Goal: Information Seeking & Learning: Learn about a topic

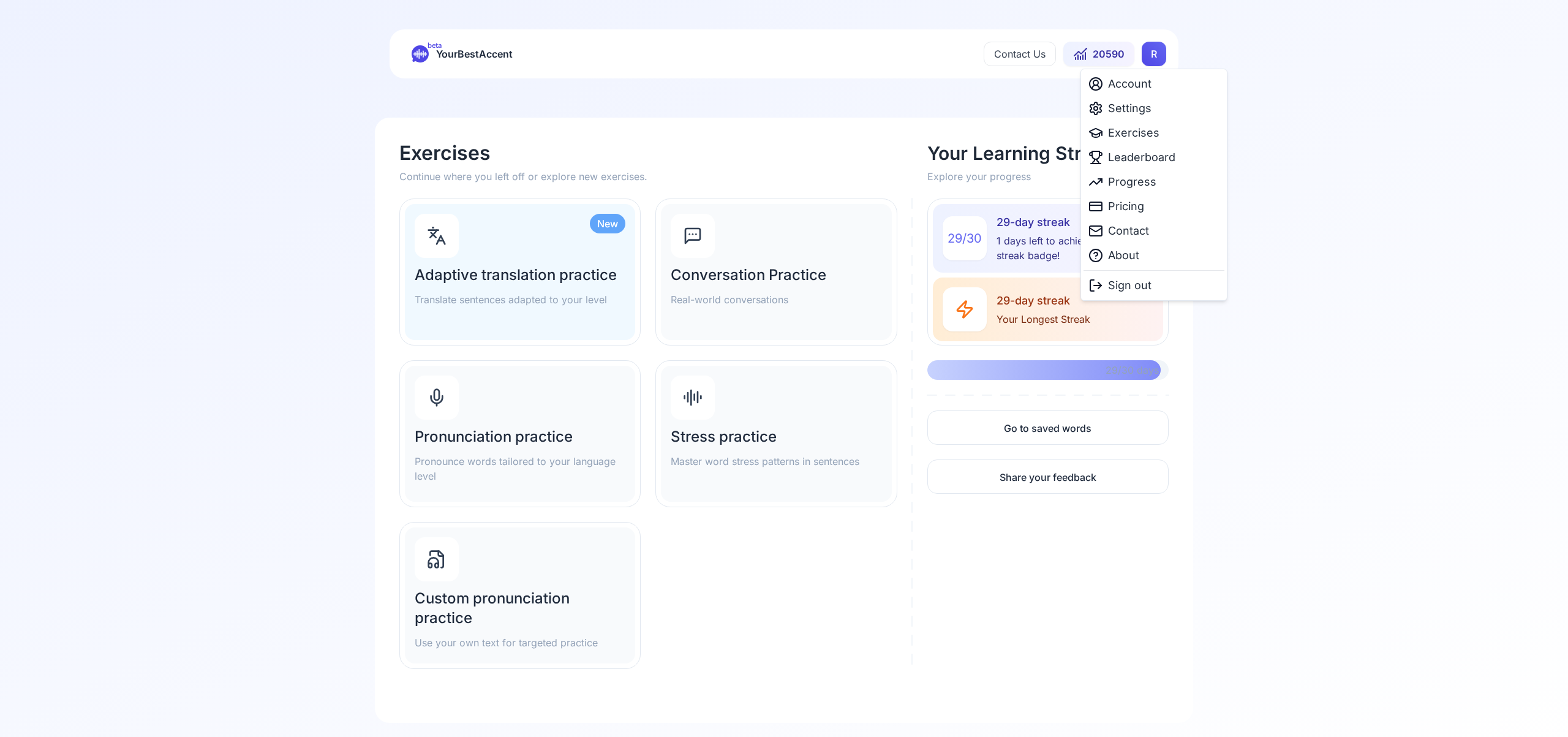
click at [1159, 54] on html "beta YourBestAccent Contact Us 20590 R Exercises Continue where you left off or…" at bounding box center [784, 368] width 1568 height 737
click at [1145, 107] on span "Settings" at bounding box center [1130, 108] width 43 height 17
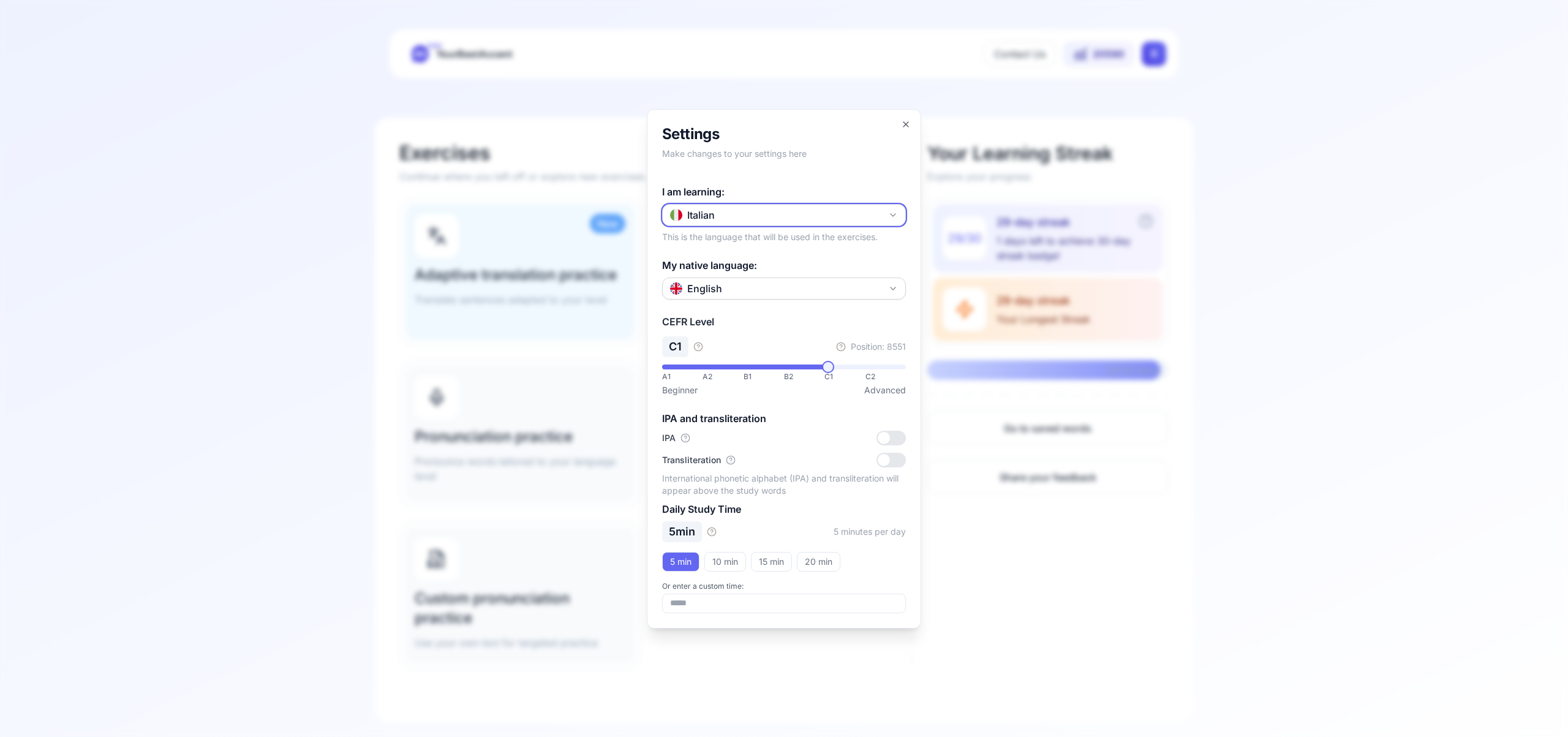
click at [900, 212] on button "Italian" at bounding box center [784, 215] width 244 height 22
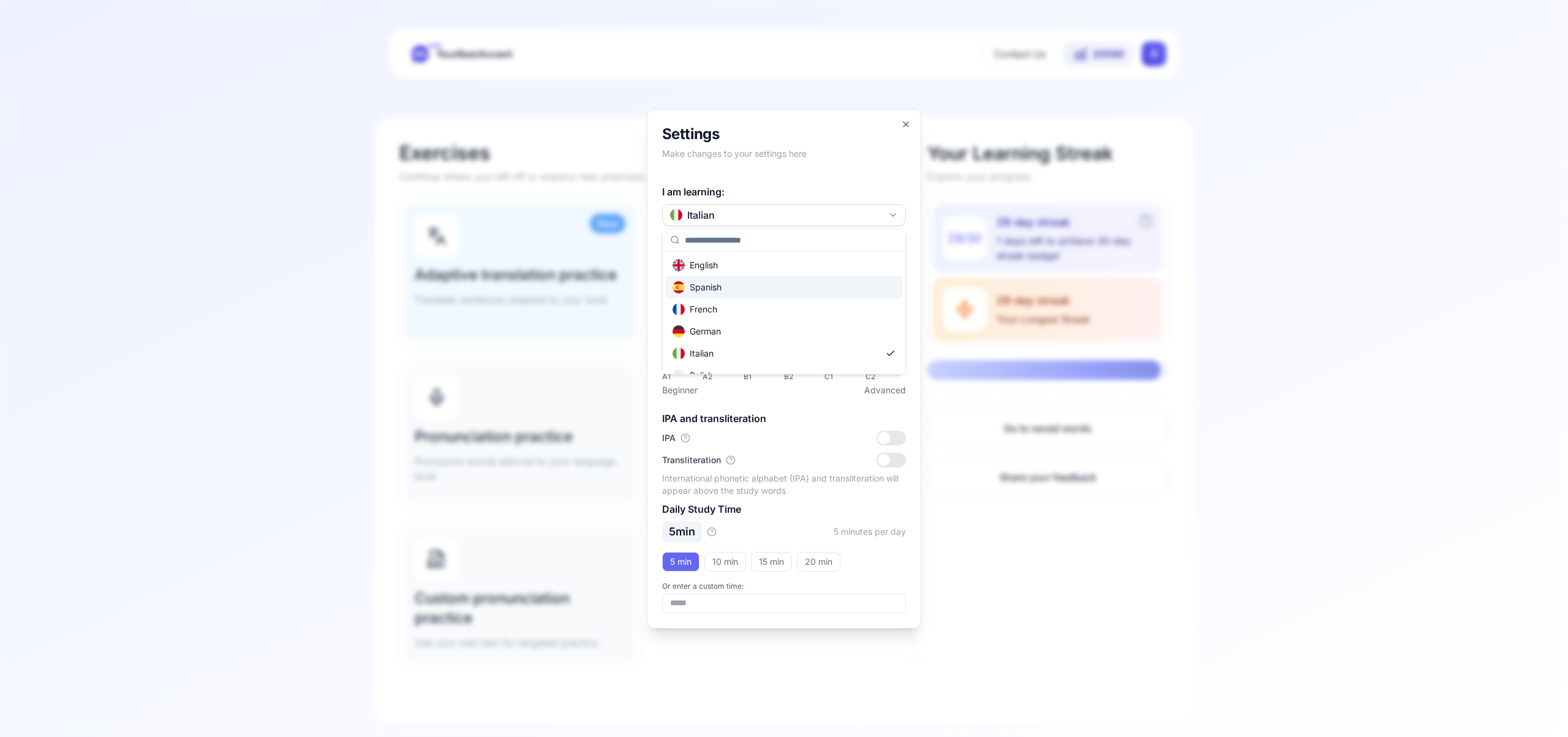
click at [795, 286] on div "Spanish" at bounding box center [784, 287] width 238 height 22
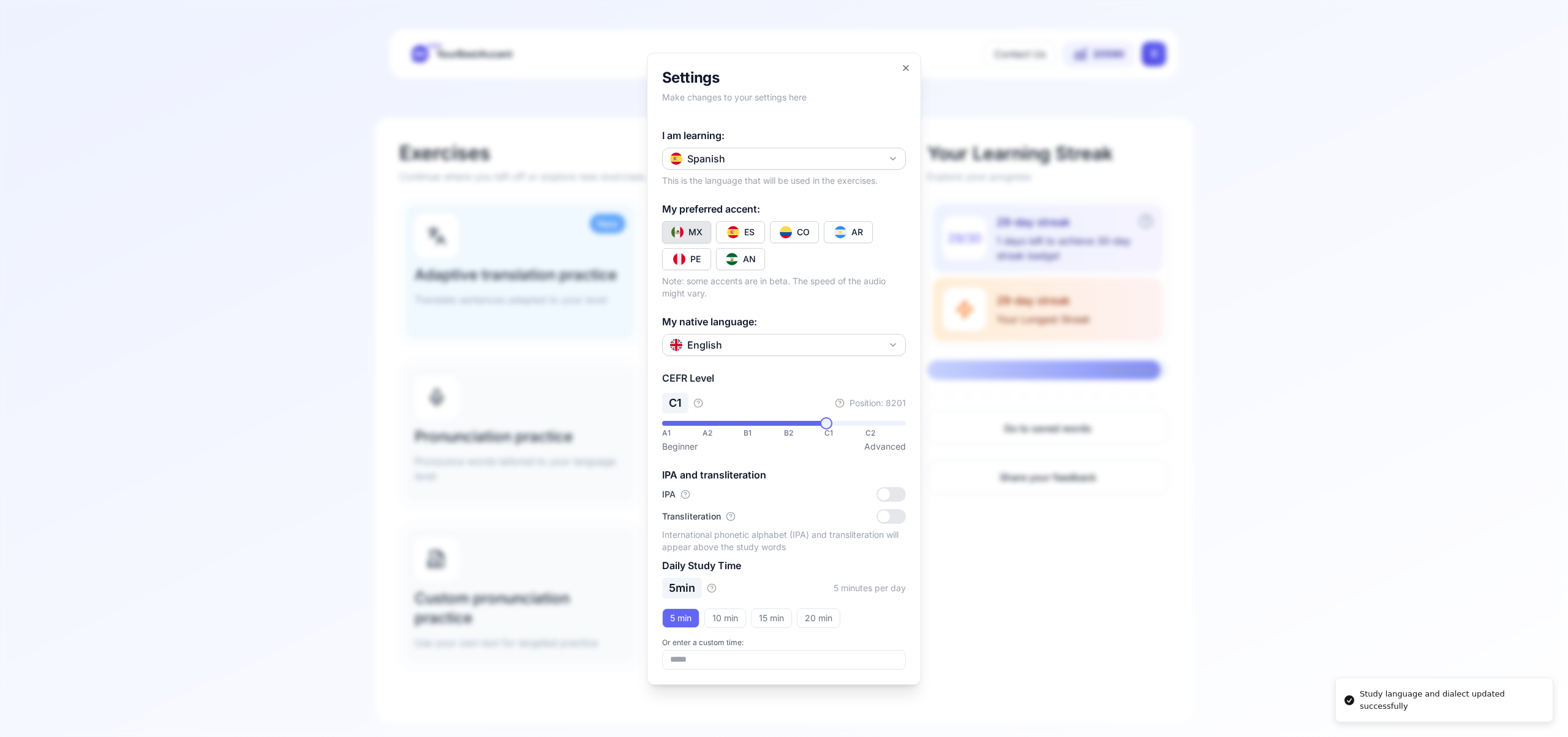
click at [800, 236] on div "CO" at bounding box center [803, 232] width 13 height 12
click at [904, 67] on icon "button" at bounding box center [906, 68] width 10 height 10
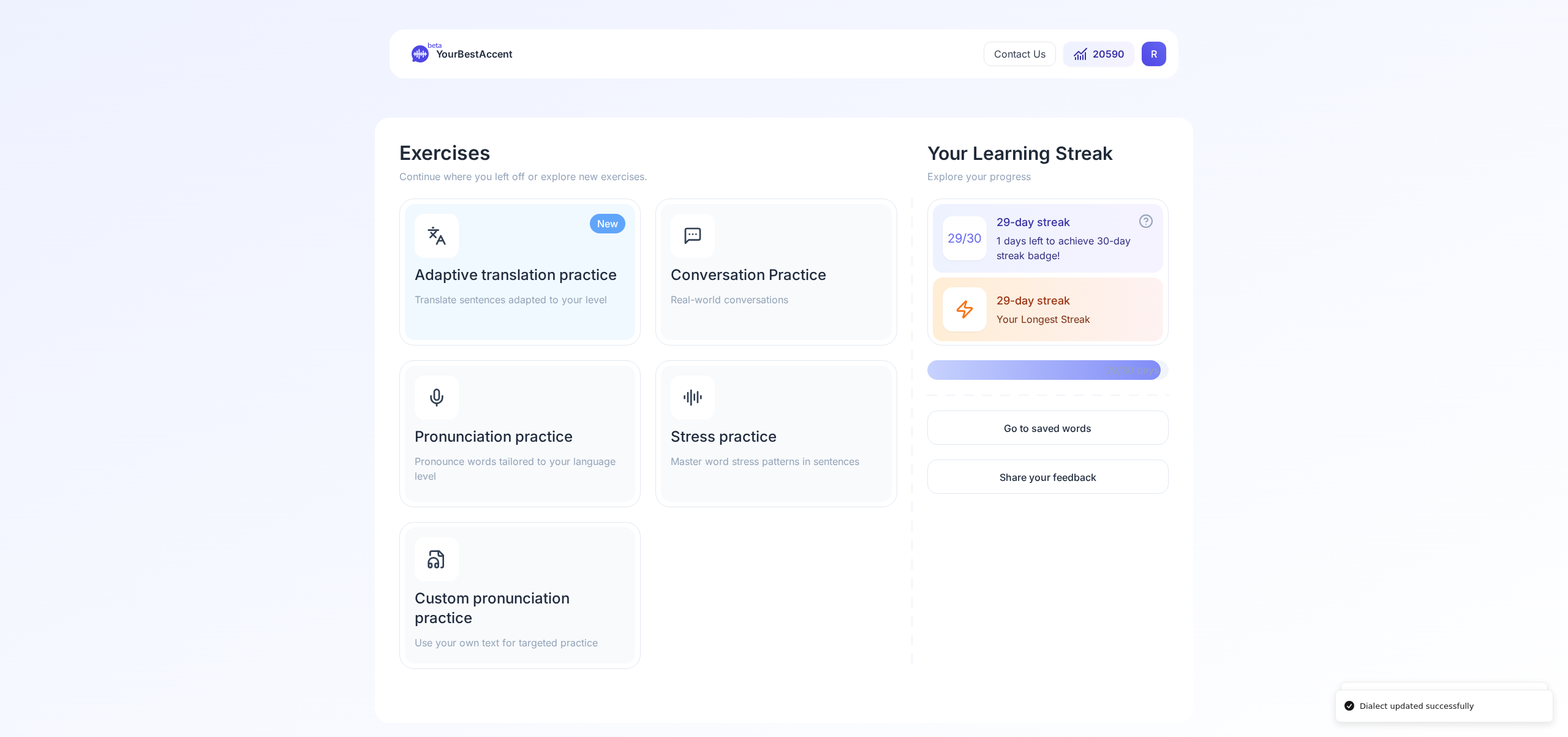
click at [443, 399] on icon at bounding box center [436, 397] width 20 height 20
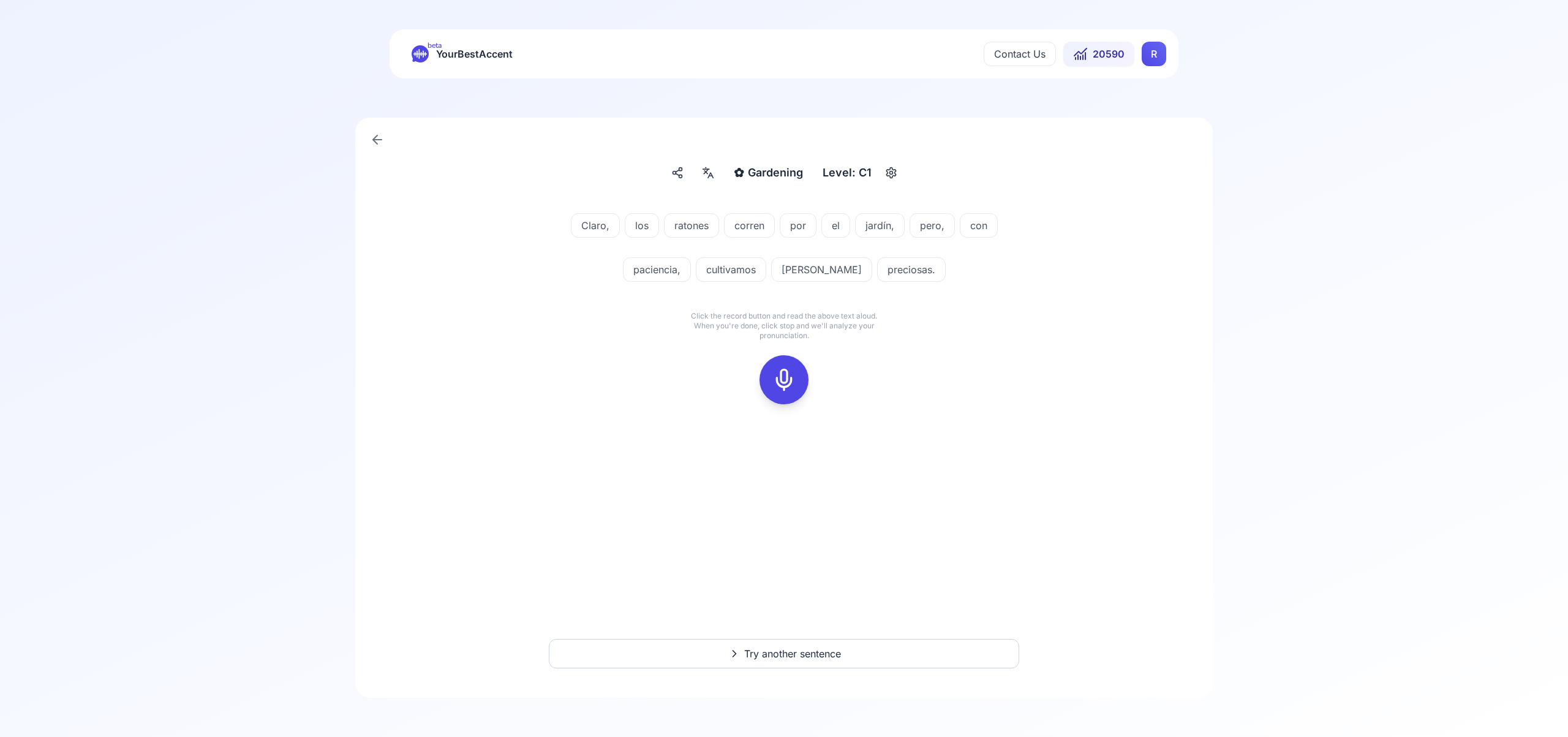
click at [779, 381] on icon at bounding box center [784, 380] width 25 height 25
click at [776, 385] on icon at bounding box center [784, 380] width 25 height 25
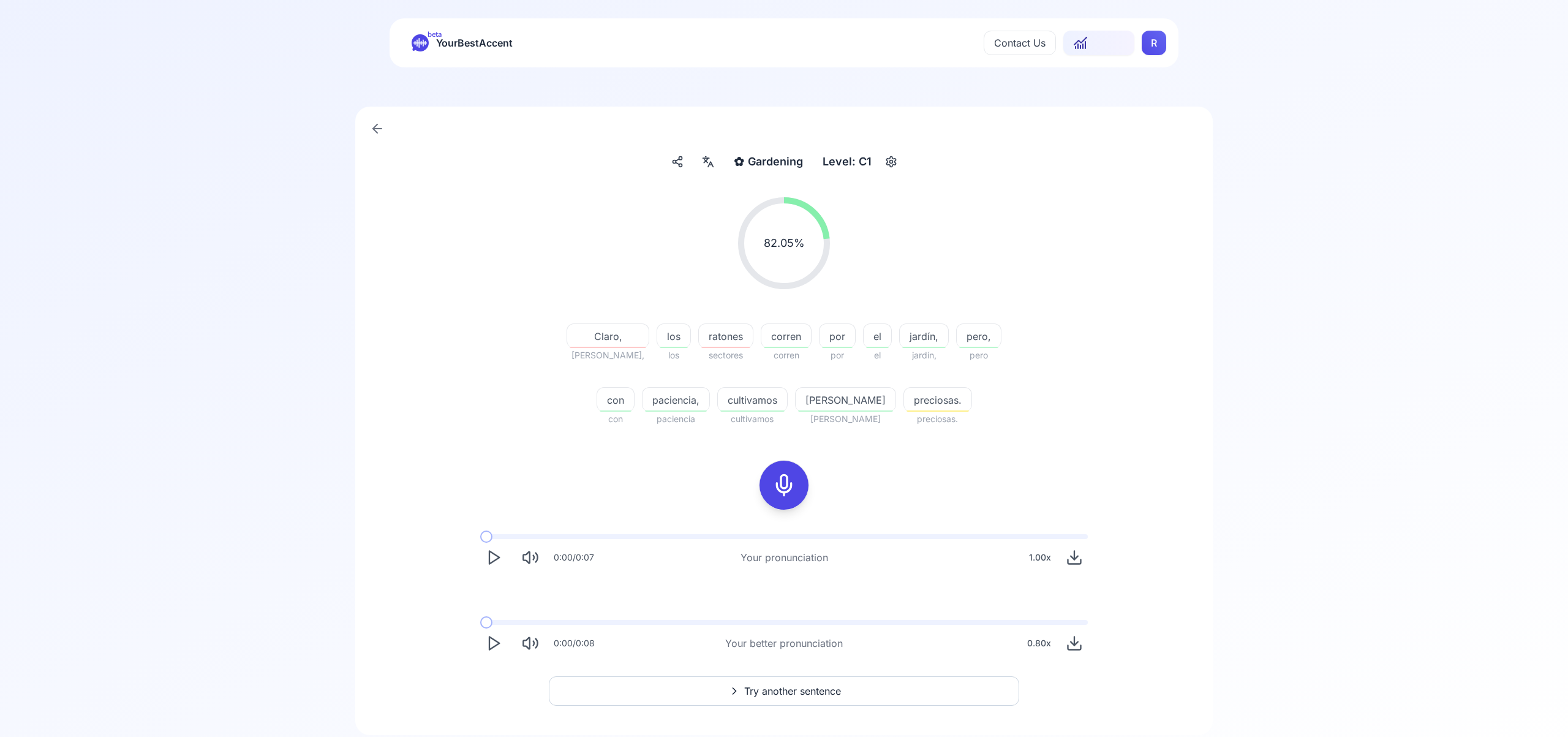
scroll to position [10, 0]
click at [765, 689] on span "Try another sentence" at bounding box center [792, 692] width 97 height 14
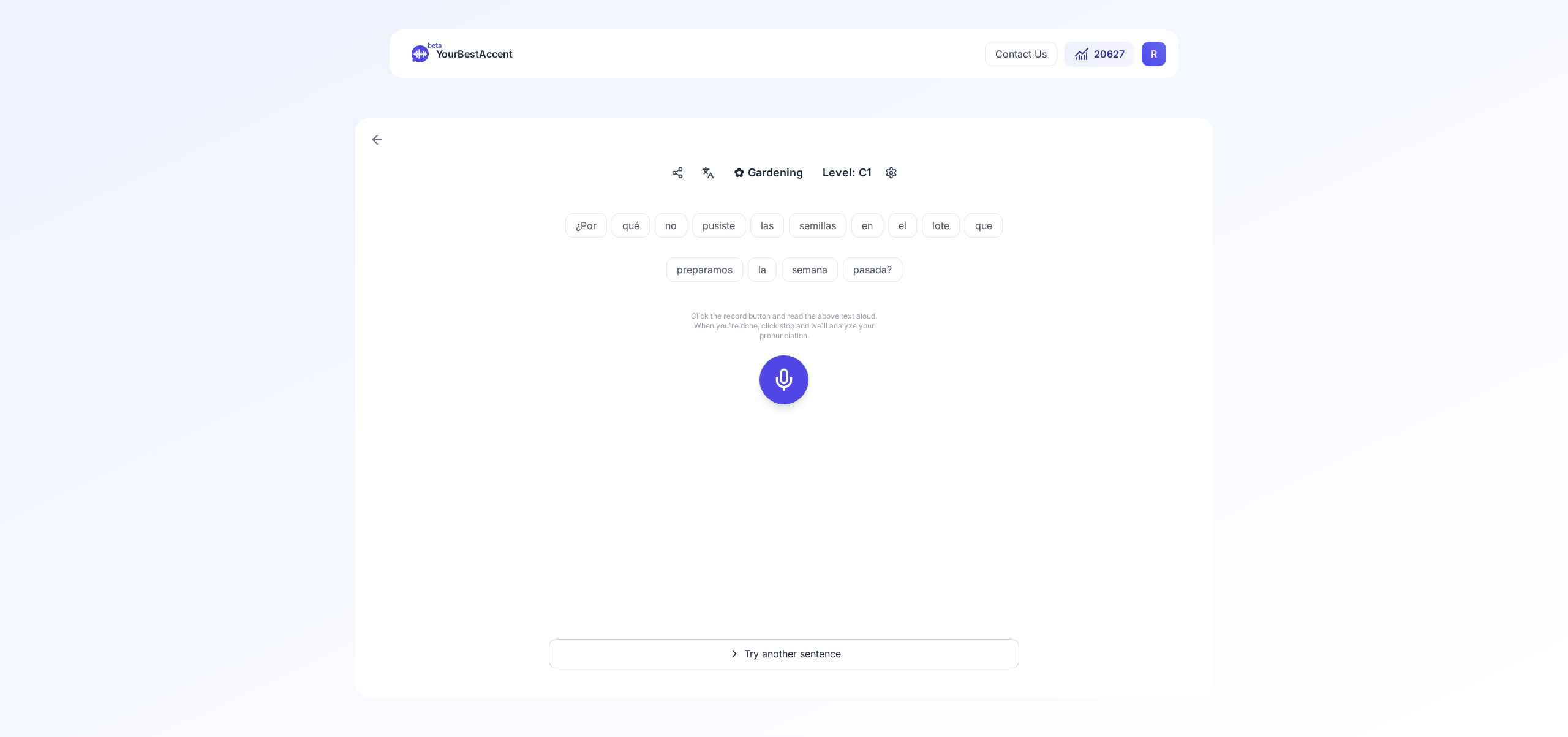
click at [793, 378] on icon at bounding box center [784, 380] width 25 height 25
click at [790, 375] on icon at bounding box center [784, 380] width 25 height 25
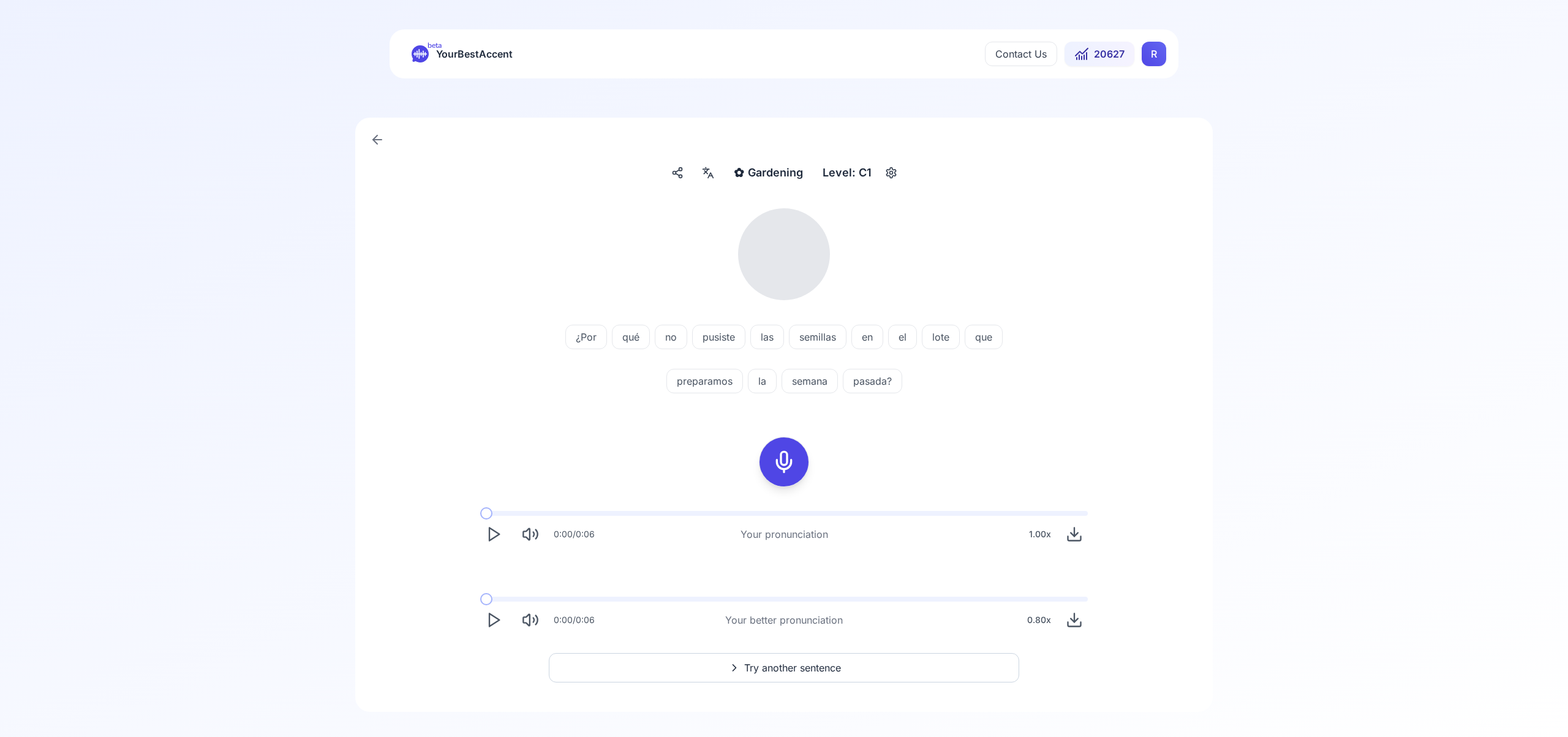
click at [708, 179] on div at bounding box center [708, 173] width 22 height 20
click at [906, 314] on icon "button" at bounding box center [906, 314] width 10 height 10
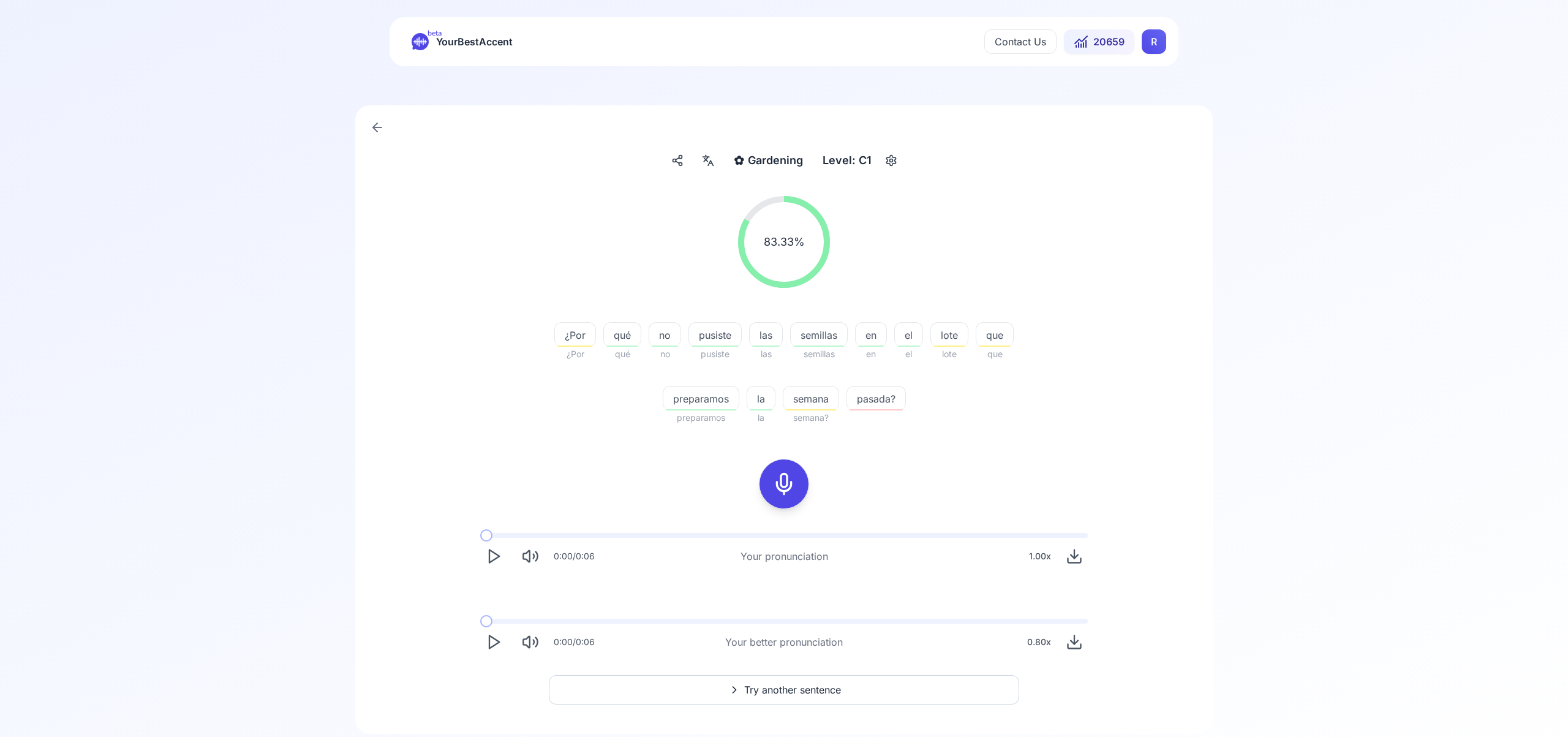
scroll to position [48, 0]
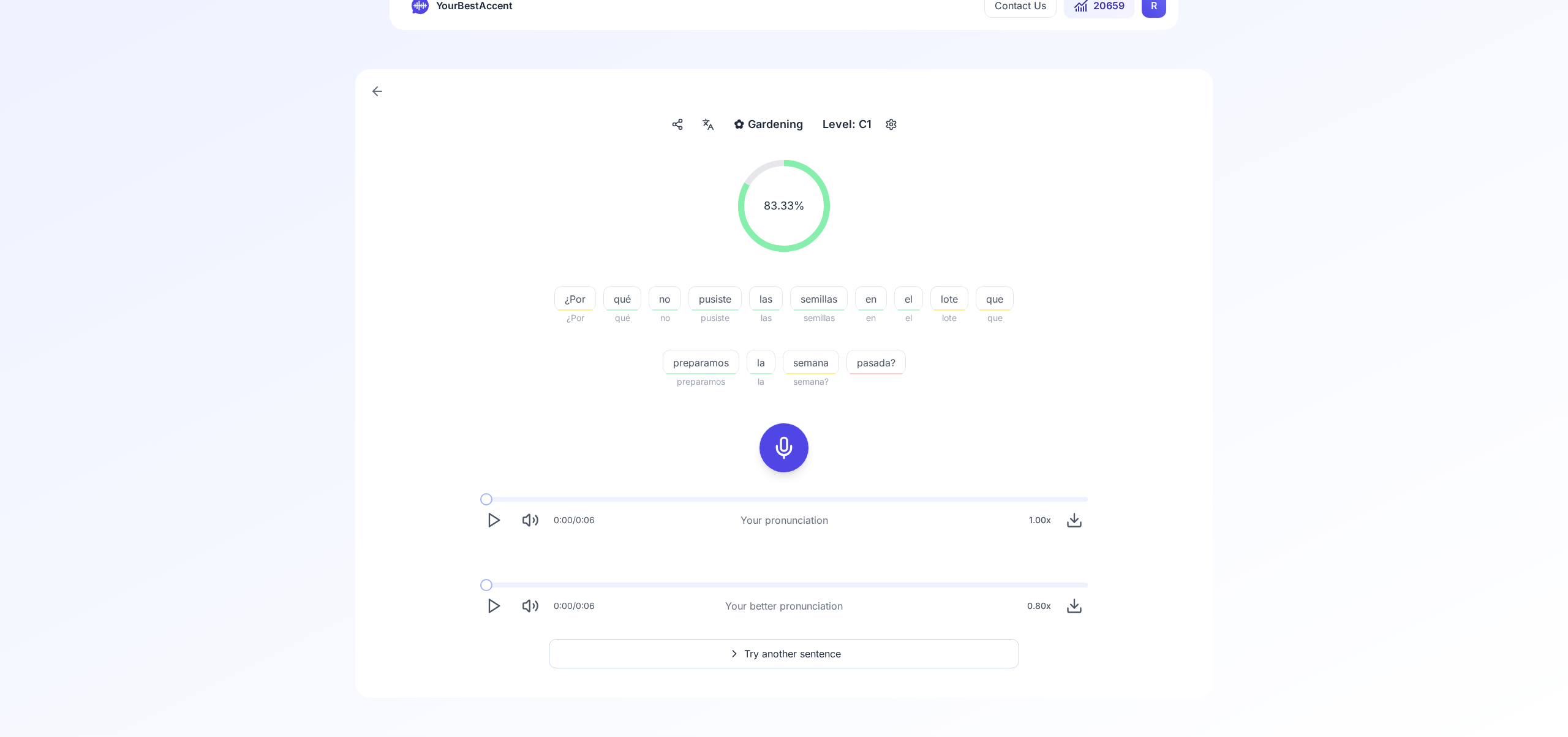
click at [780, 653] on span "Try another sentence" at bounding box center [792, 653] width 97 height 14
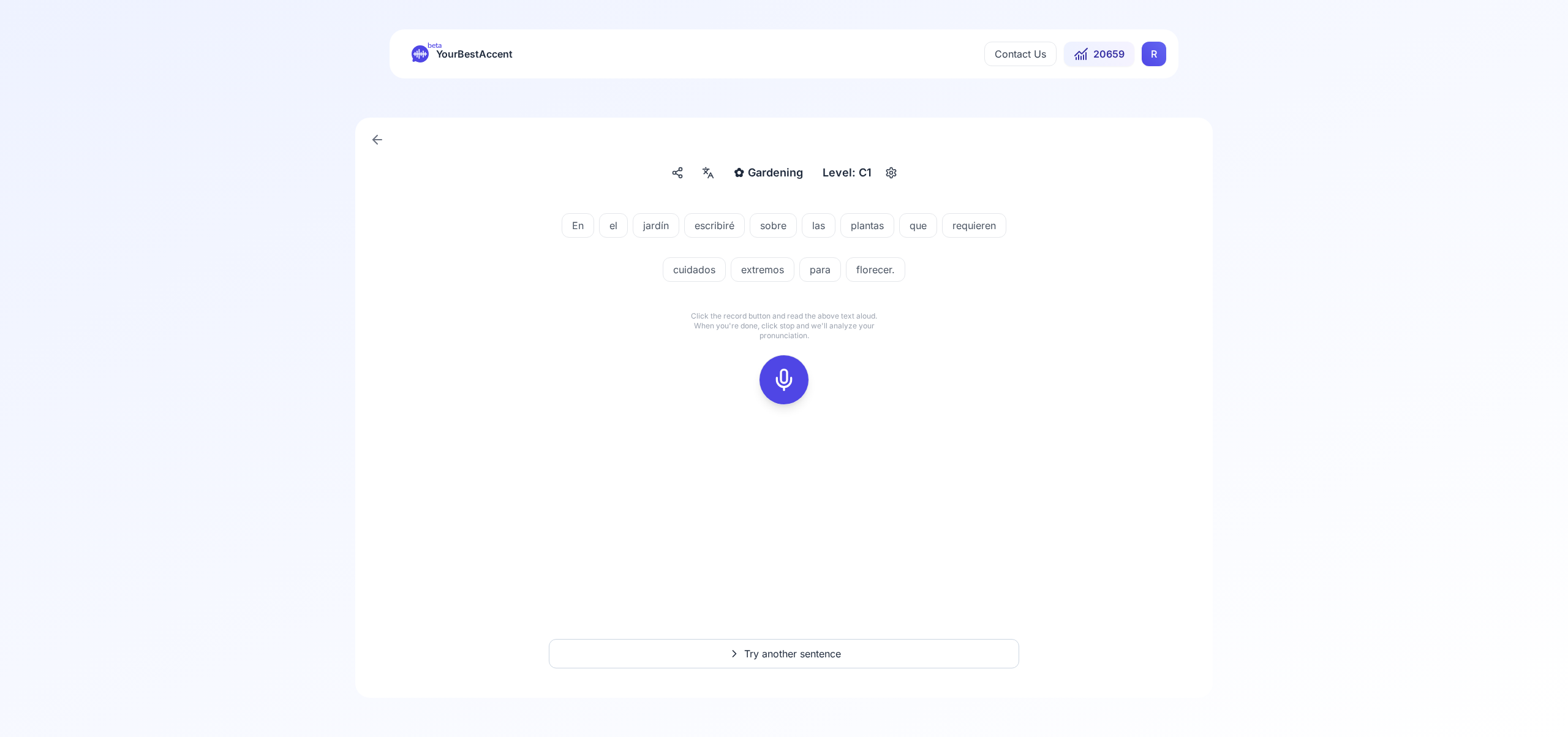
click at [779, 380] on icon at bounding box center [784, 380] width 25 height 25
click at [779, 371] on rect at bounding box center [784, 380] width 19 height 19
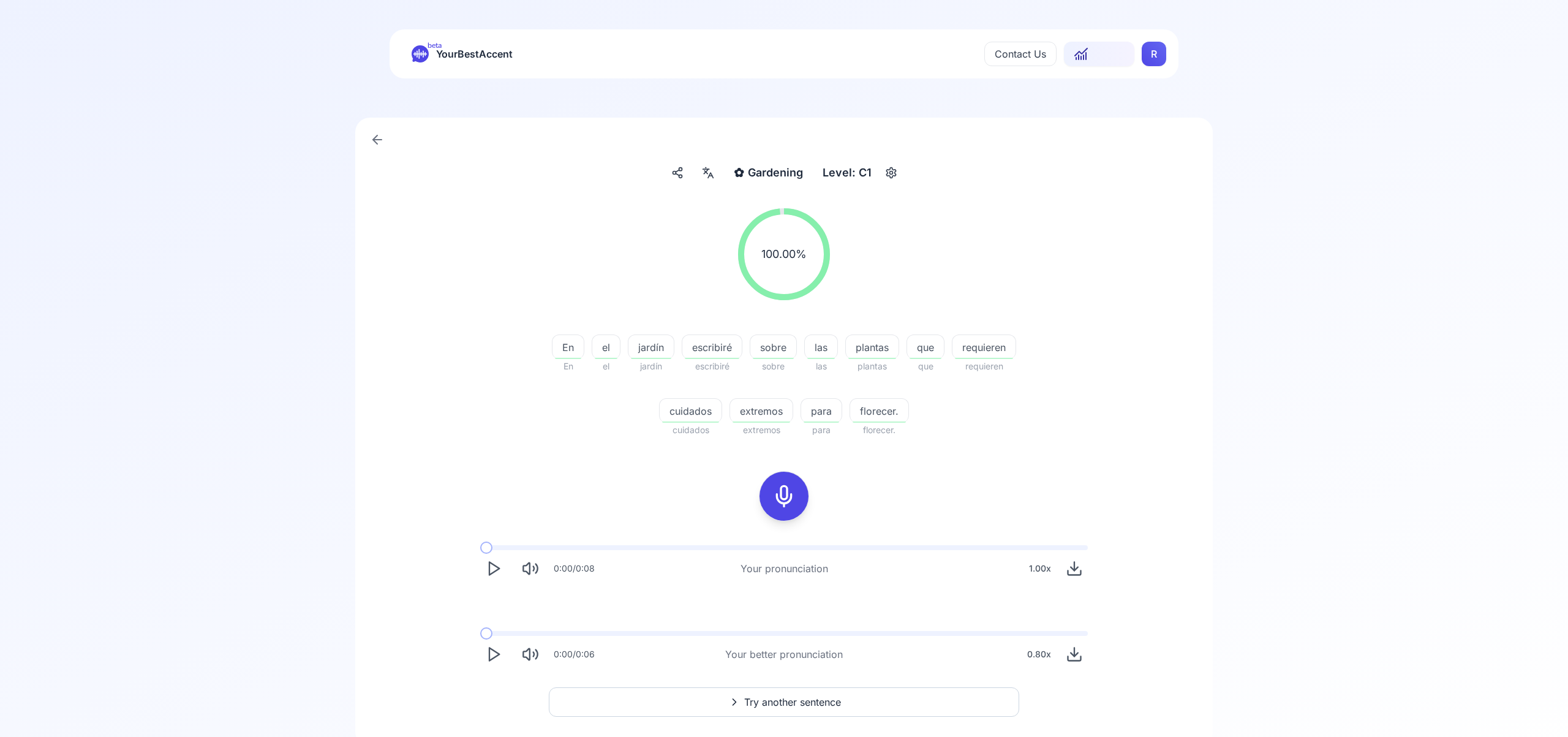
scroll to position [48, 0]
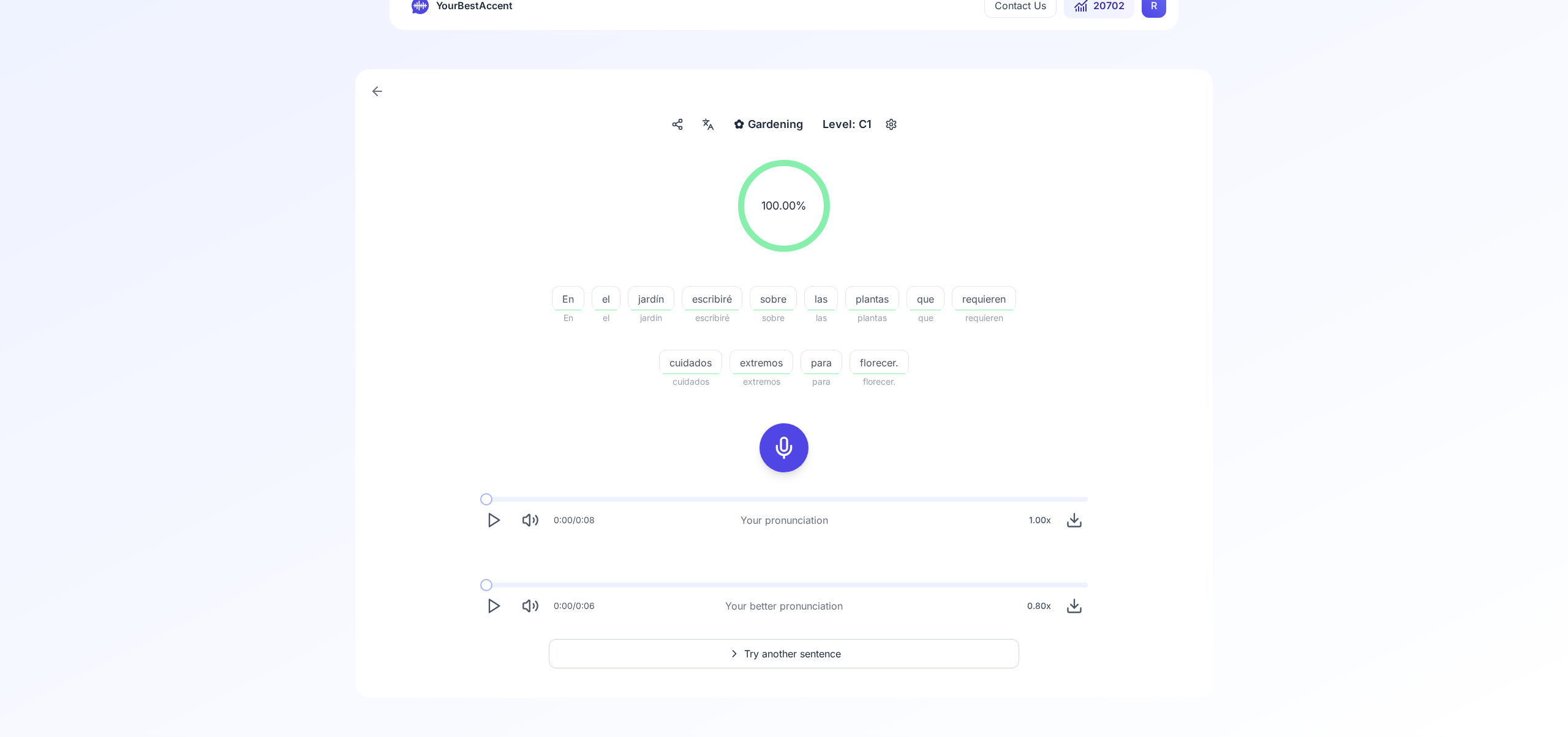
click at [774, 655] on span "Try another sentence" at bounding box center [792, 653] width 97 height 14
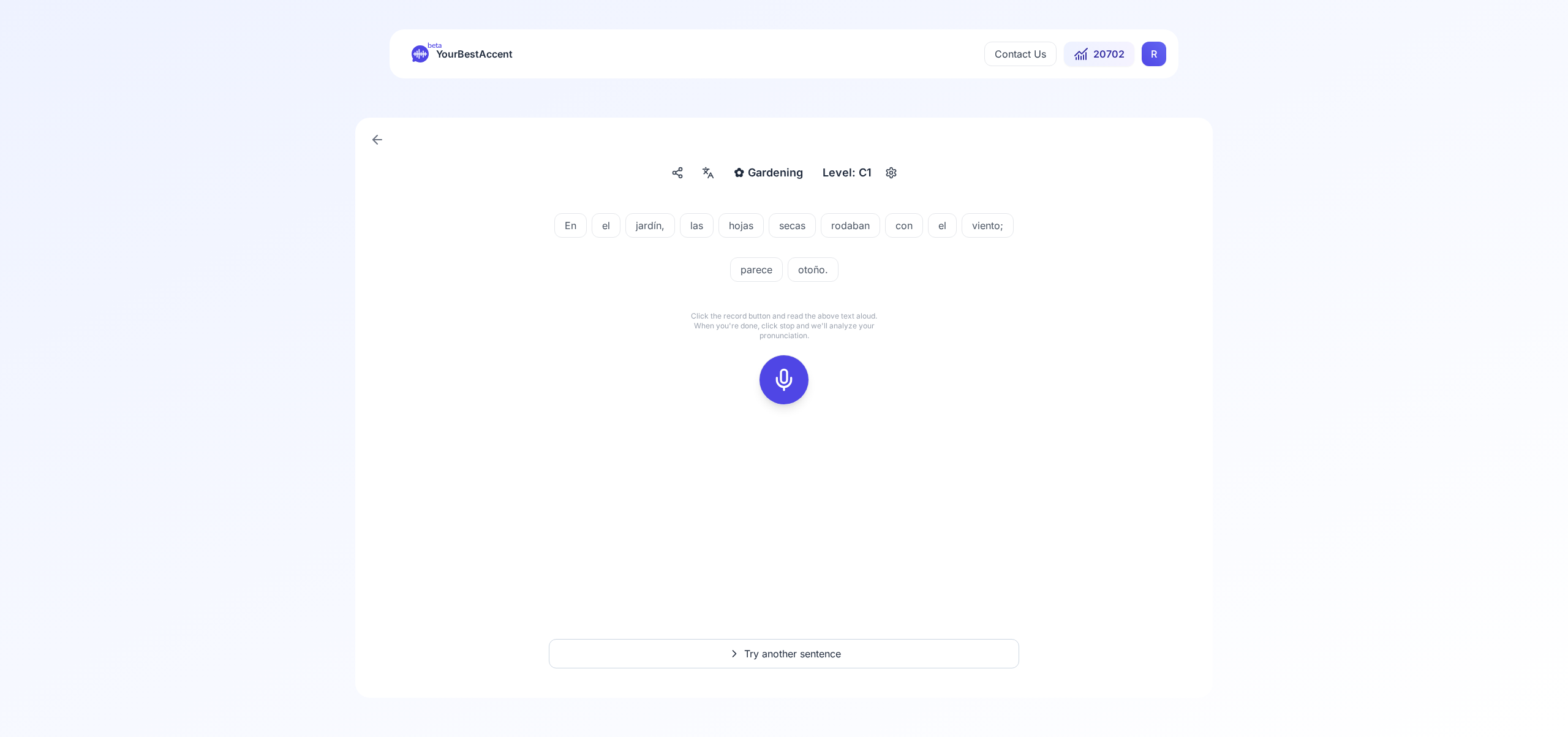
click at [787, 375] on icon at bounding box center [784, 380] width 25 height 25
click at [790, 382] on icon at bounding box center [784, 380] width 25 height 25
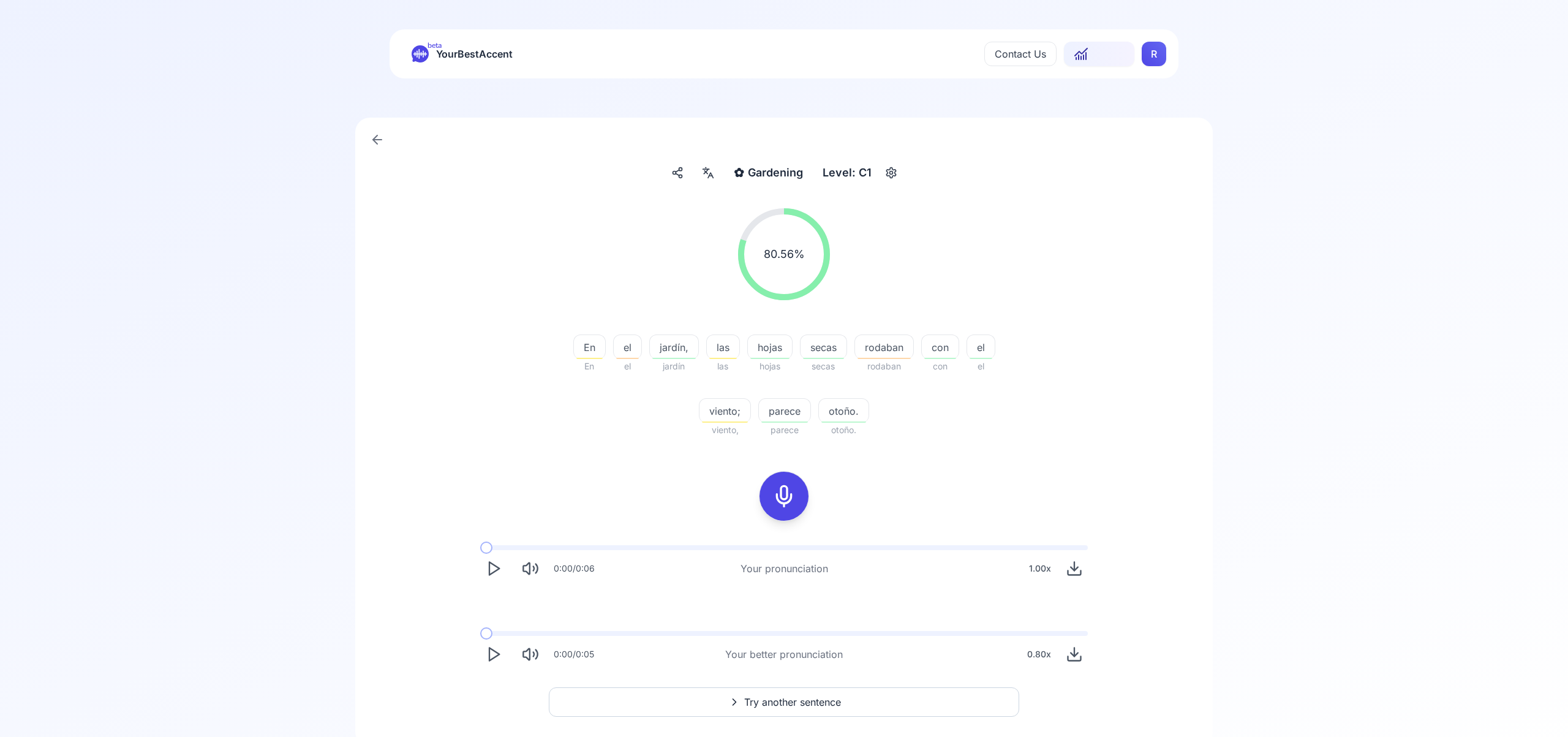
scroll to position [48, 0]
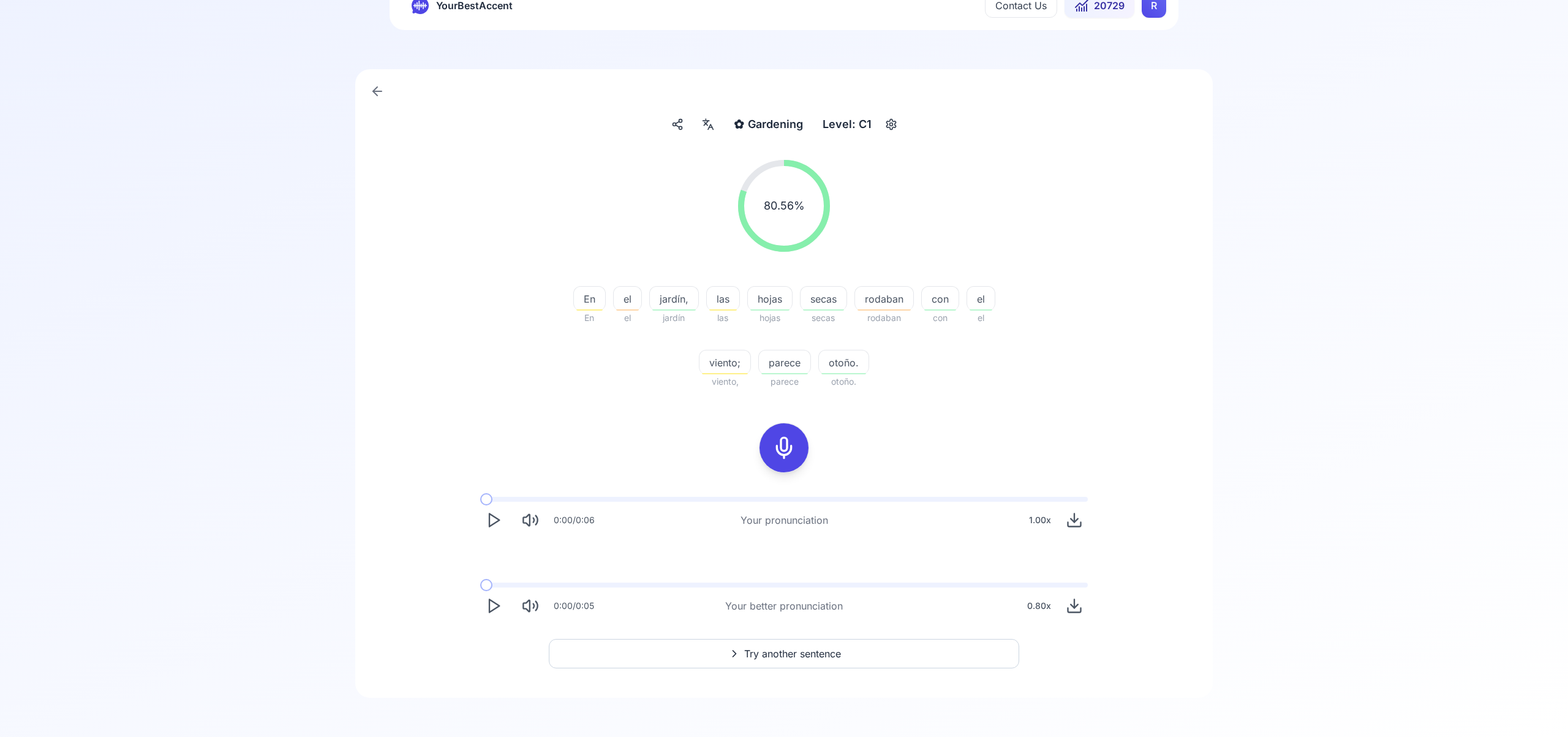
click at [844, 654] on button "Try another sentence" at bounding box center [784, 654] width 471 height 30
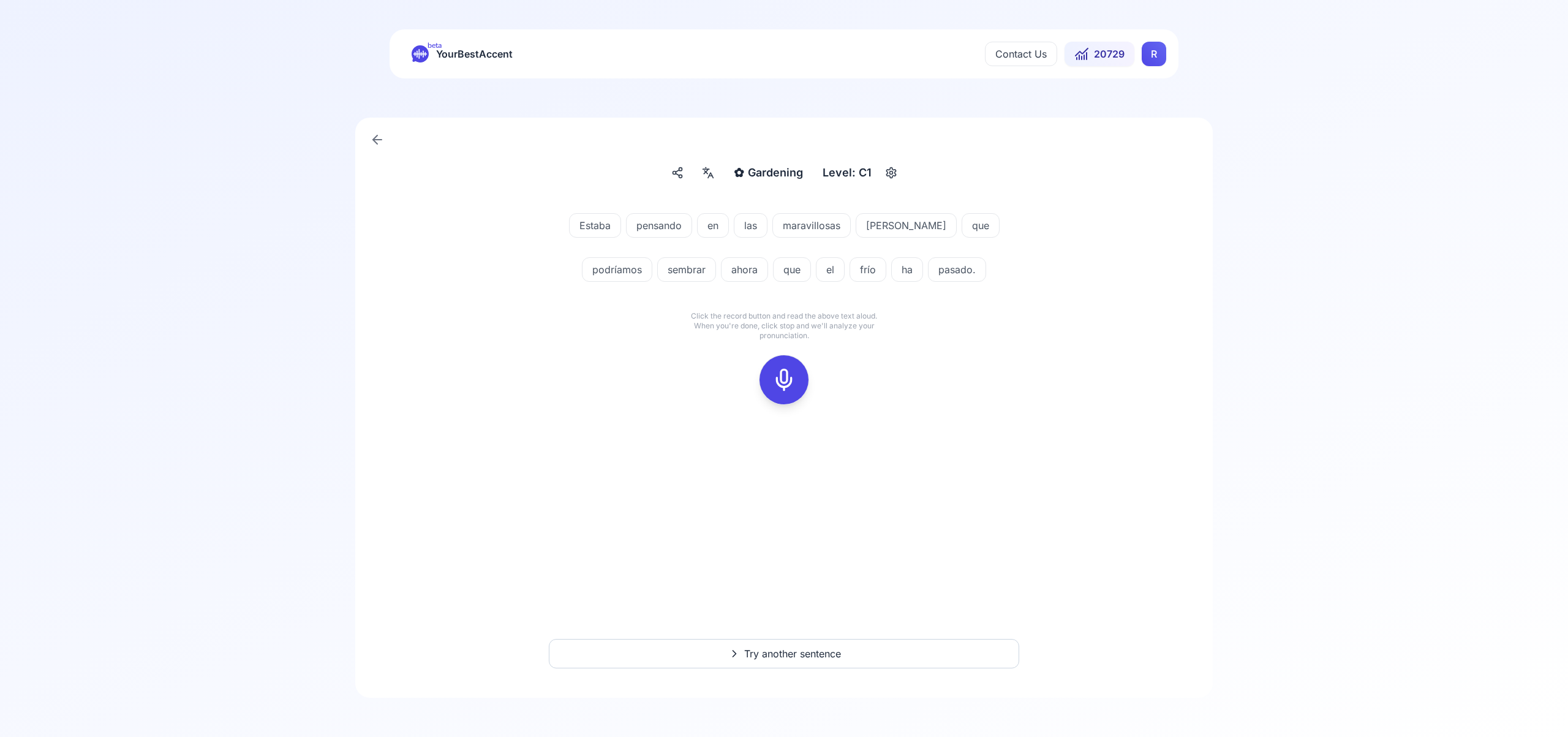
click at [787, 377] on icon at bounding box center [784, 380] width 25 height 25
click at [794, 375] on icon at bounding box center [784, 380] width 25 height 25
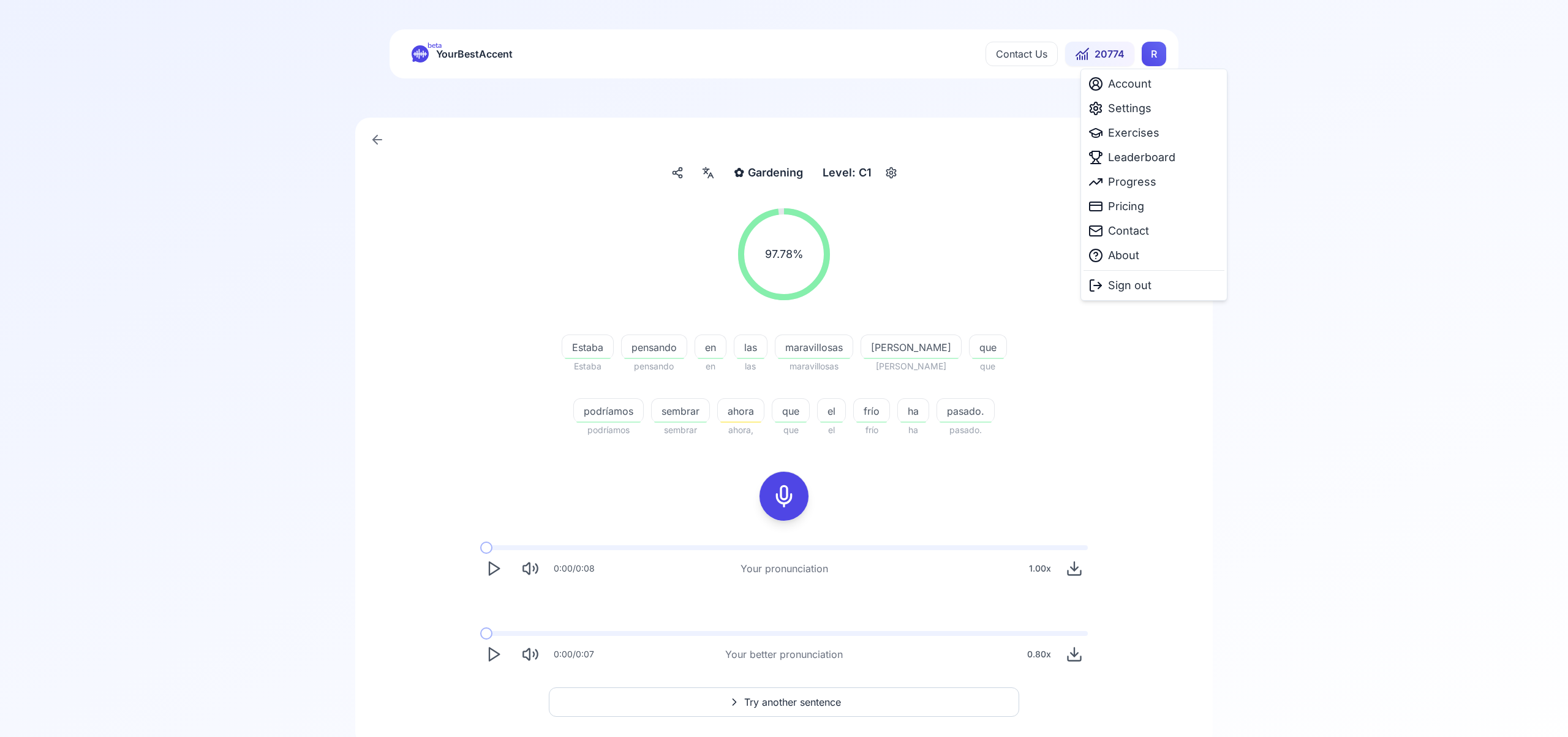
click at [1156, 55] on html "beta YourBestAccent Contact Us 20774 R ✿ Gardening Gardening Level: C1 97.78 % …" at bounding box center [784, 368] width 1568 height 737
click at [1133, 111] on span "Settings" at bounding box center [1130, 108] width 43 height 17
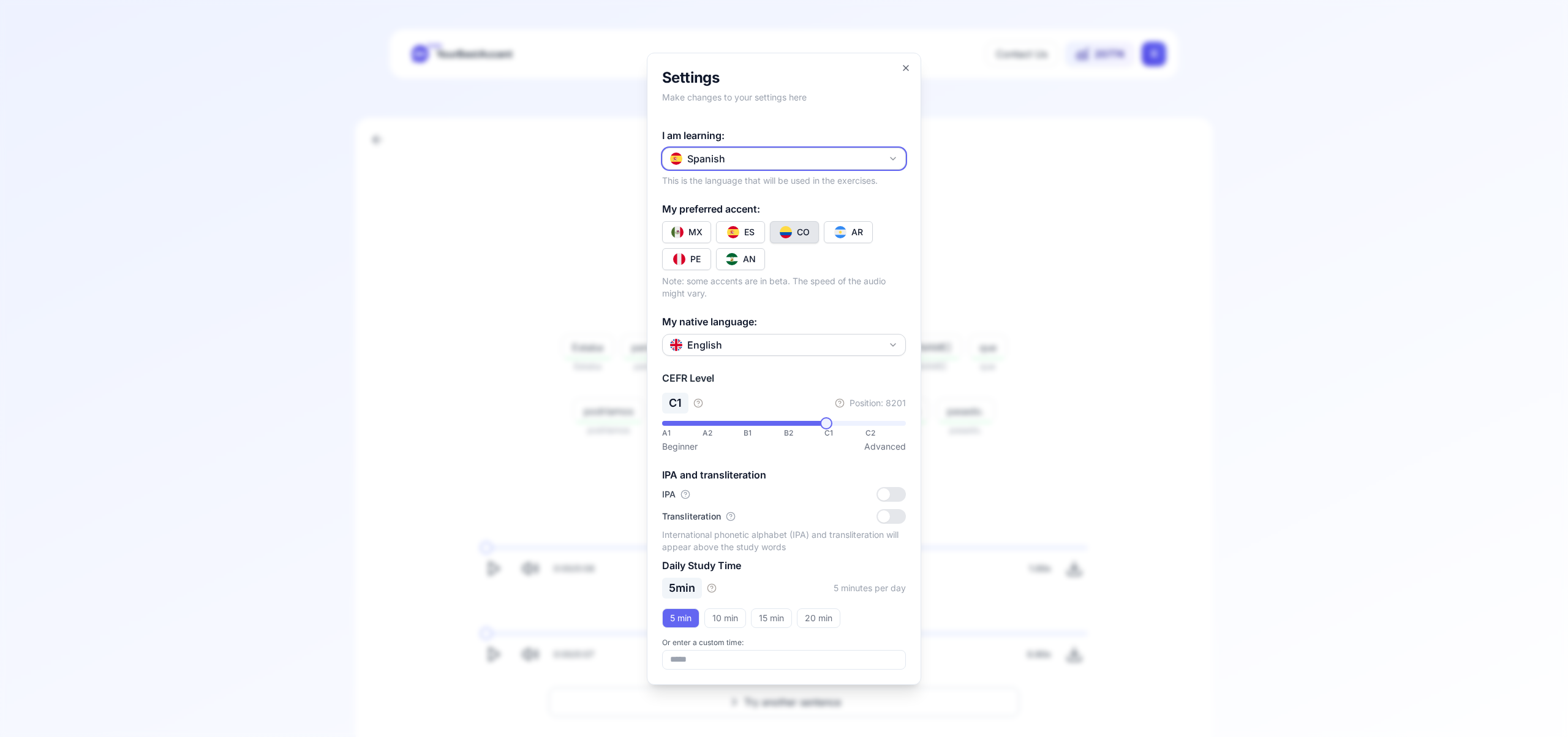
click at [896, 158] on icon "button" at bounding box center [893, 159] width 10 height 10
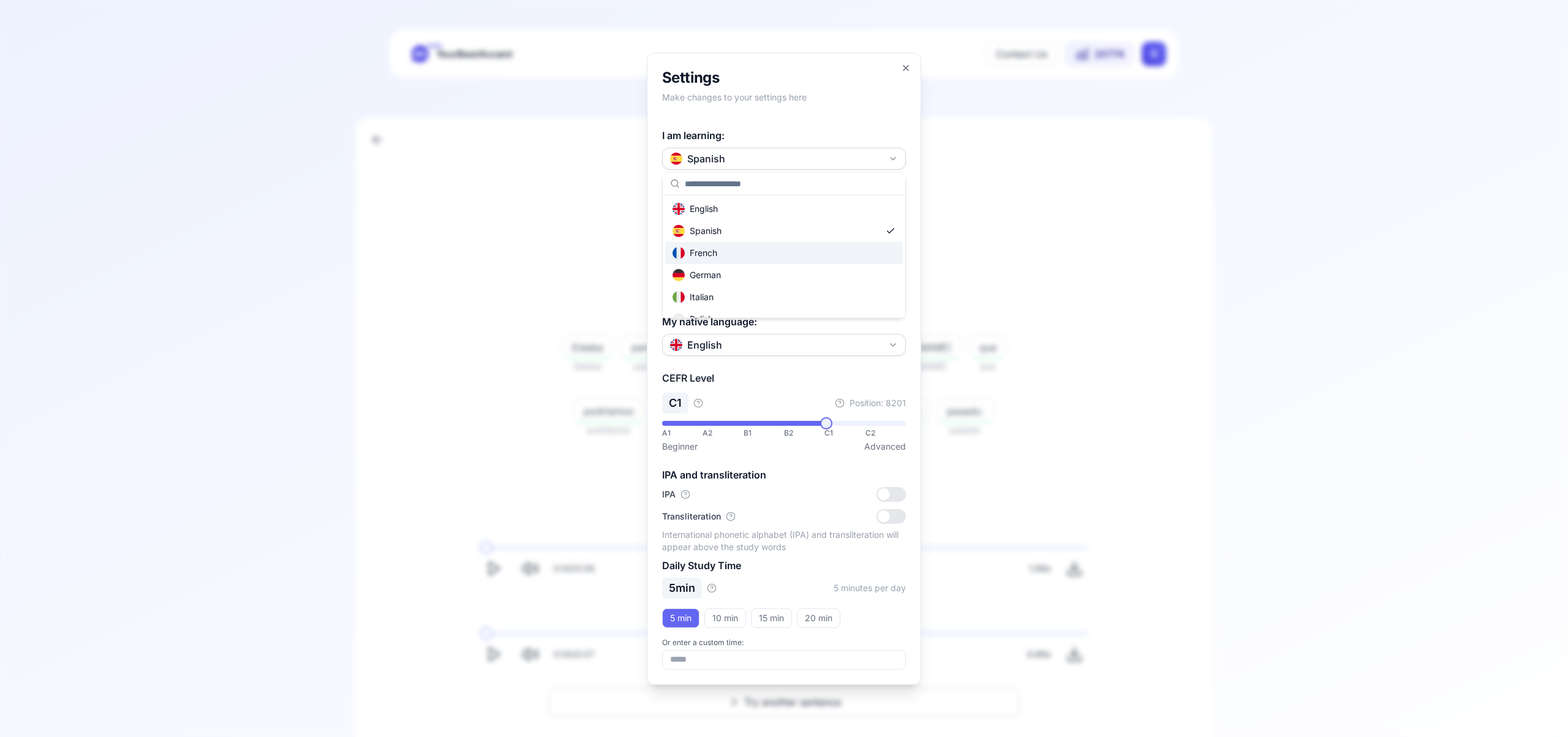
click at [787, 258] on div "French" at bounding box center [784, 253] width 238 height 22
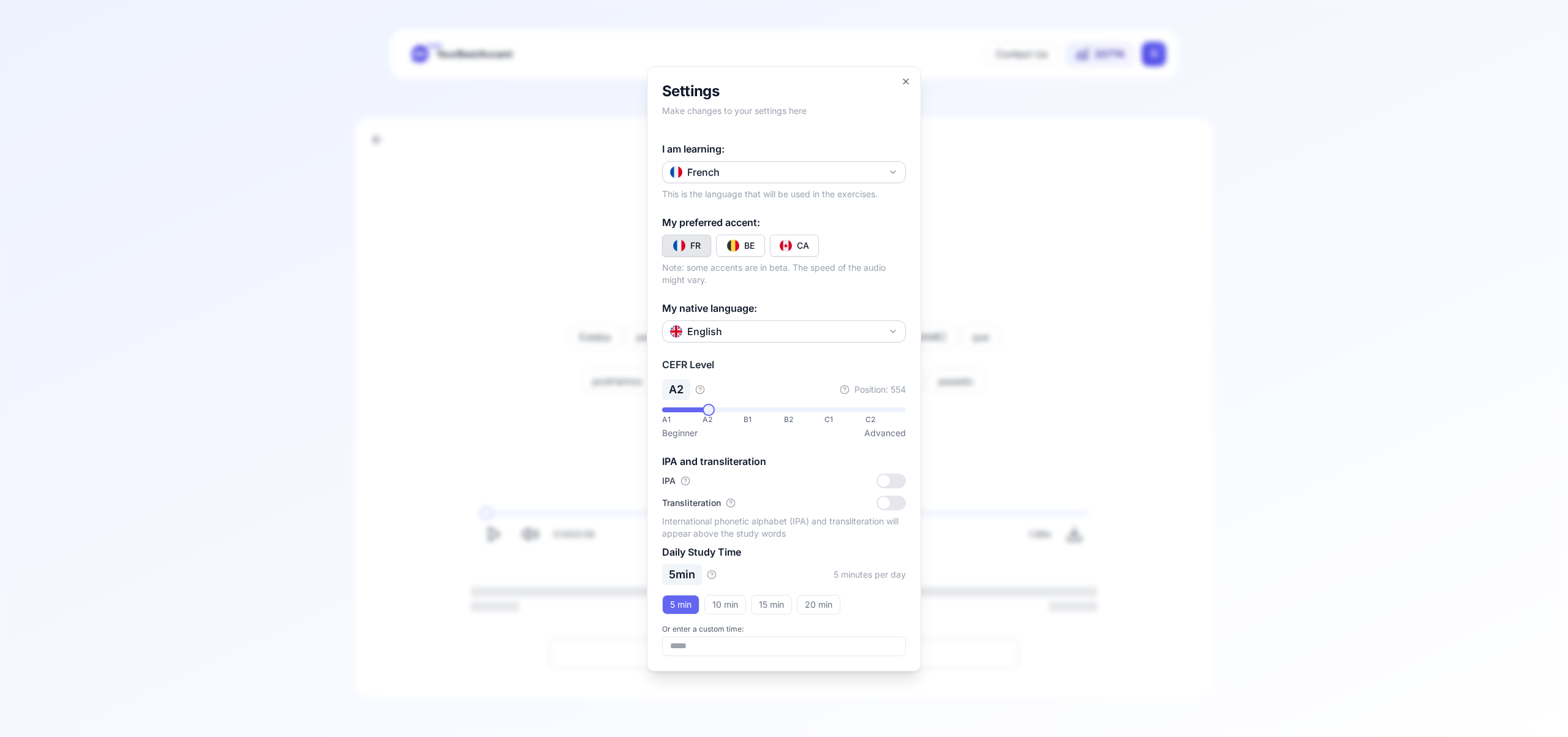
click at [793, 248] on button "CA" at bounding box center [794, 245] width 49 height 22
click at [906, 79] on icon "button" at bounding box center [906, 81] width 10 height 10
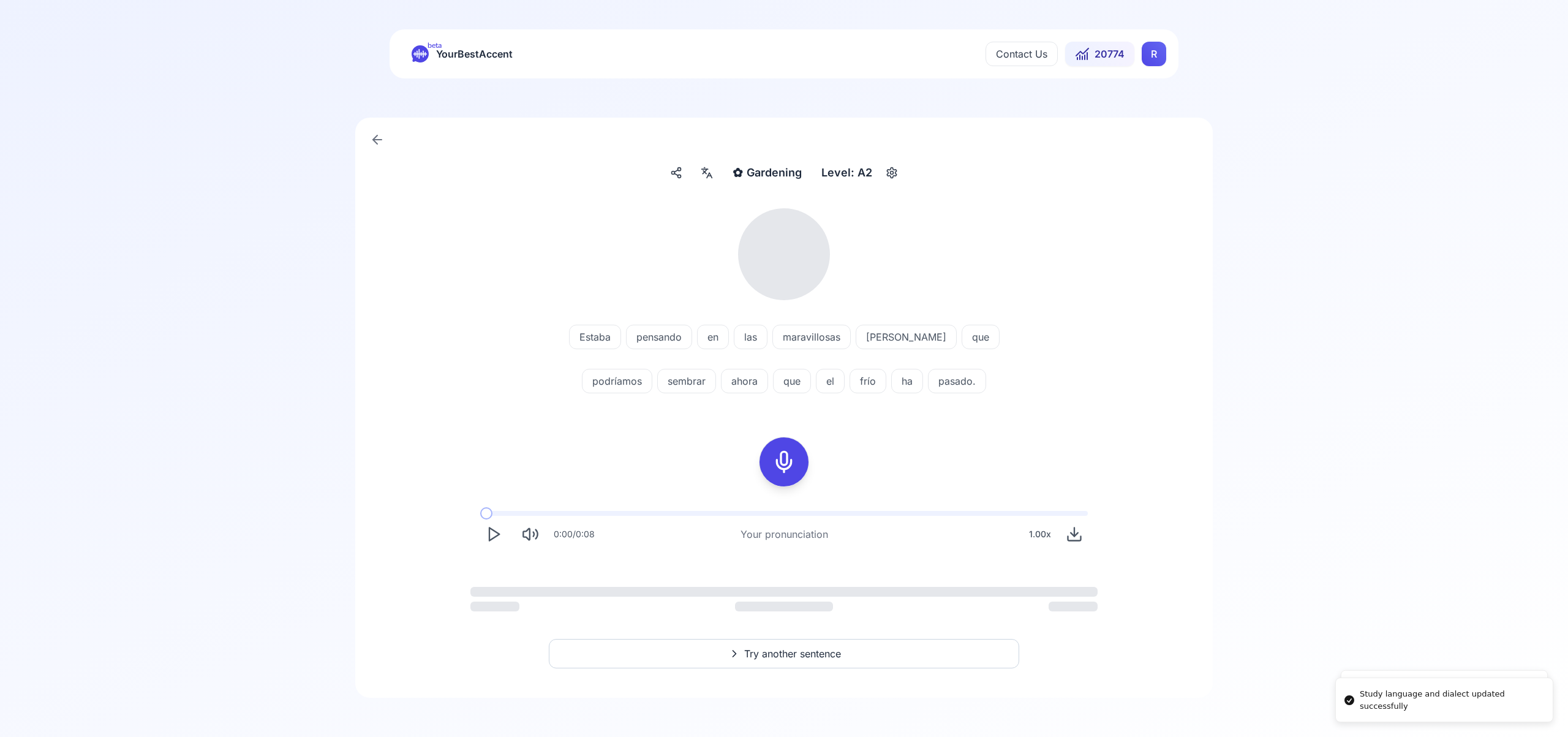
click at [1150, 52] on html "Study language and dialect updated successfully Dialect updated successfully be…" at bounding box center [784, 368] width 1568 height 737
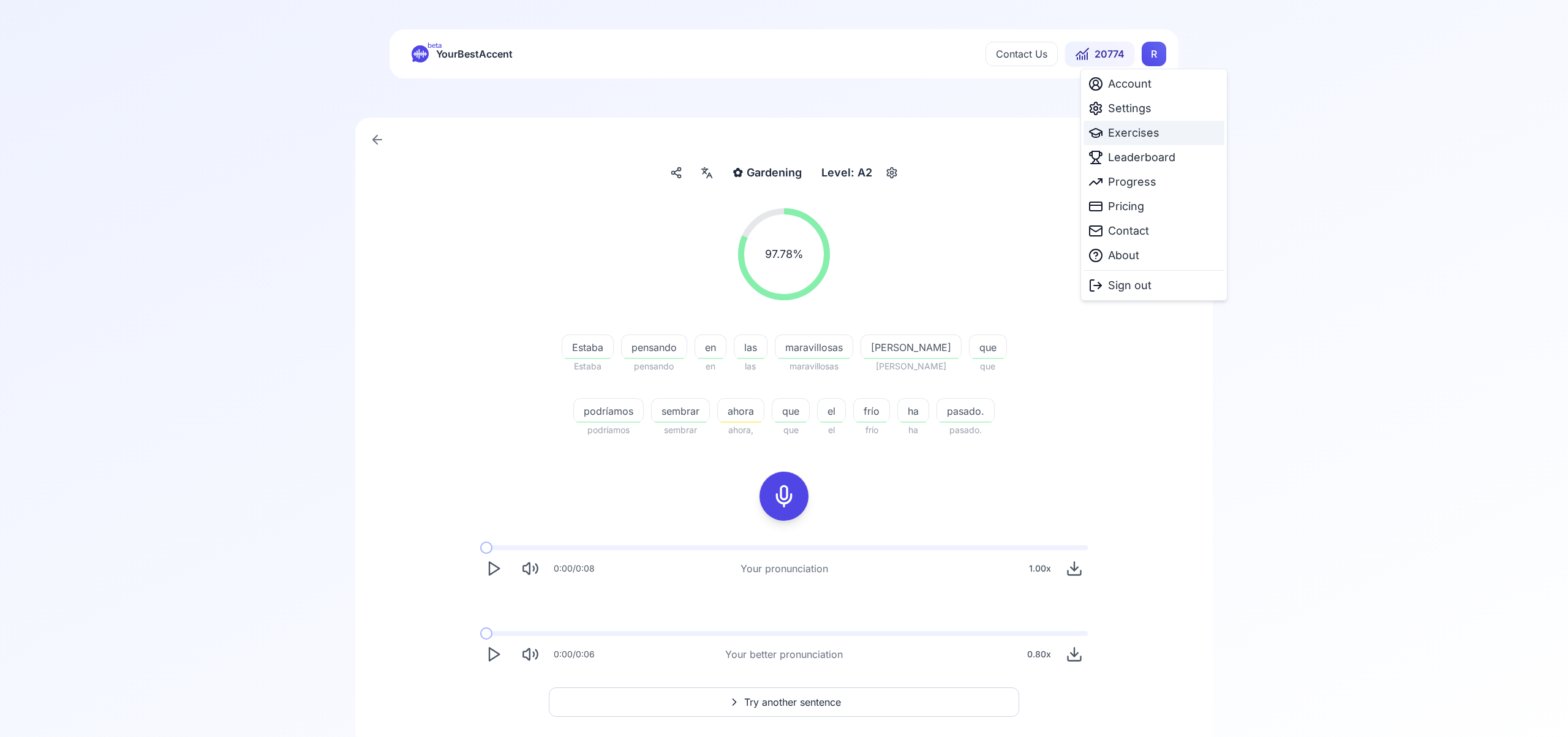
click at [1126, 132] on span "Exercises" at bounding box center [1134, 133] width 52 height 17
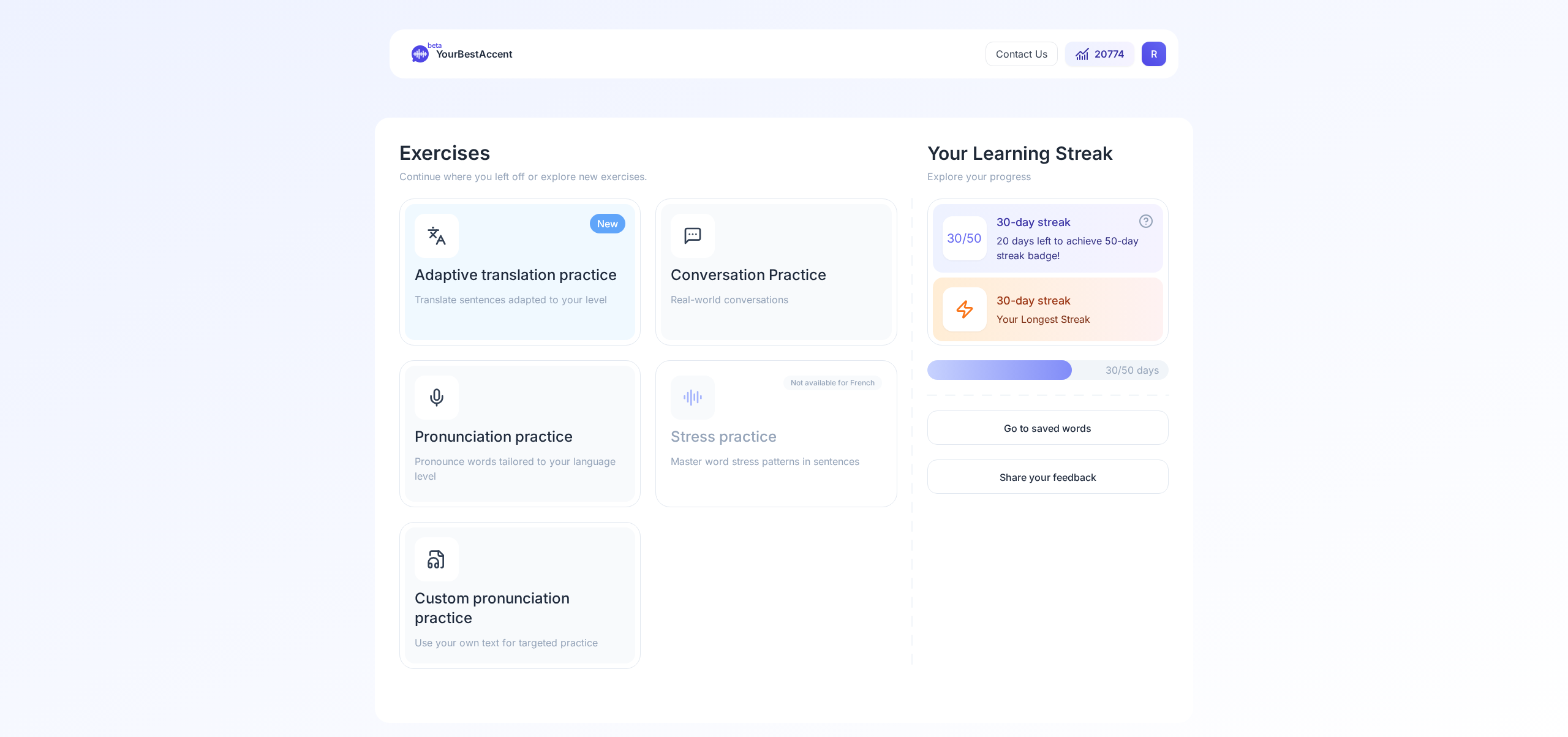
click at [539, 401] on div "Pronunciation practice Pronounce words tailored to your language level" at bounding box center [519, 434] width 230 height 136
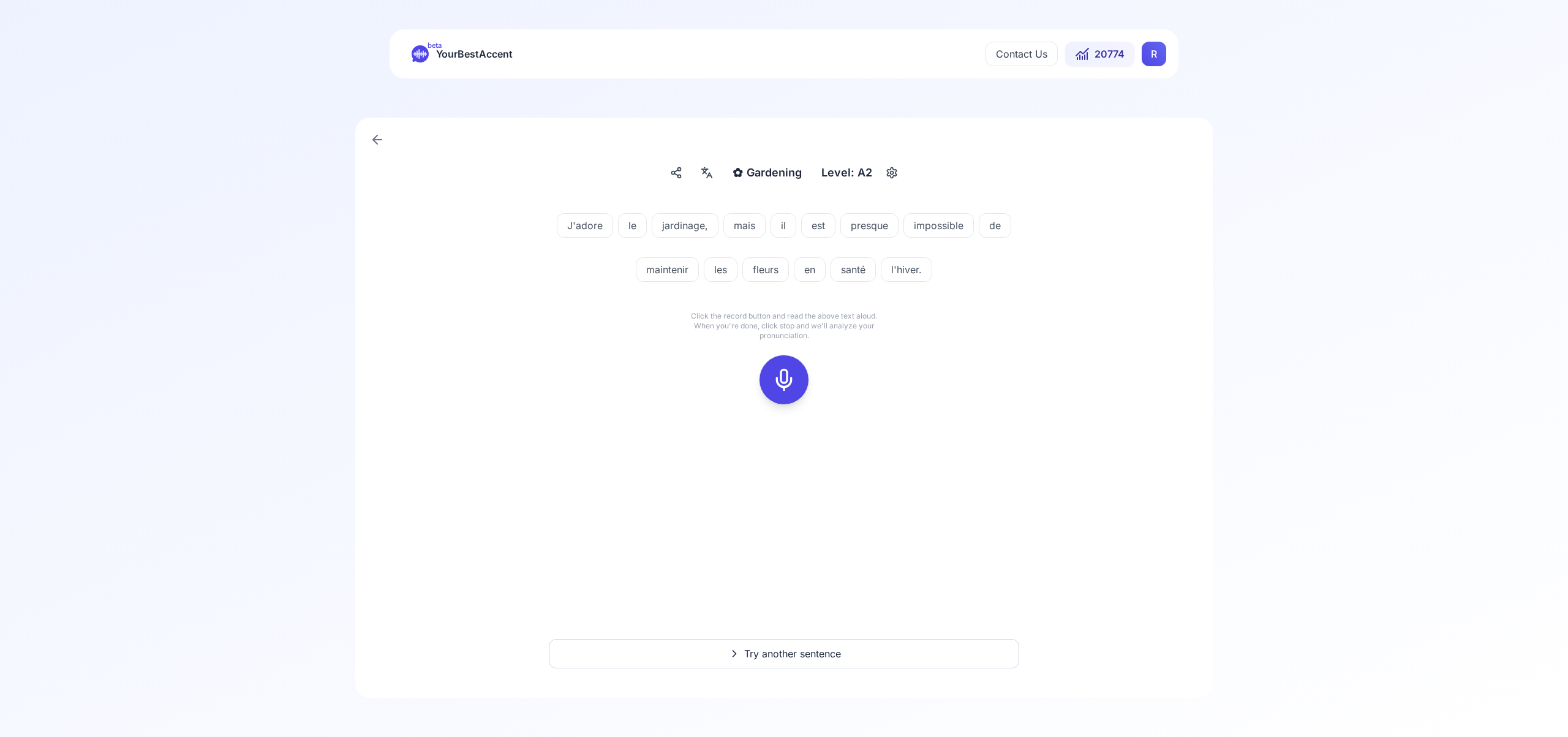
click at [795, 389] on icon at bounding box center [784, 380] width 25 height 25
click at [790, 383] on icon at bounding box center [784, 380] width 25 height 25
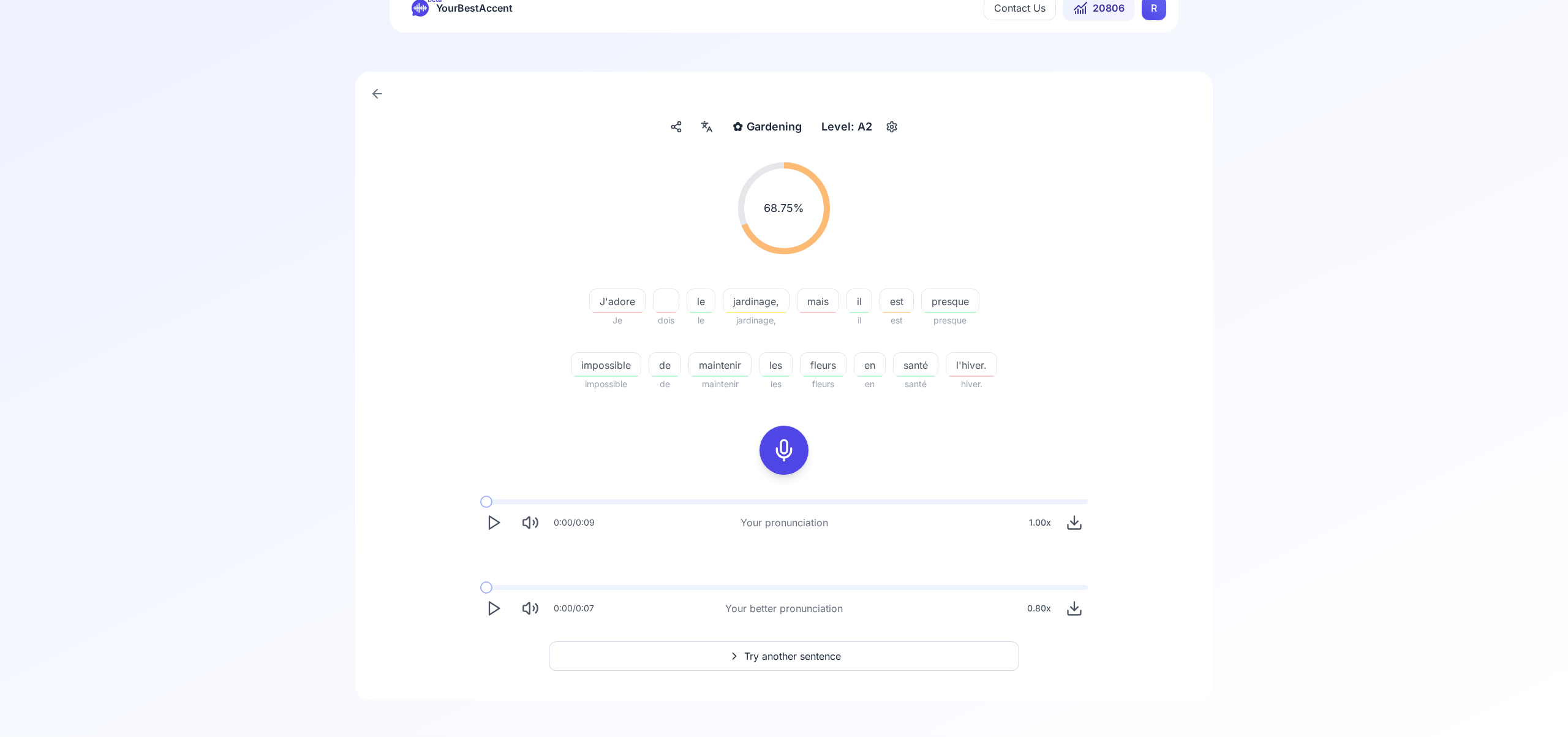
scroll to position [47, 0]
click at [801, 648] on span "Try another sentence" at bounding box center [792, 655] width 97 height 14
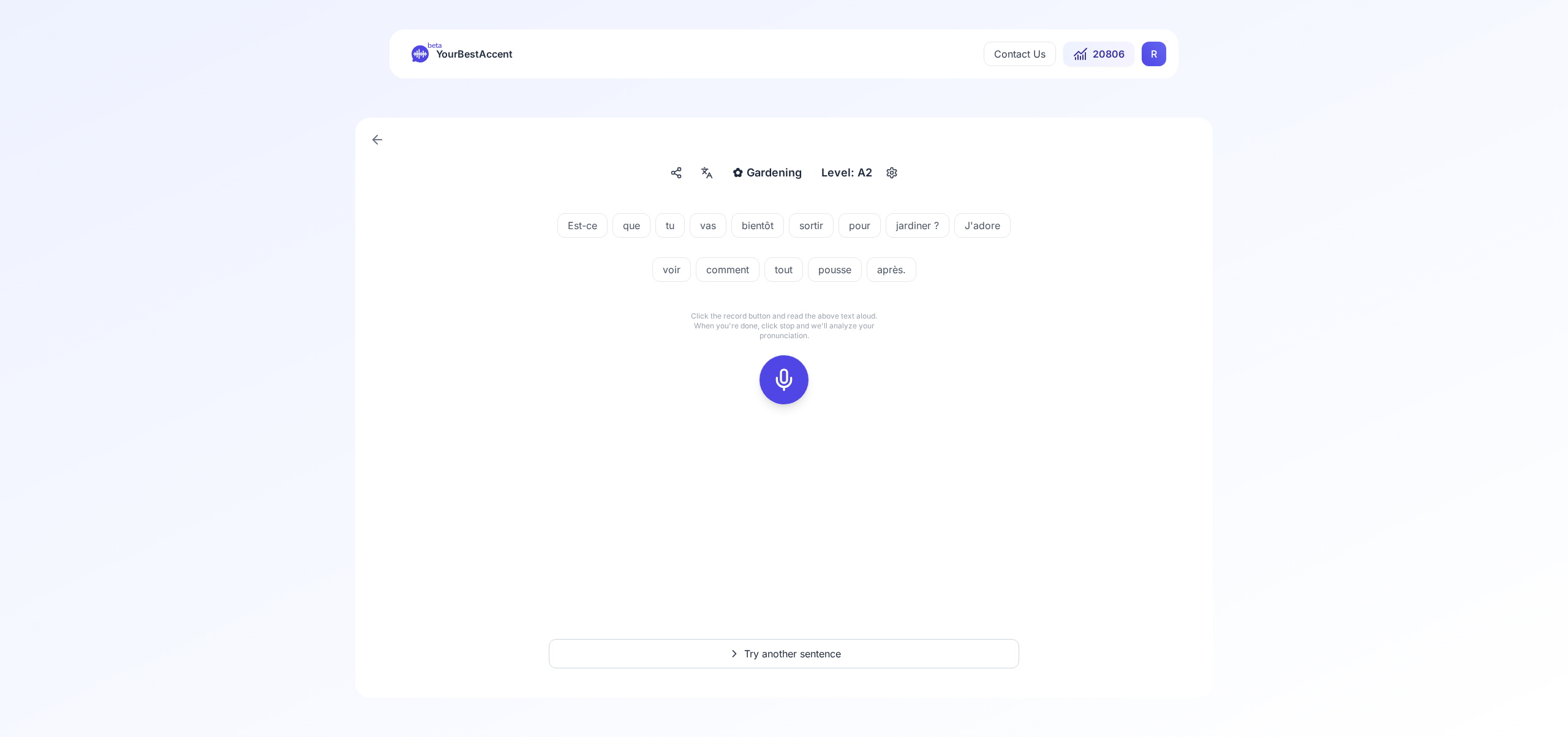
click at [785, 382] on icon at bounding box center [784, 380] width 25 height 25
click at [783, 380] on icon at bounding box center [784, 380] width 25 height 25
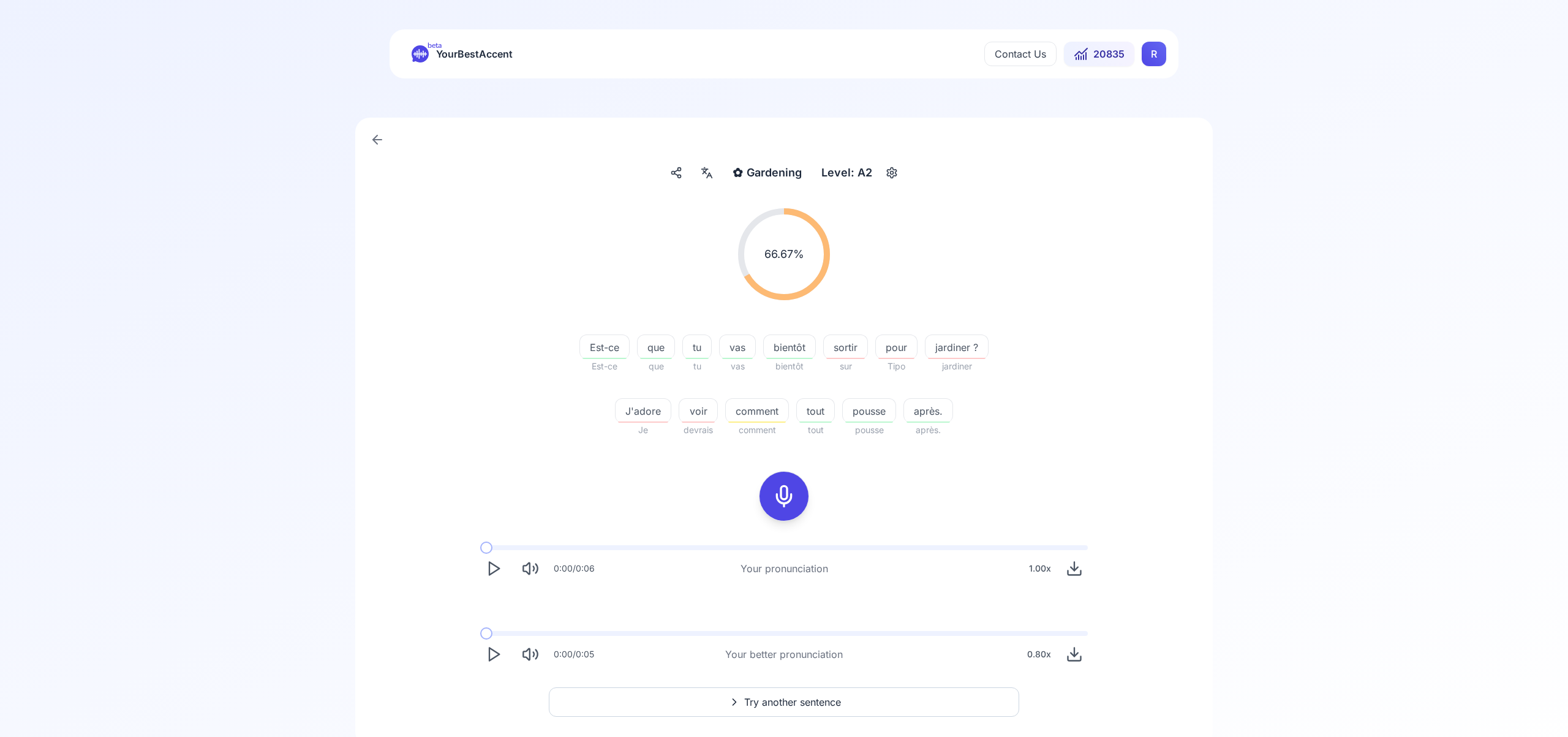
click at [795, 701] on span "Try another sentence" at bounding box center [792, 702] width 97 height 14
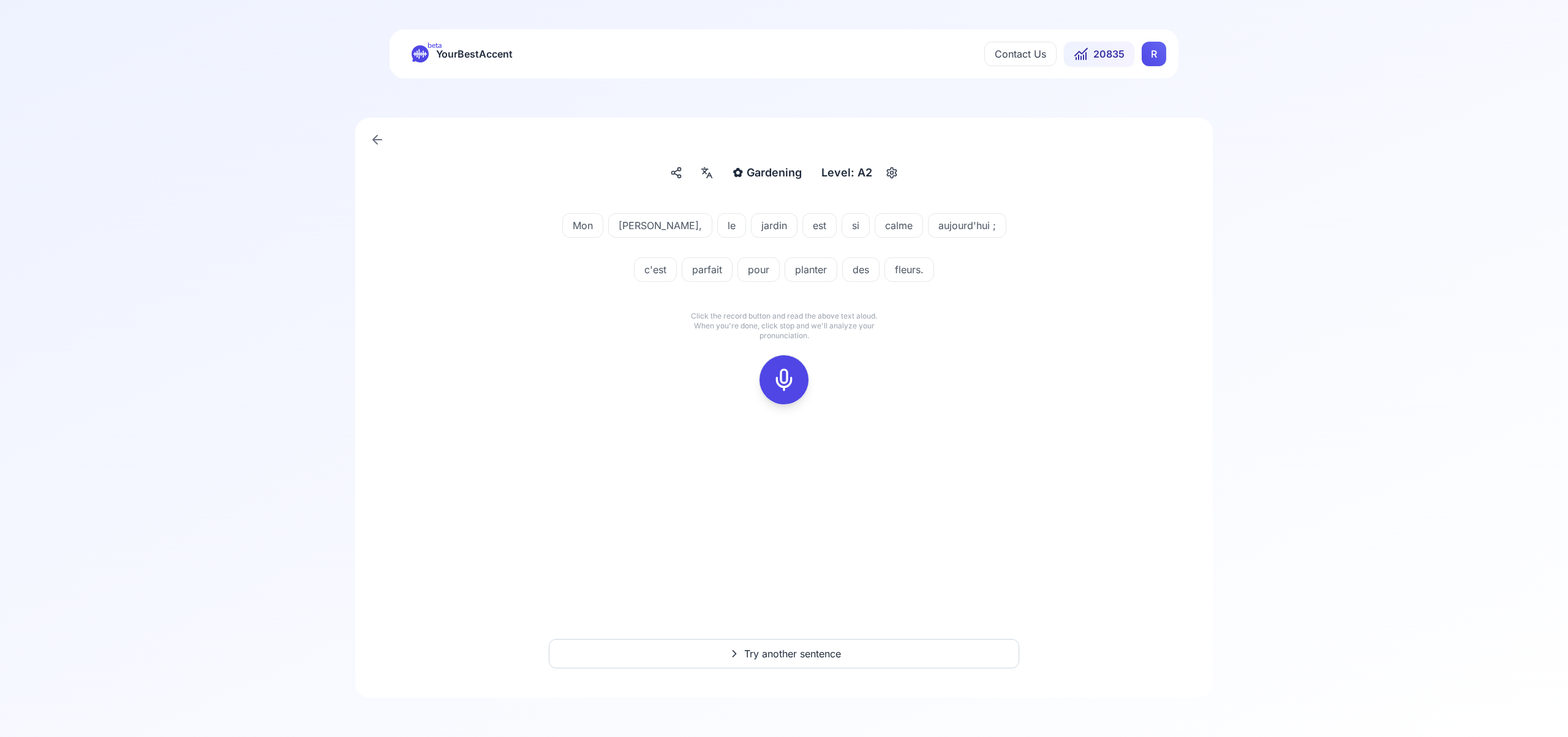
click at [789, 373] on icon at bounding box center [784, 380] width 25 height 25
click at [786, 382] on icon at bounding box center [784, 380] width 25 height 25
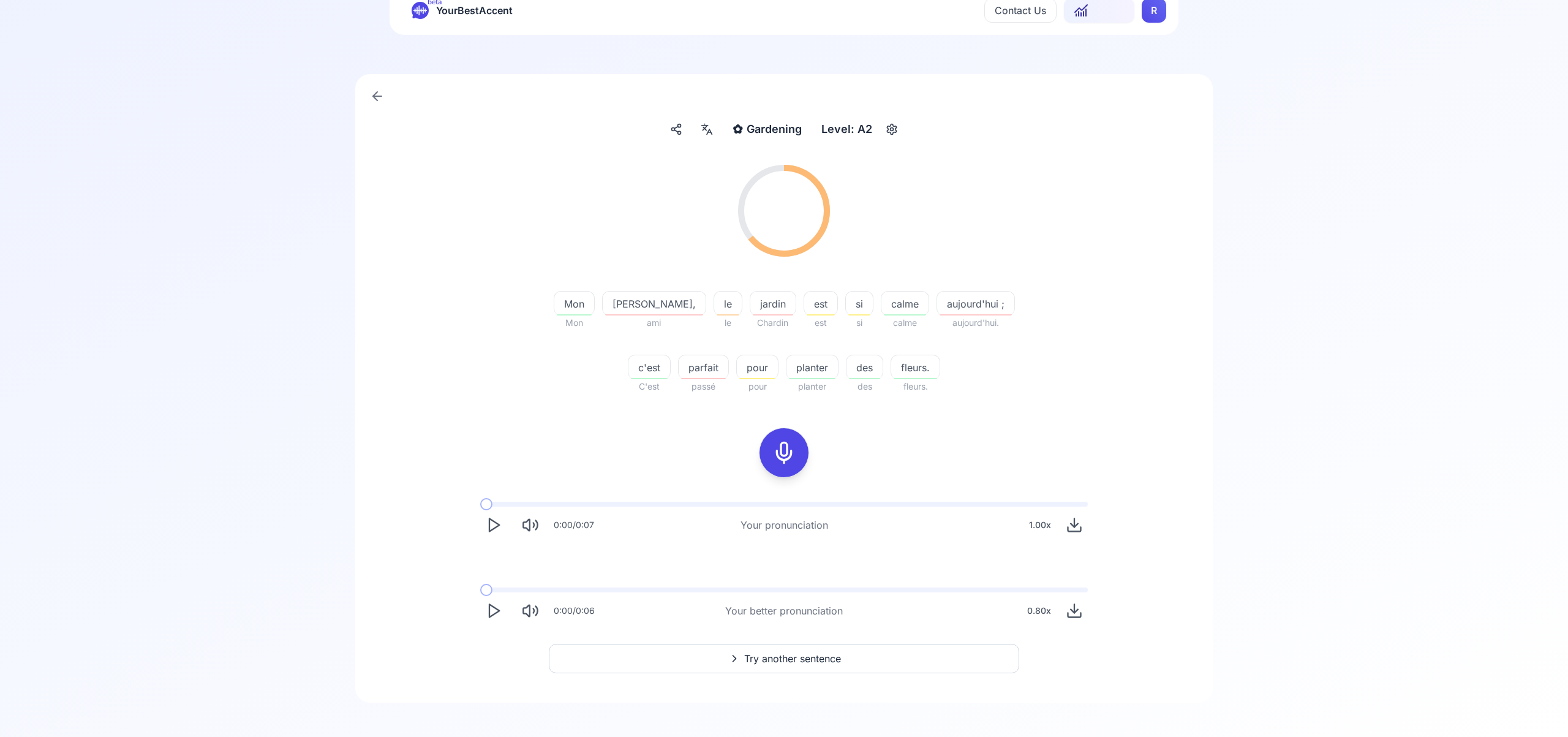
scroll to position [48, 0]
click at [806, 648] on span "Try another sentence" at bounding box center [792, 653] width 97 height 14
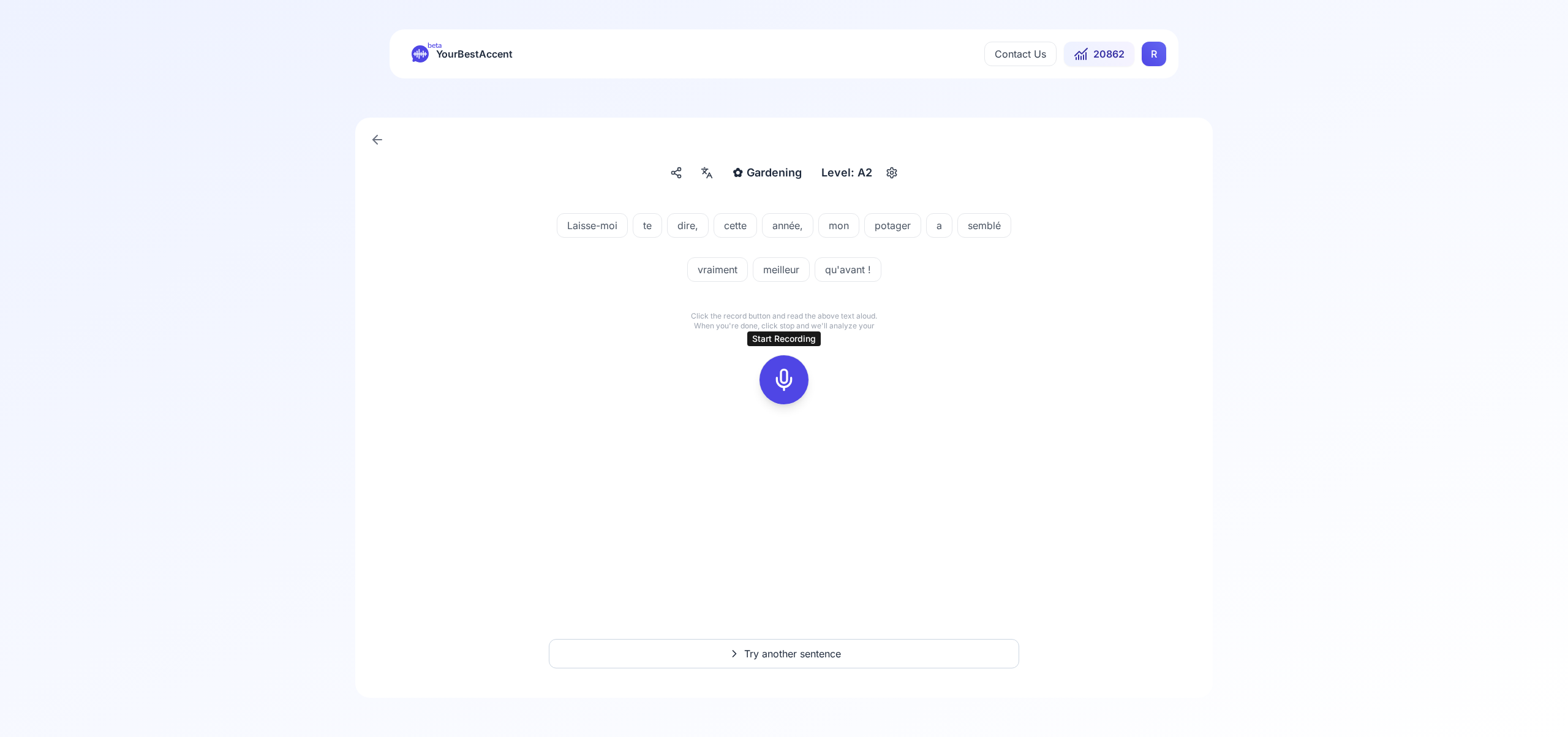
click at [781, 375] on icon at bounding box center [784, 380] width 25 height 25
click at [782, 376] on icon at bounding box center [784, 380] width 25 height 25
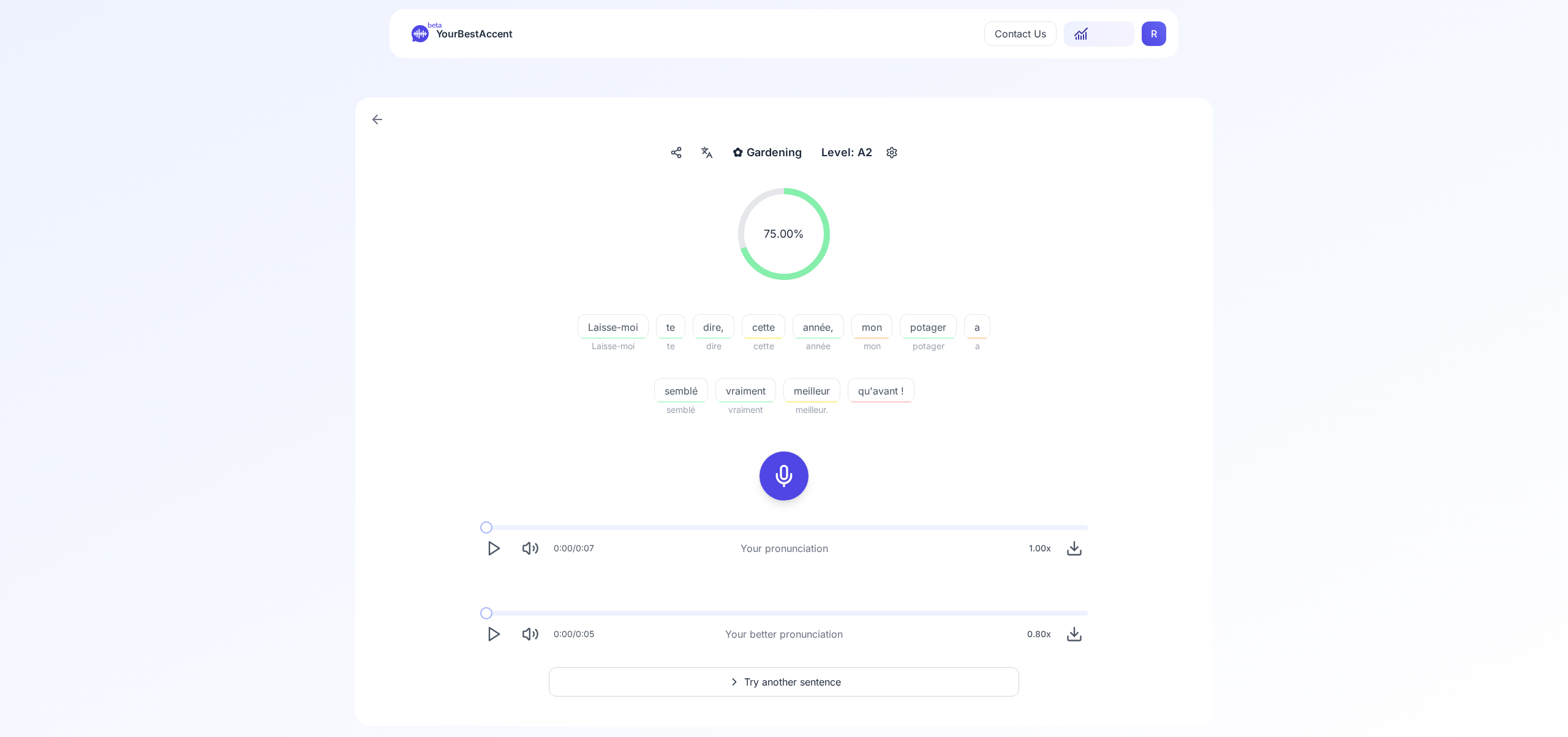
scroll to position [48, 0]
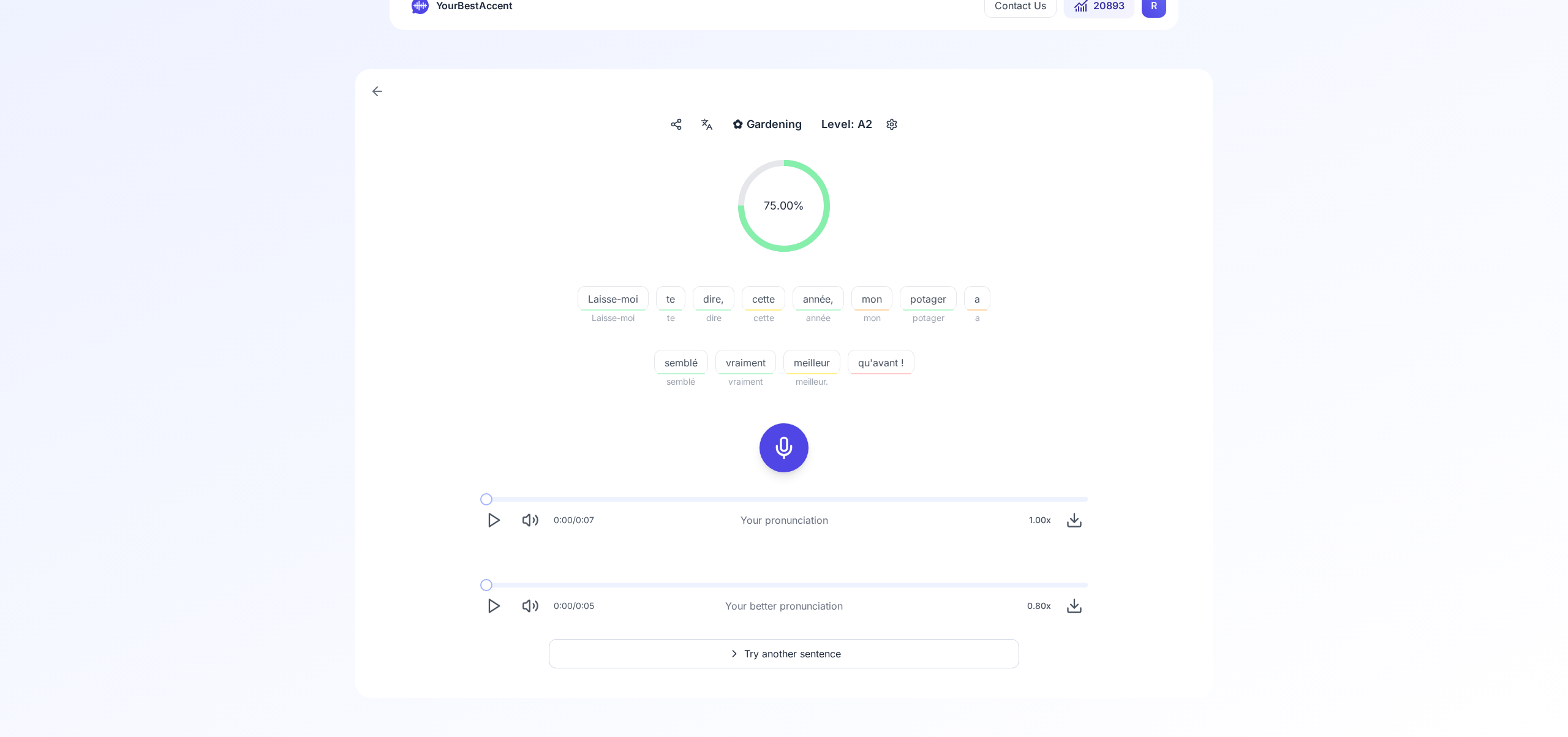
click at [816, 657] on span "Try another sentence" at bounding box center [792, 653] width 97 height 14
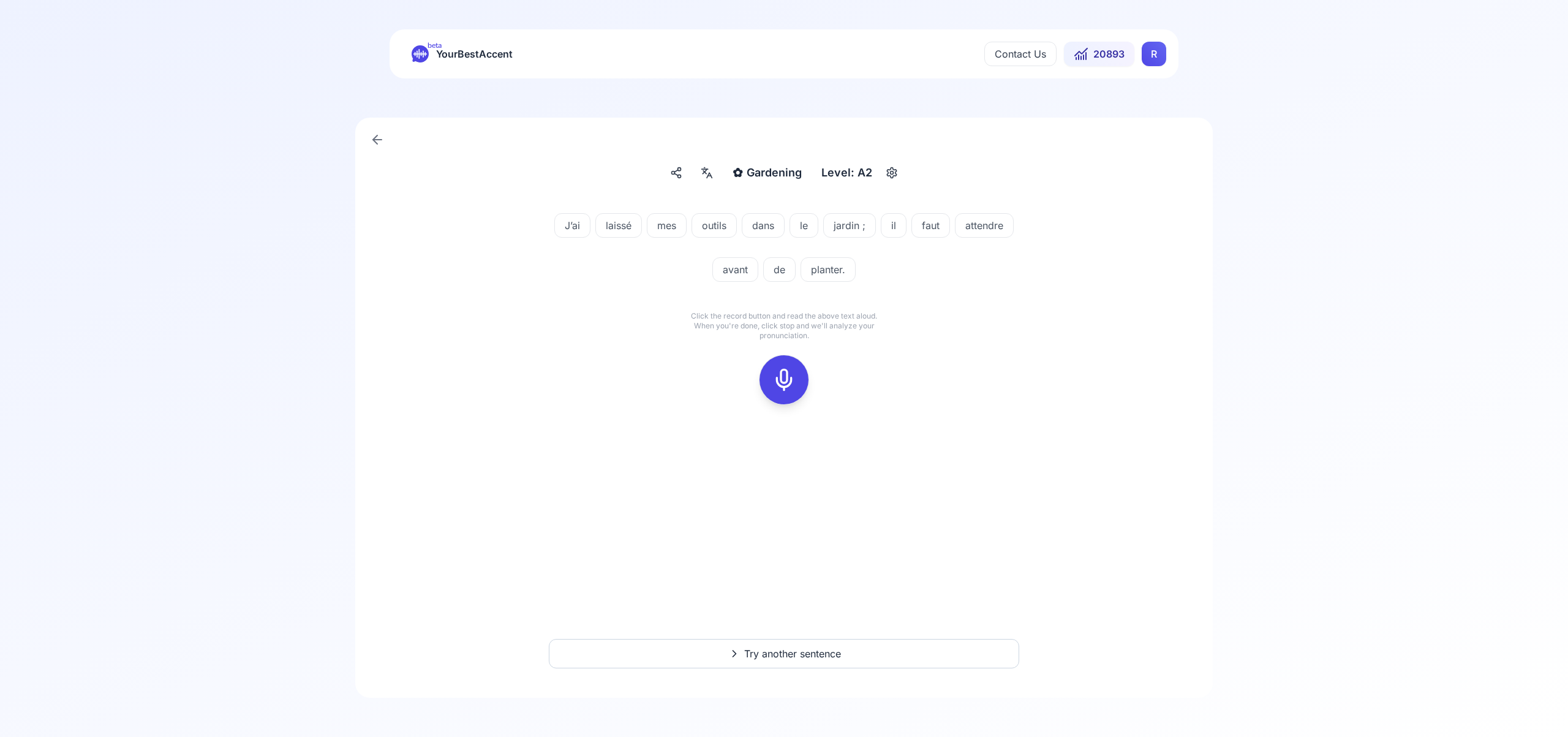
click at [789, 375] on icon at bounding box center [784, 380] width 25 height 25
click at [781, 376] on icon at bounding box center [784, 380] width 25 height 25
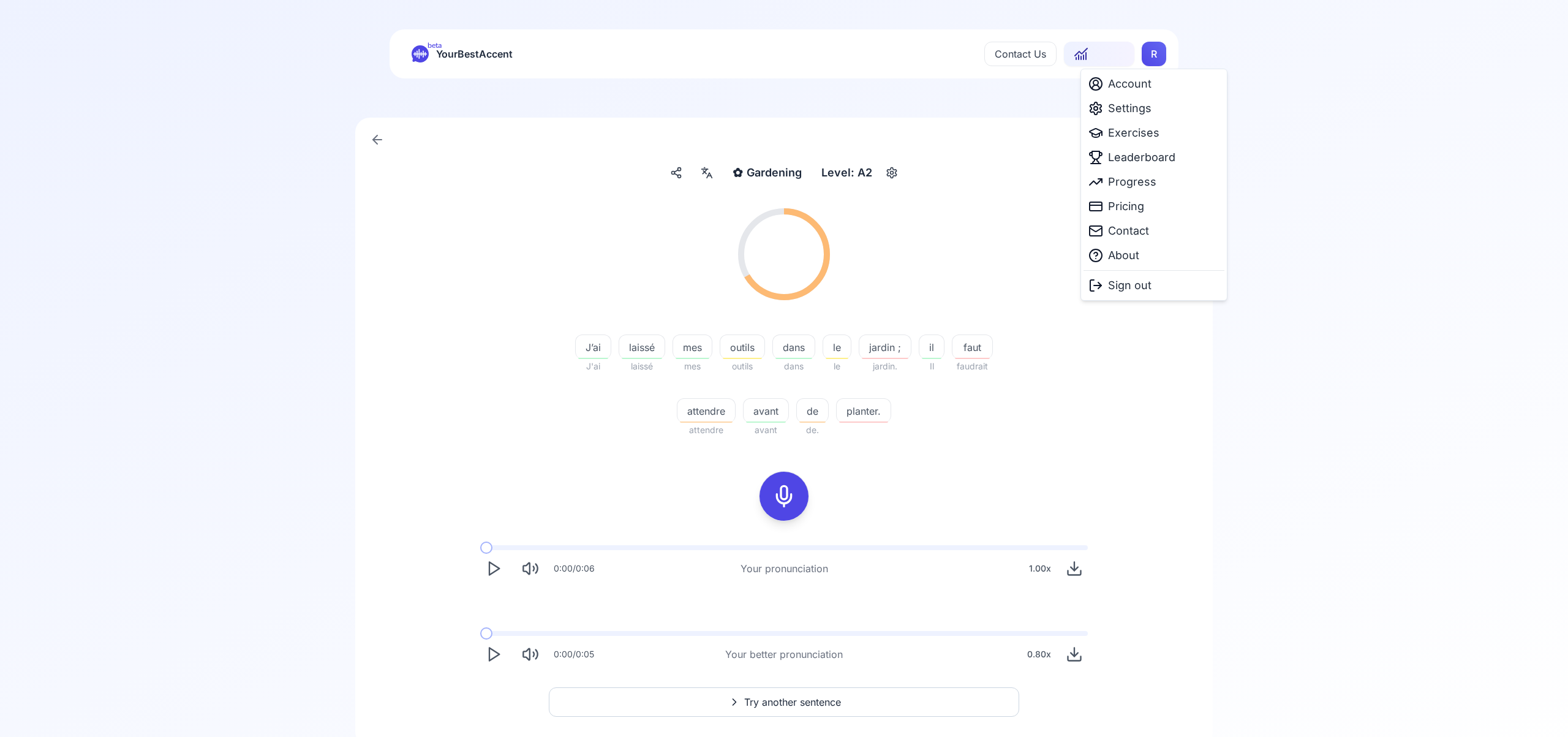
click at [1157, 54] on html "beta YourBestAccent Contact Us 20893 R ✿ Gardening Gardening Level: A2 66.67 % …" at bounding box center [784, 368] width 1568 height 737
click at [1143, 107] on span "Settings" at bounding box center [1130, 108] width 43 height 17
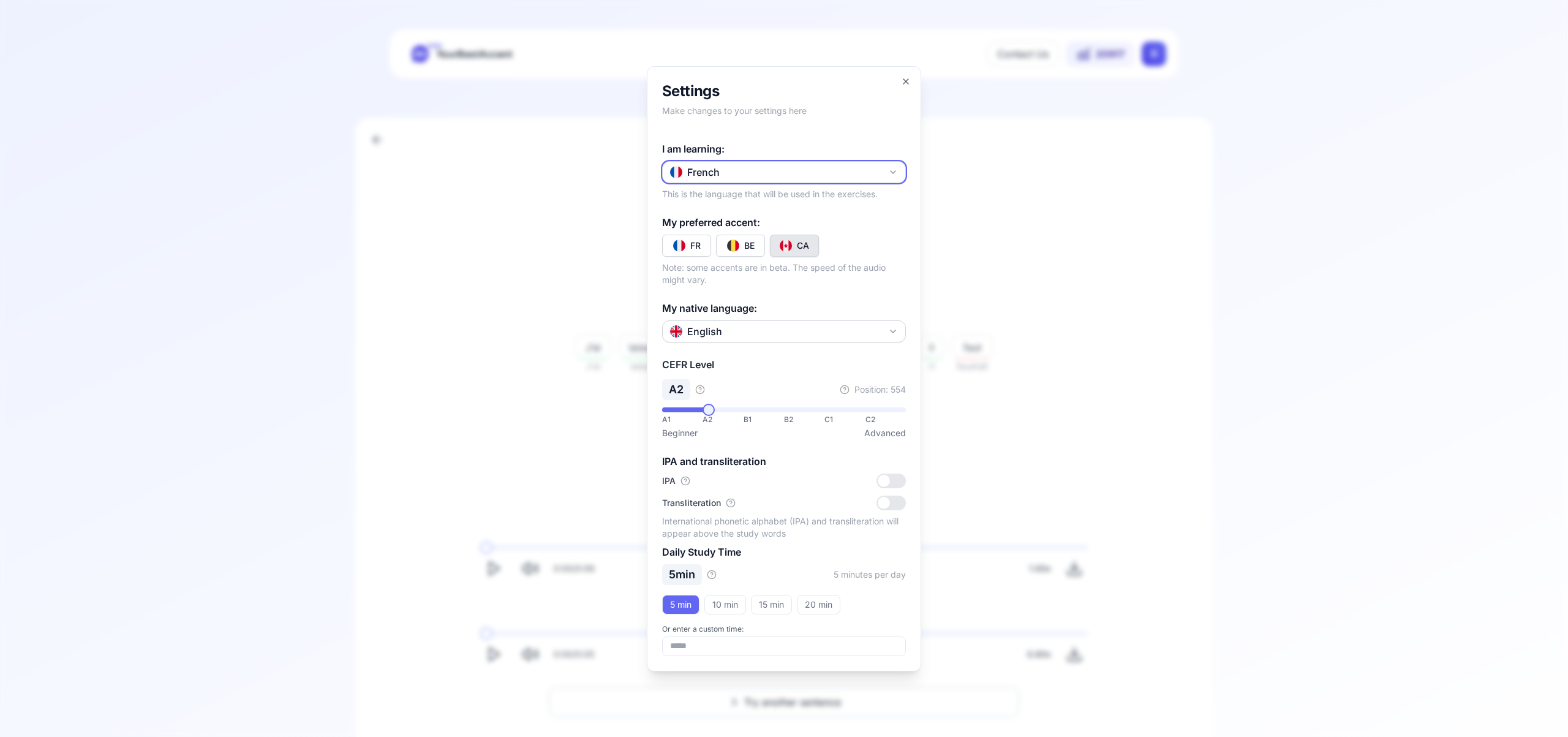
click at [891, 171] on icon "button" at bounding box center [893, 173] width 5 height 3
click at [802, 265] on div "Russian" at bounding box center [784, 263] width 238 height 22
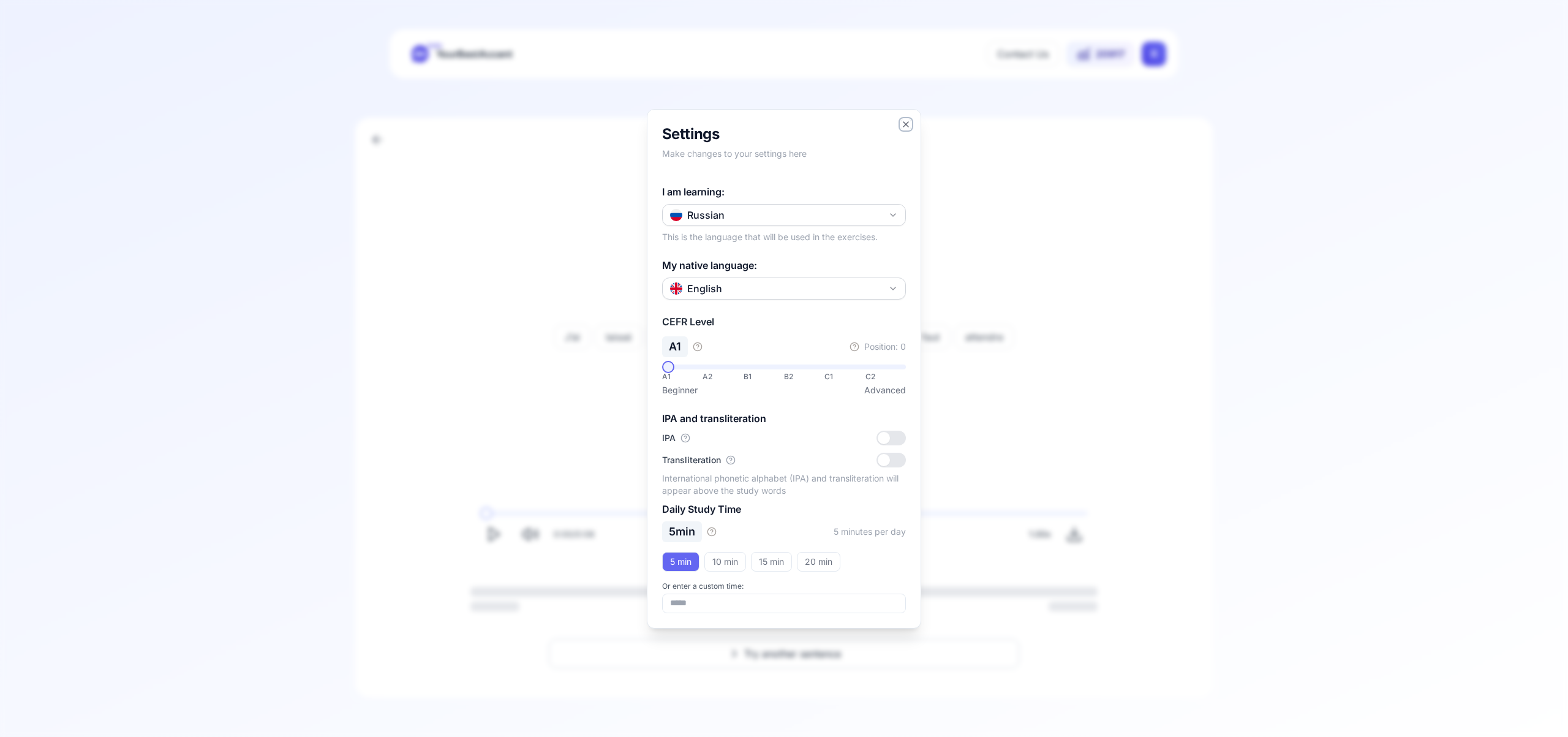
click at [910, 126] on icon "button" at bounding box center [906, 124] width 10 height 10
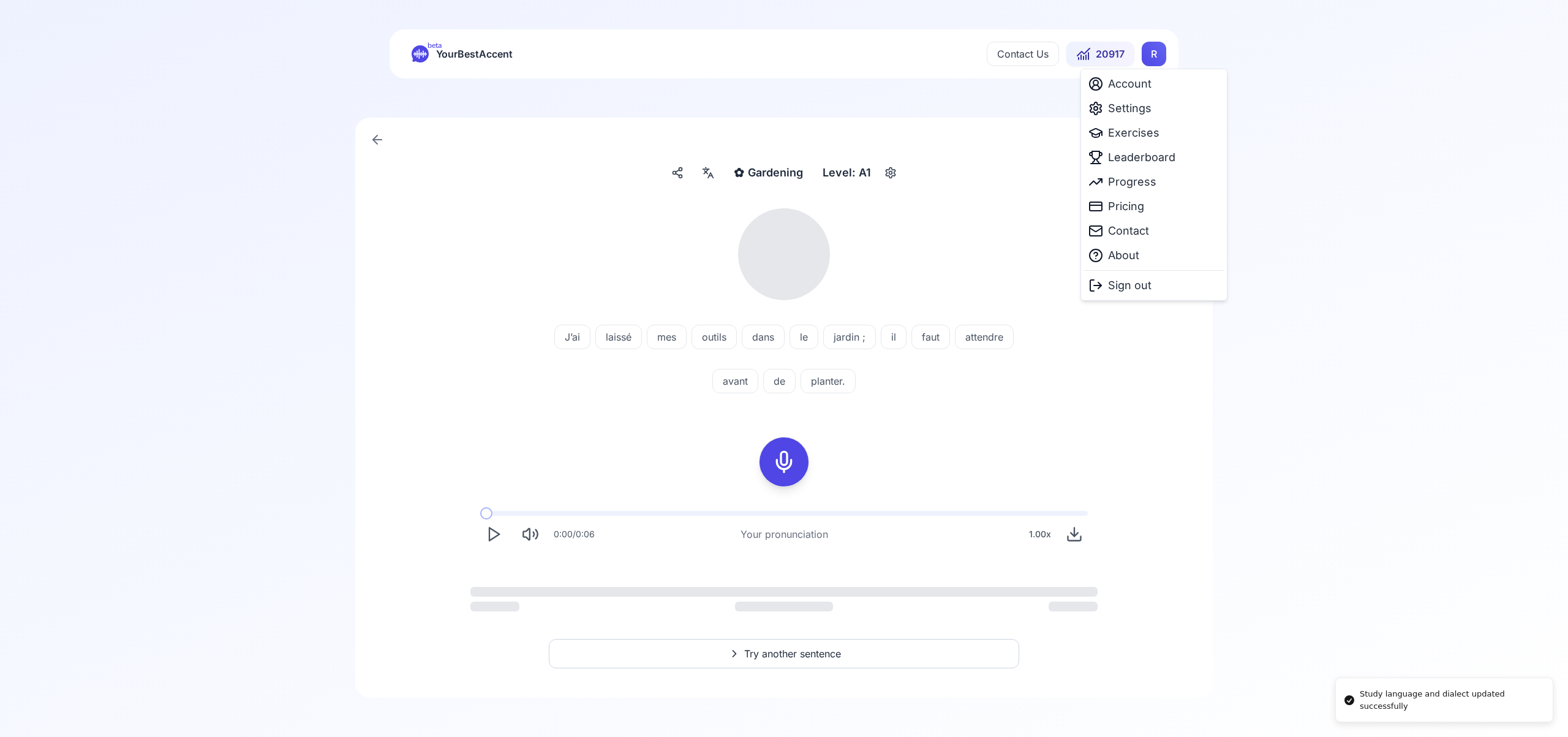
click at [1150, 56] on html "Study language and dialect updated successfully beta YourBestAccent Contact Us …" at bounding box center [784, 368] width 1568 height 737
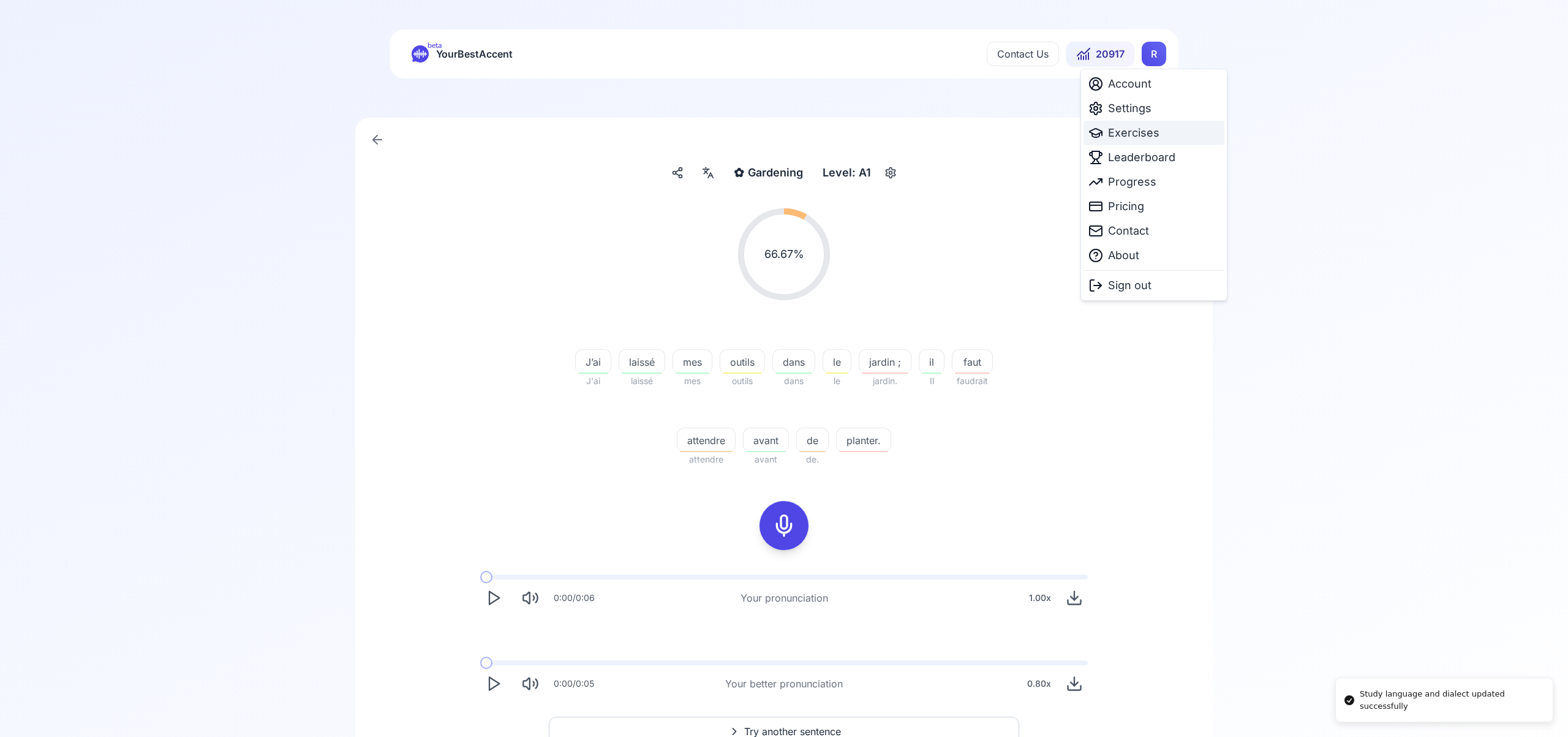
click at [1134, 133] on span "Exercises" at bounding box center [1134, 133] width 52 height 17
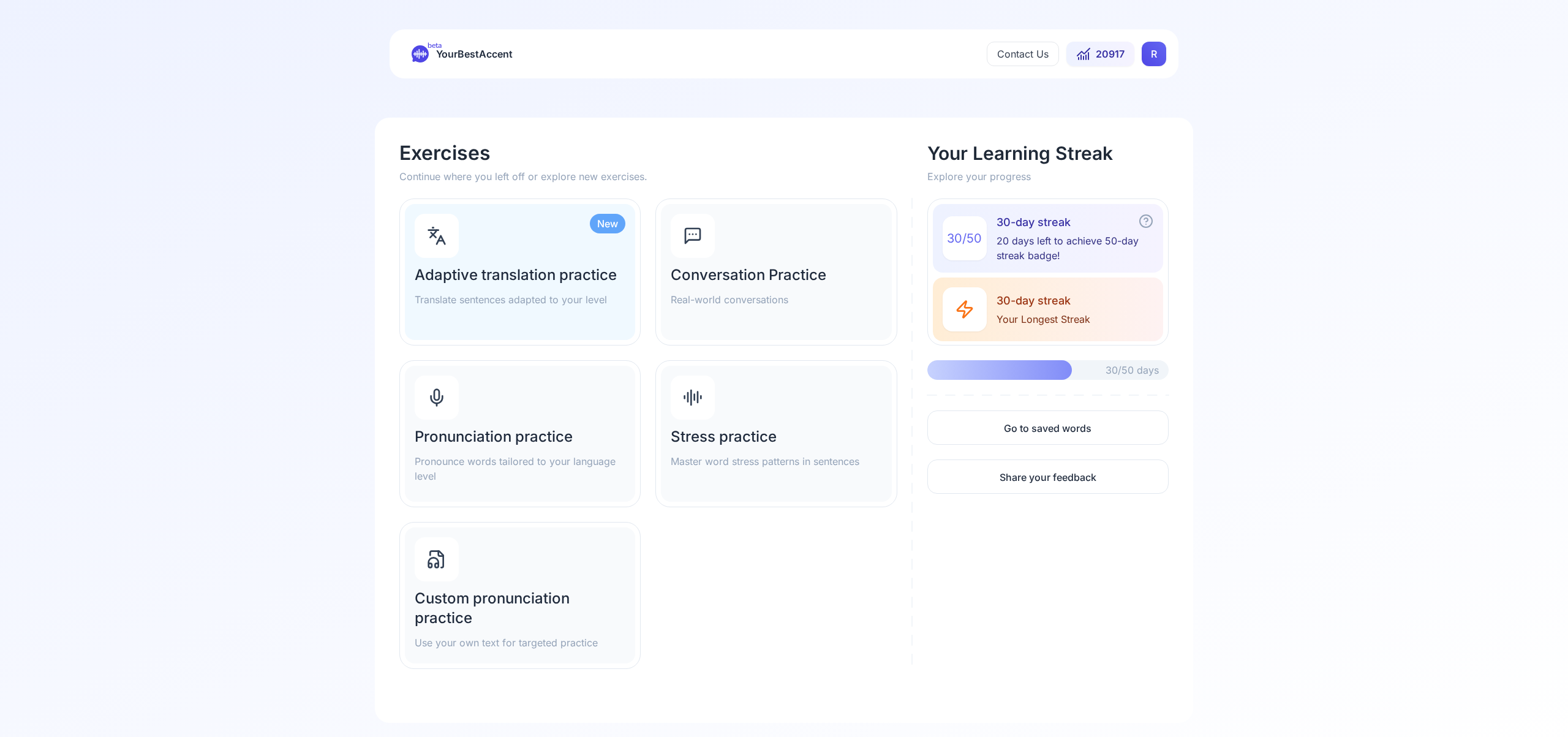
click at [519, 397] on div "Pronunciation practice Pronounce words tailored to your language level" at bounding box center [519, 434] width 230 height 136
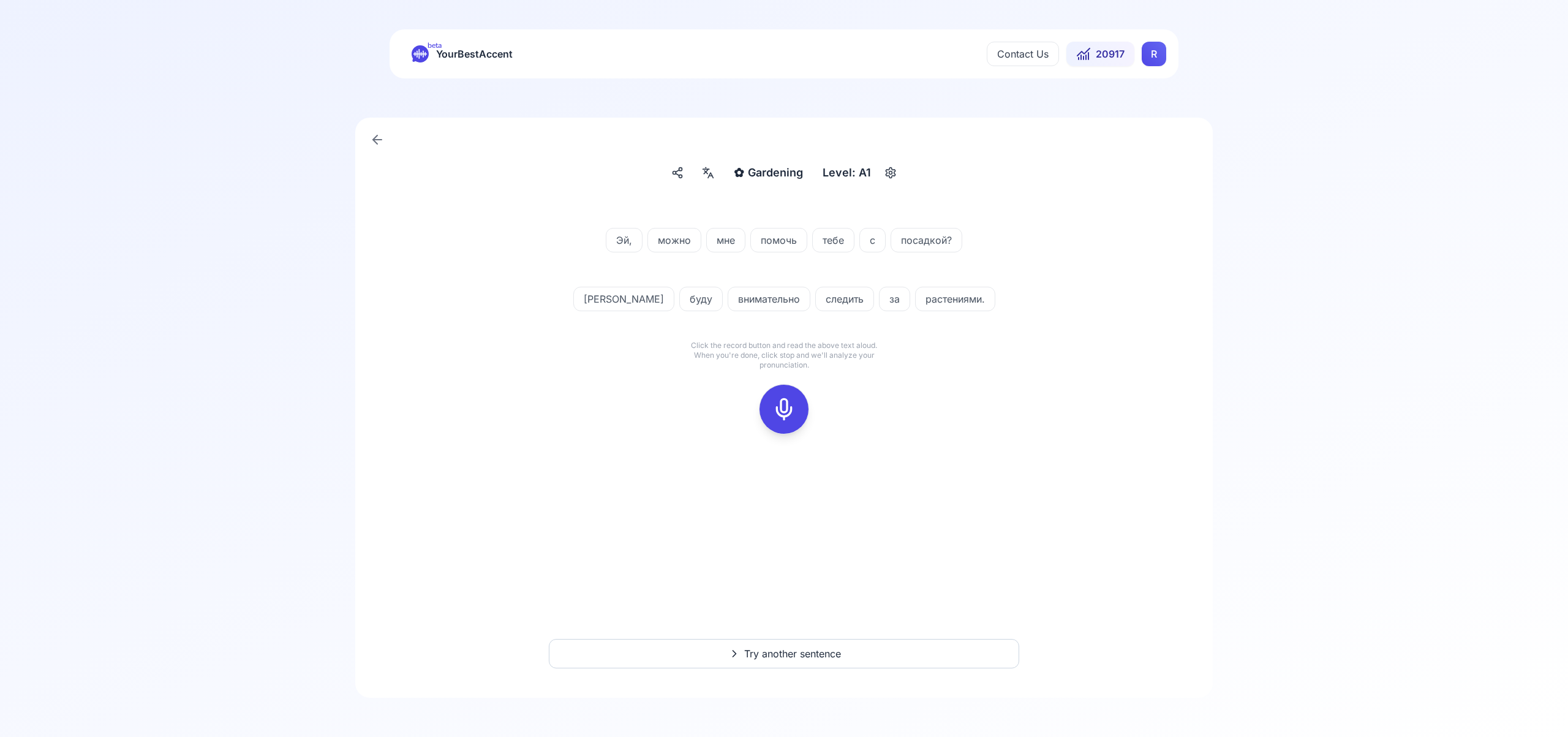
drag, startPoint x: 781, startPoint y: 406, endPoint x: 789, endPoint y: 402, distance: 8.9
click at [783, 405] on icon at bounding box center [784, 410] width 25 height 25
click at [782, 408] on icon at bounding box center [784, 410] width 25 height 25
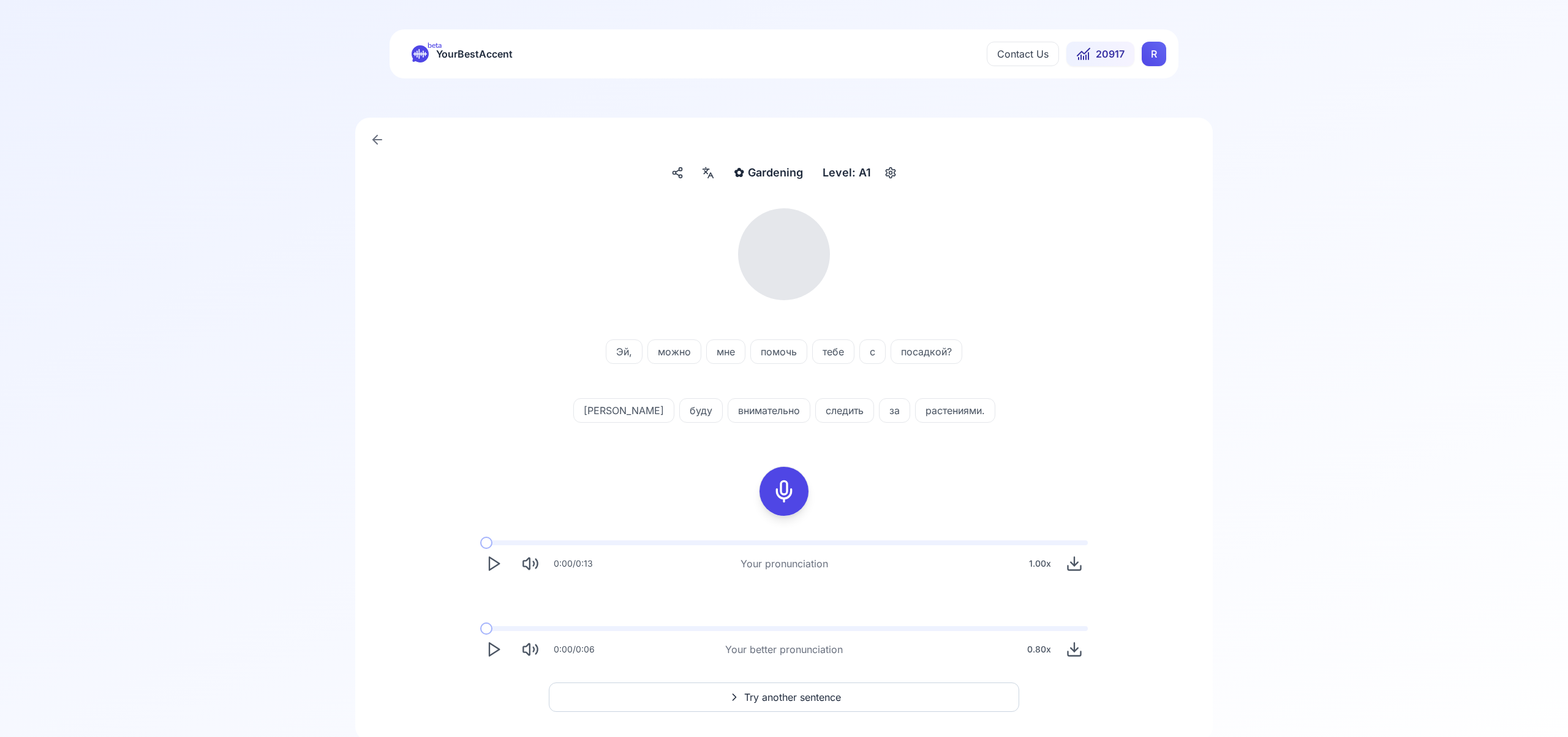
click at [708, 177] on icon at bounding box center [708, 173] width 14 height 12
click at [904, 313] on icon "button" at bounding box center [906, 314] width 10 height 10
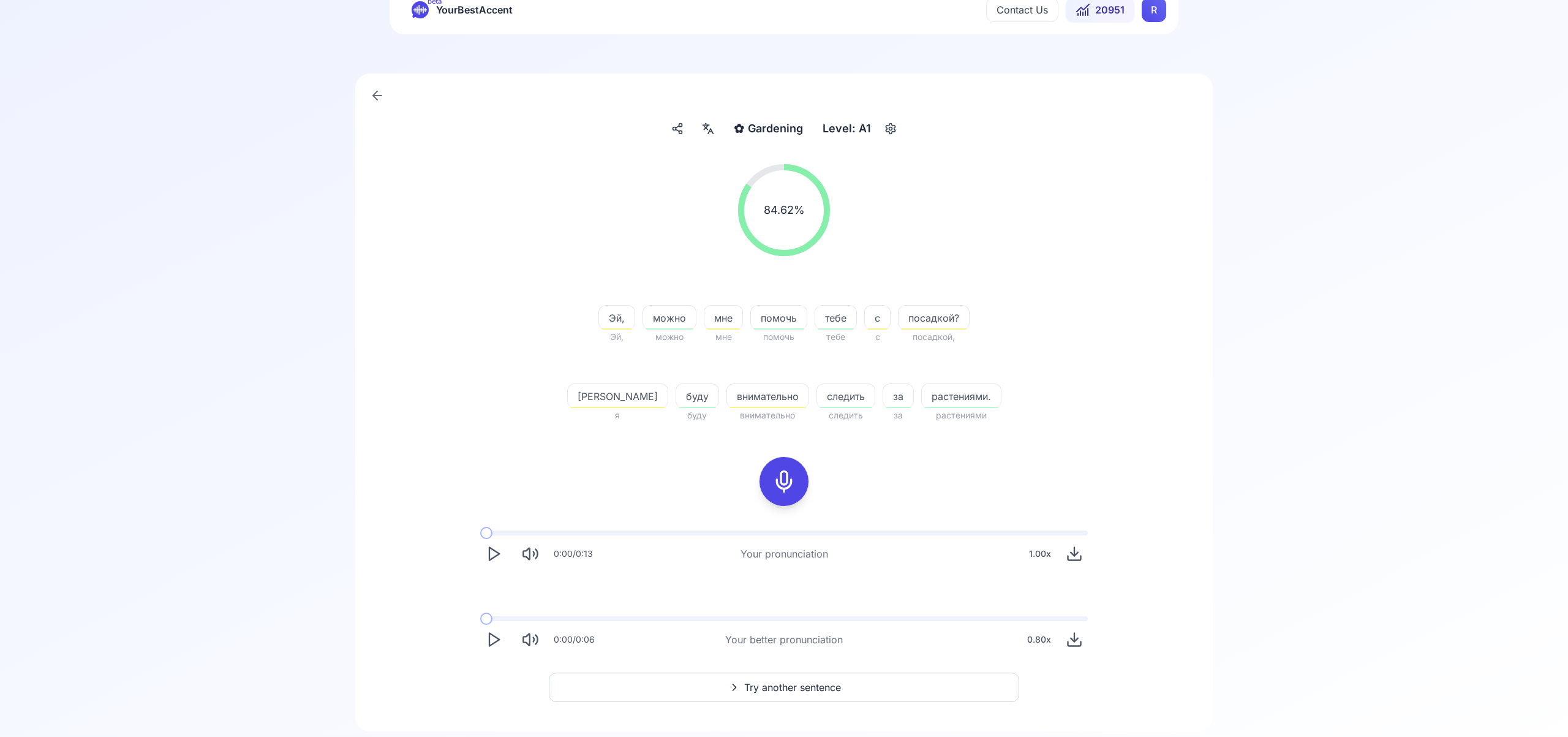
scroll to position [78, 0]
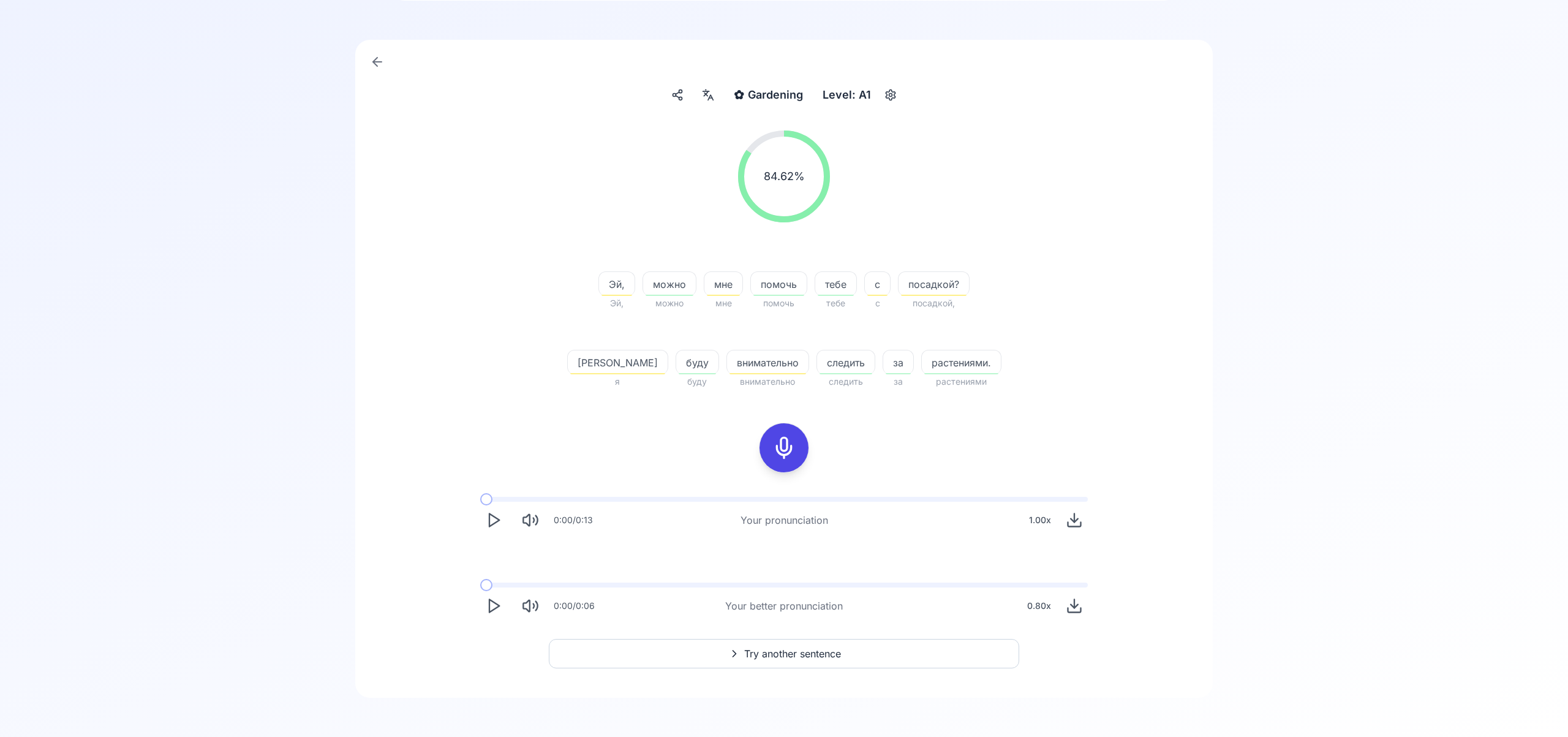
click at [763, 648] on span "Try another sentence" at bounding box center [792, 653] width 97 height 14
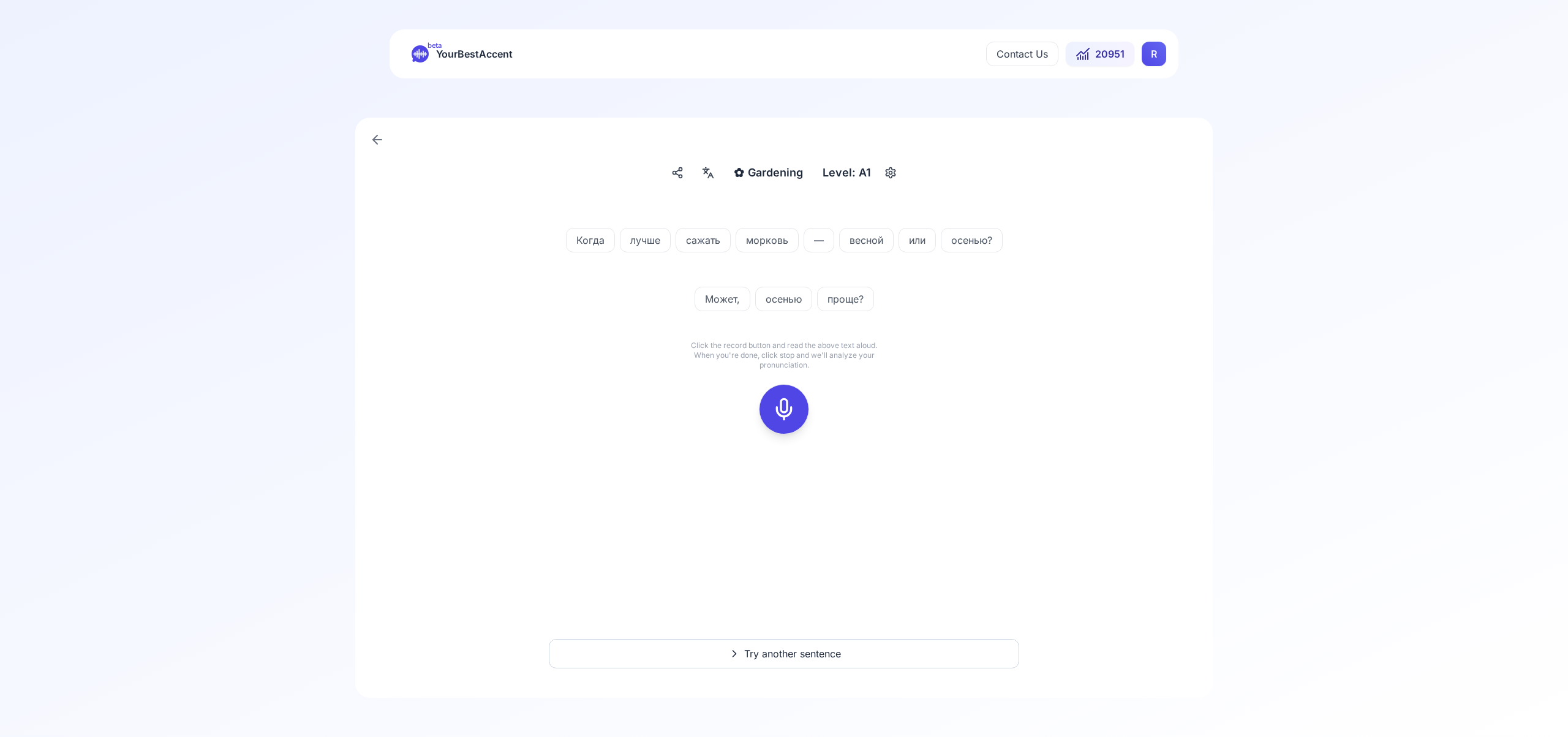
click at [789, 406] on icon at bounding box center [784, 410] width 25 height 25
click at [784, 404] on icon at bounding box center [784, 410] width 25 height 25
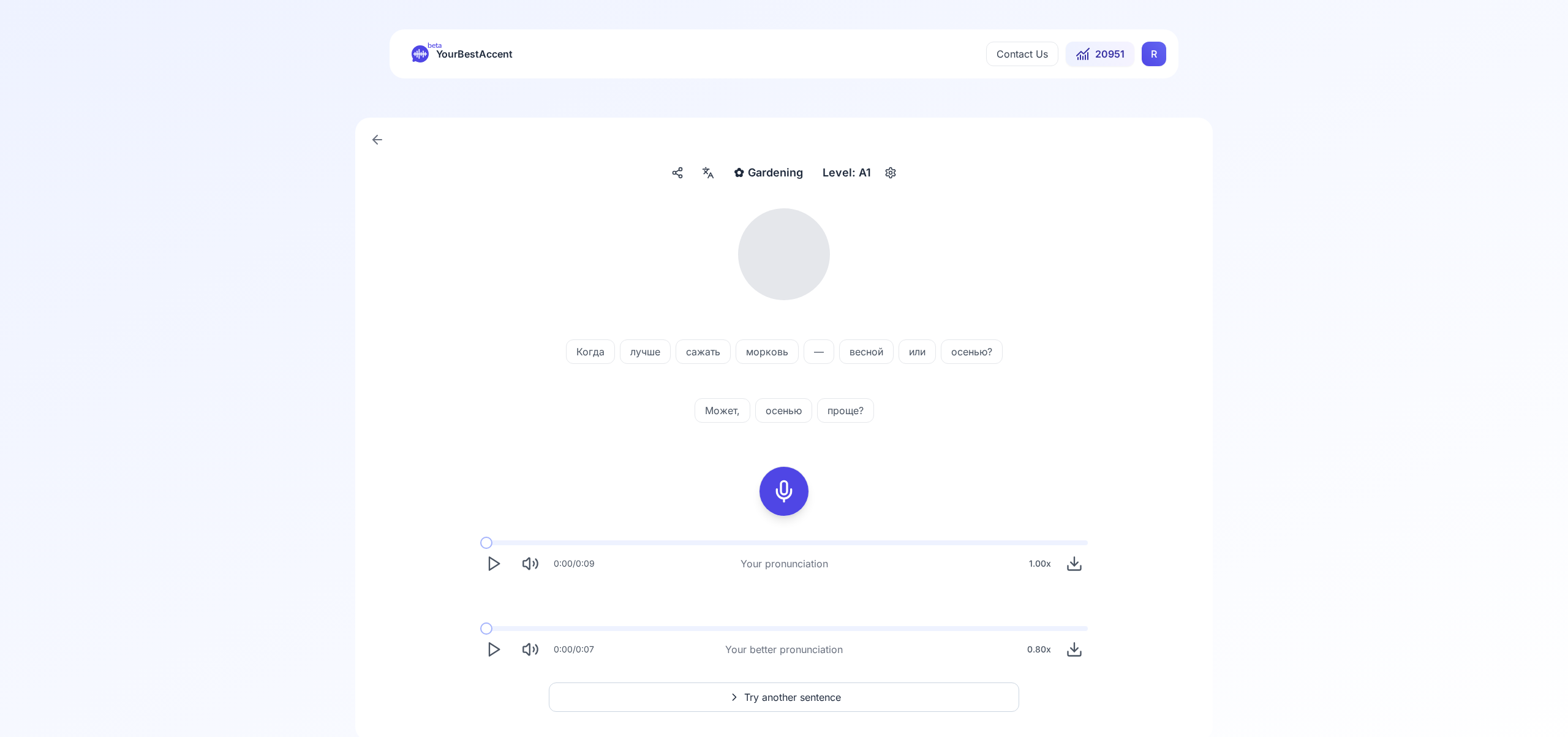
click at [704, 170] on icon at bounding box center [708, 173] width 14 height 12
click at [907, 312] on icon "button" at bounding box center [906, 314] width 5 height 5
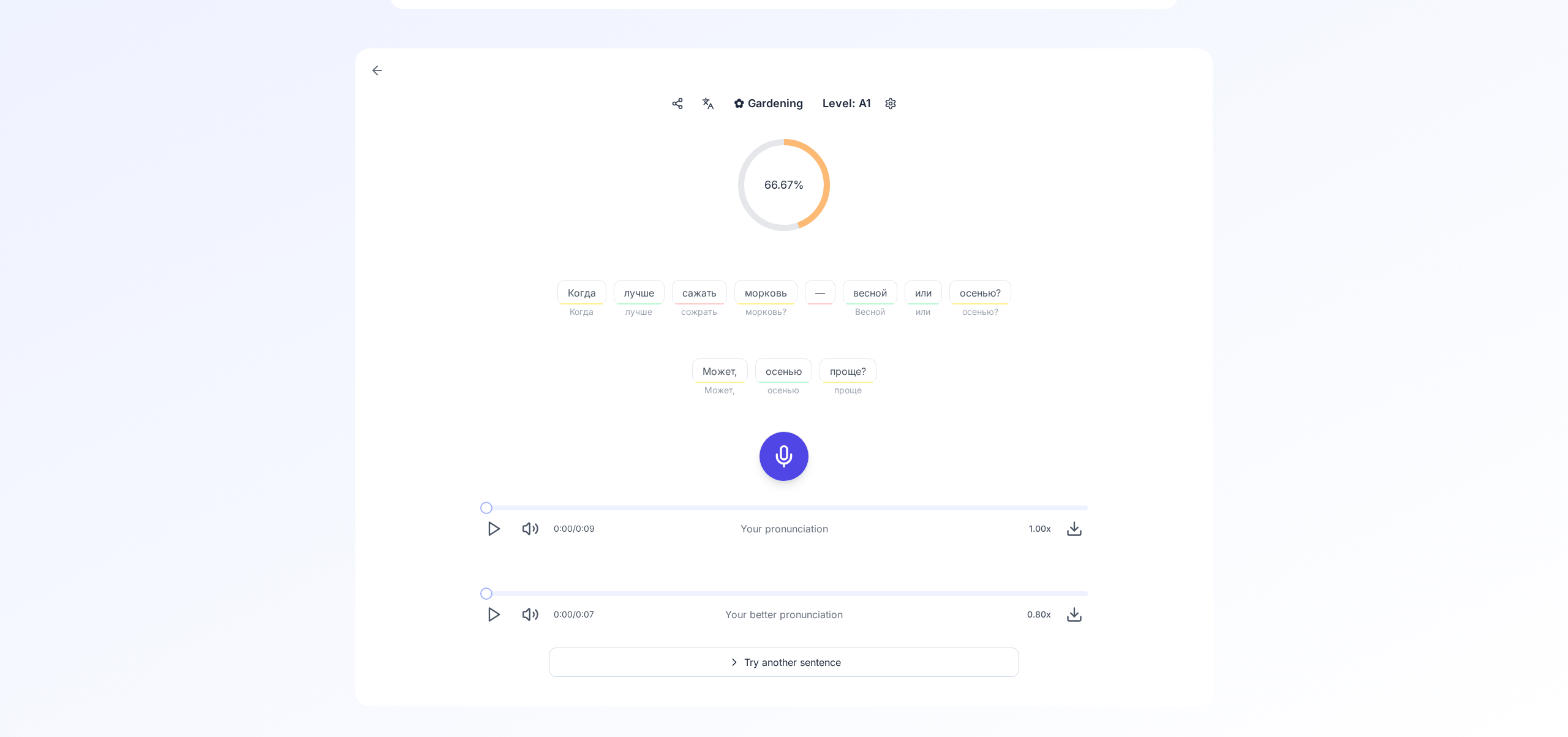
scroll to position [74, 0]
click at [826, 652] on span "Try another sentence" at bounding box center [792, 658] width 97 height 14
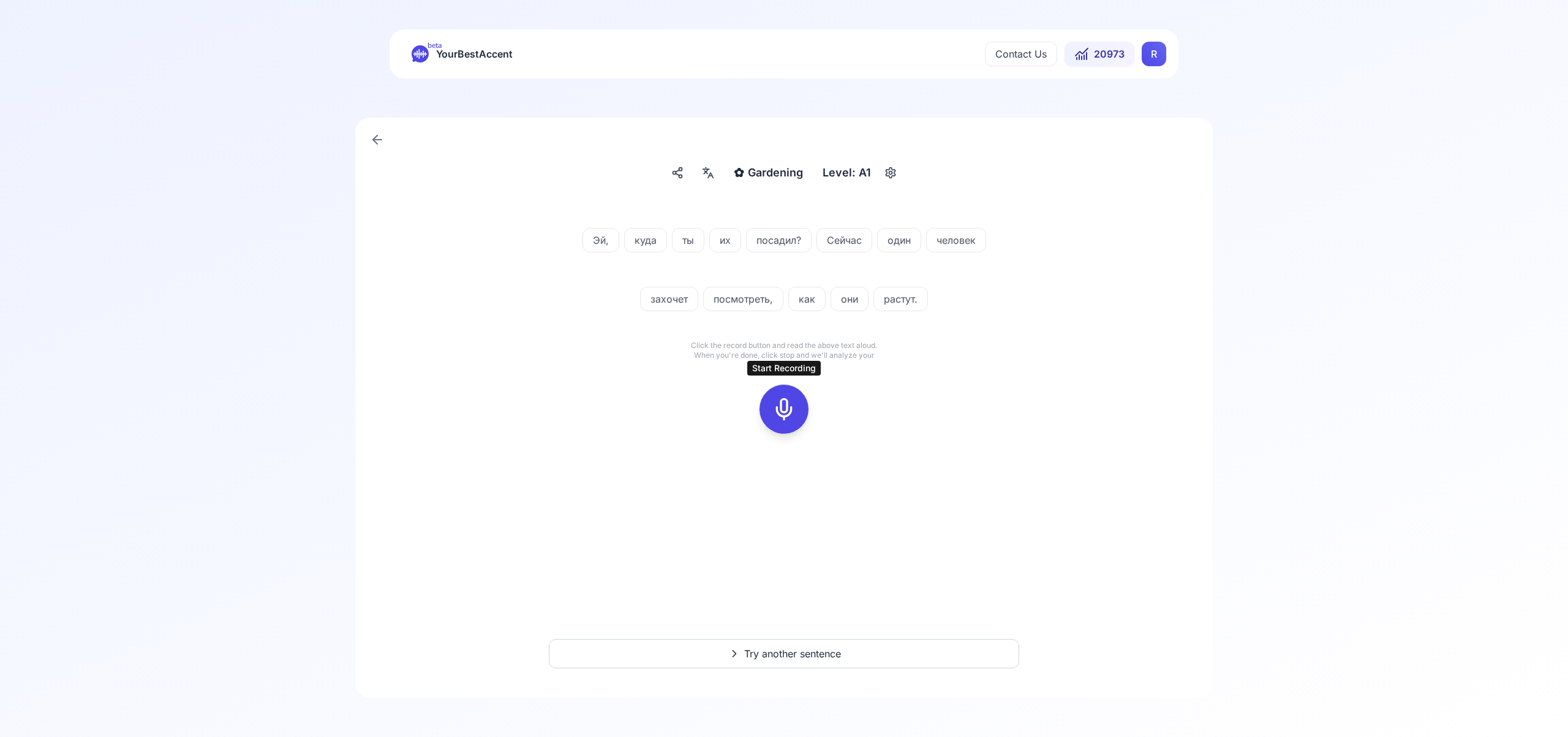
click at [781, 407] on icon at bounding box center [784, 410] width 25 height 25
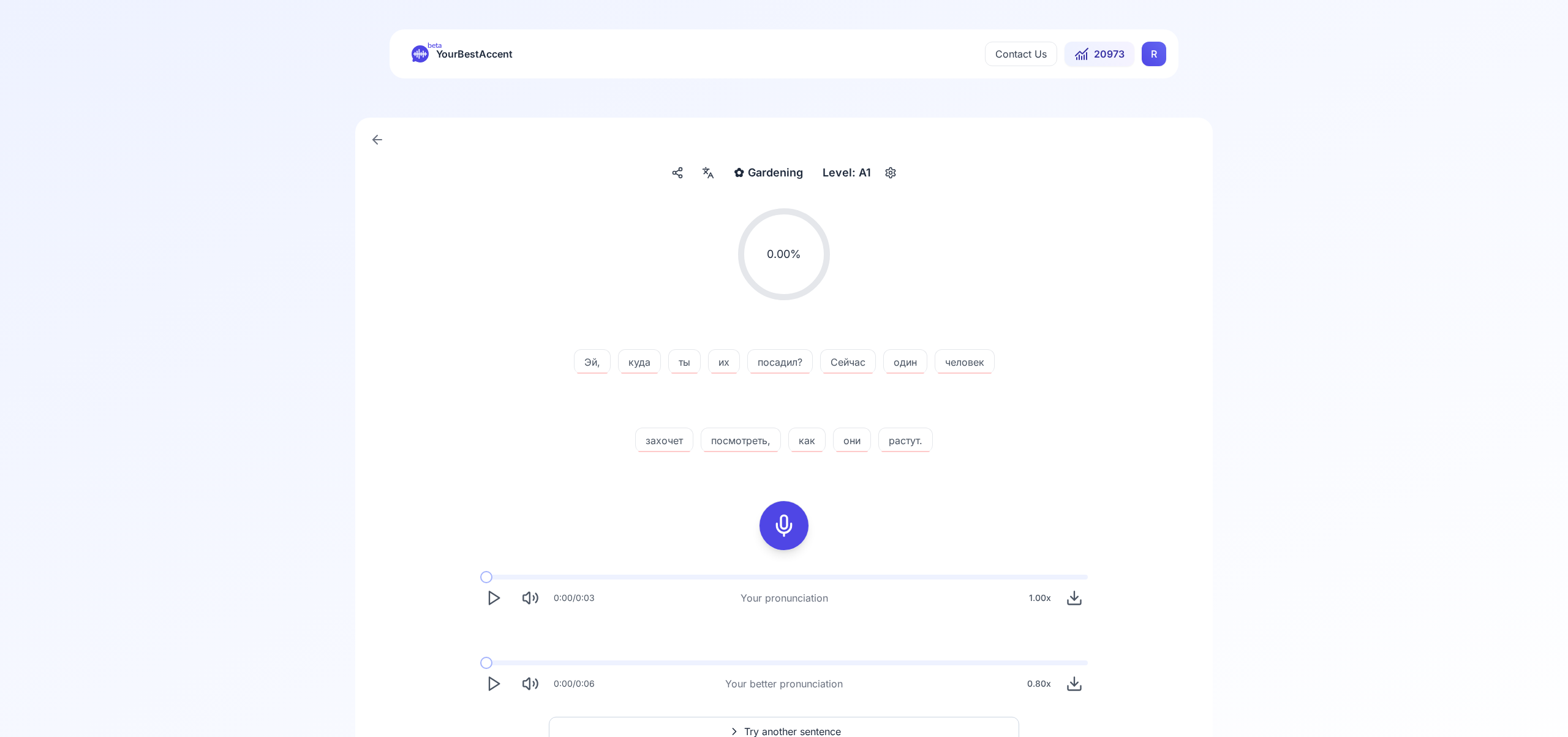
click at [789, 516] on rect at bounding box center [784, 525] width 19 height 19
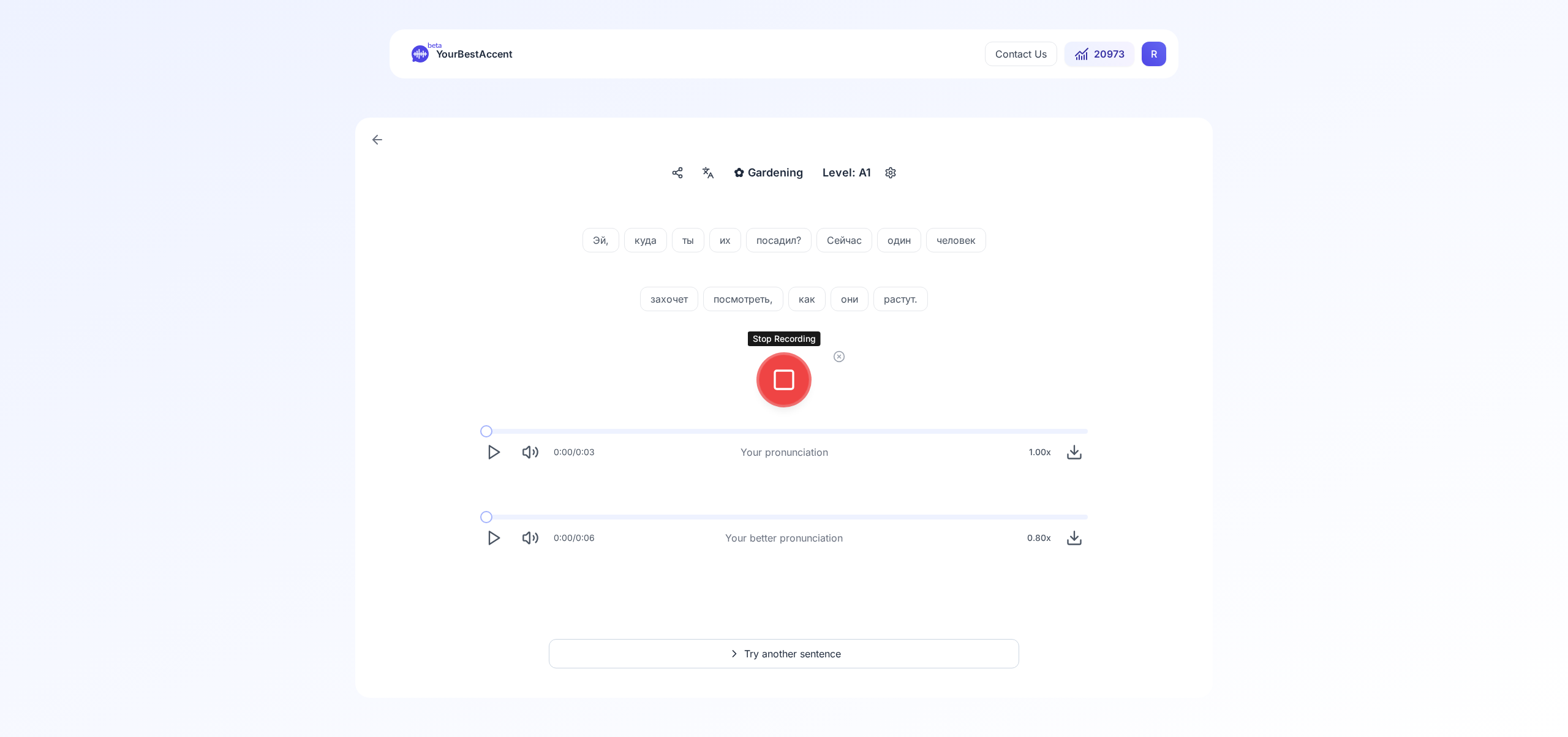
click at [789, 386] on icon at bounding box center [784, 380] width 25 height 25
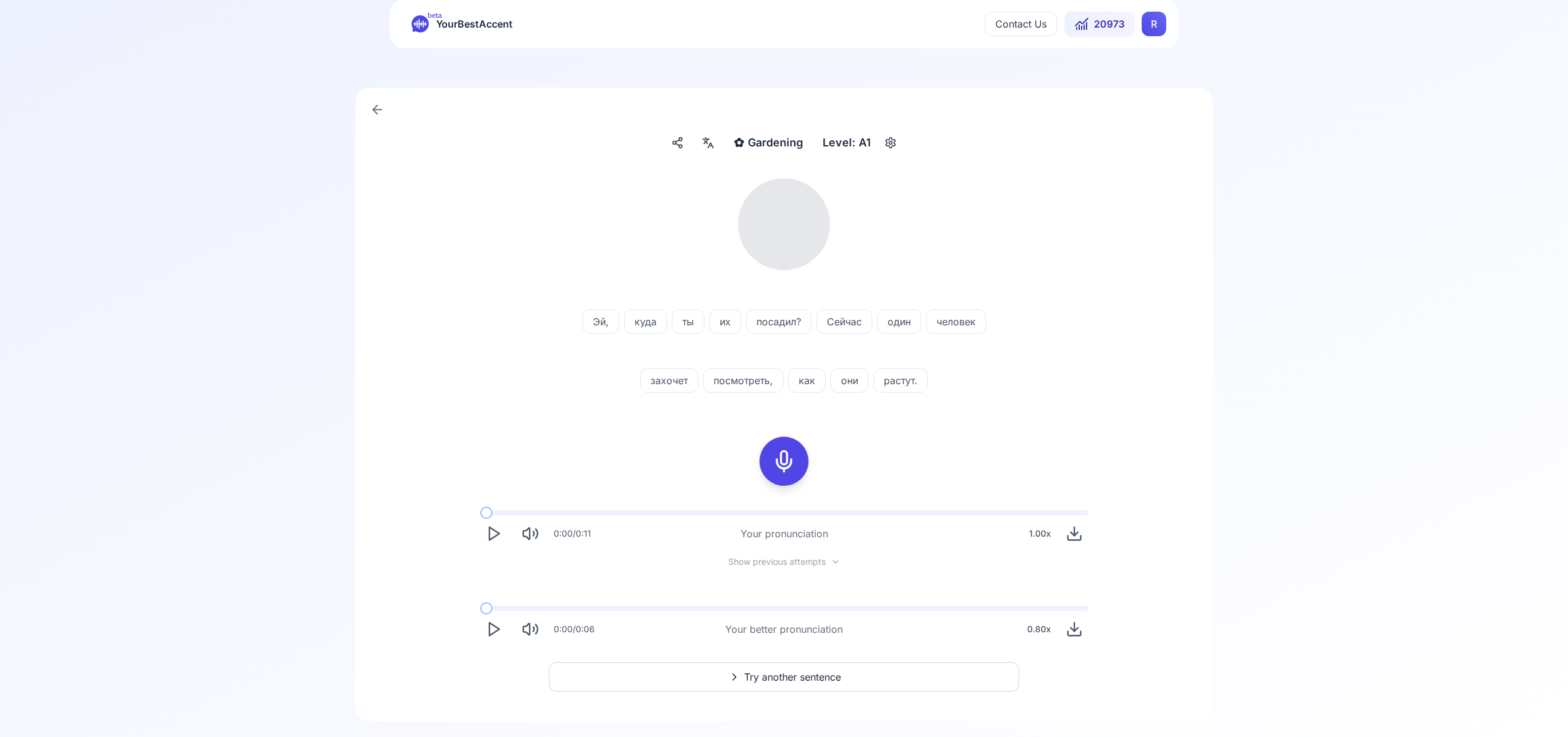
scroll to position [54, 0]
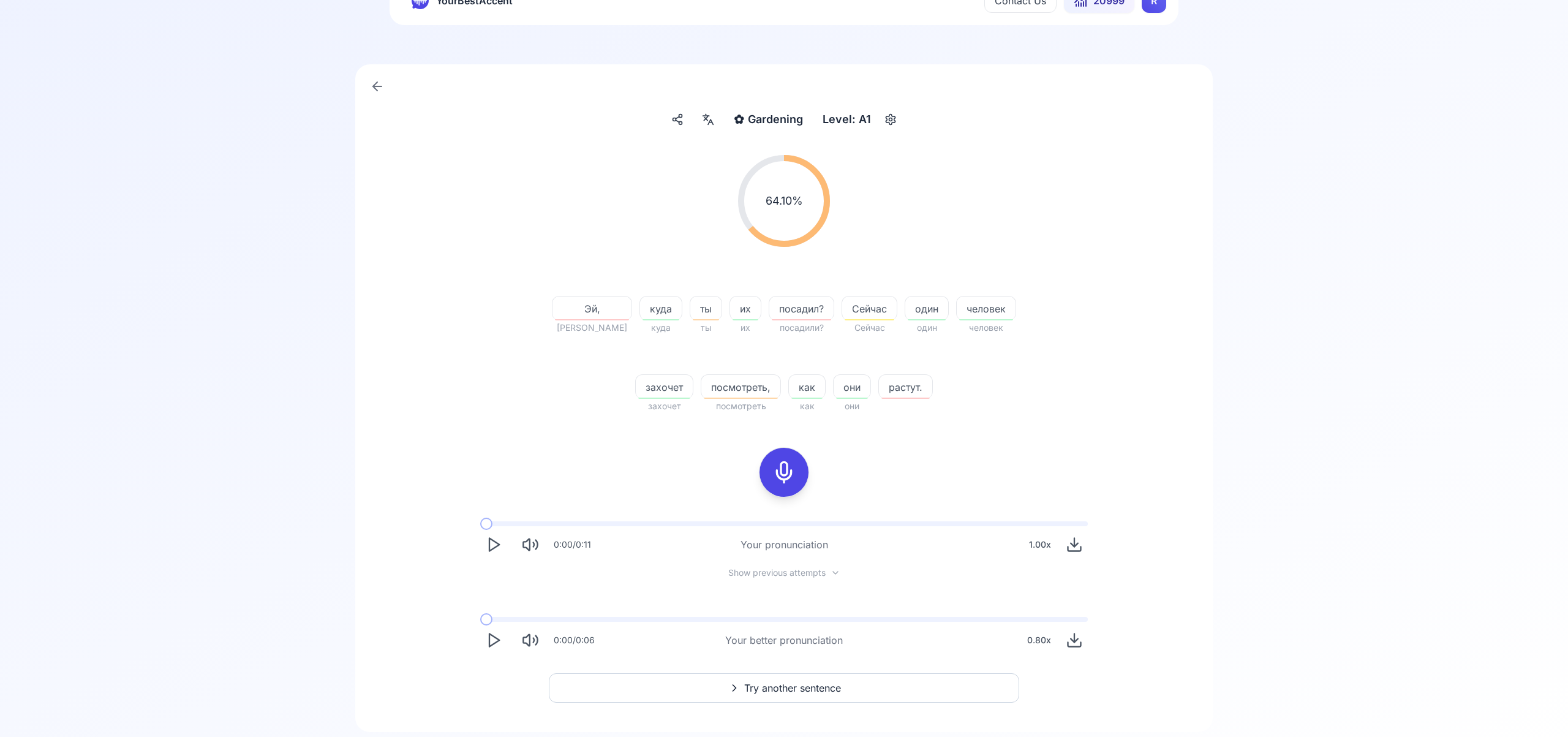
click at [798, 687] on span "Try another sentence" at bounding box center [792, 688] width 97 height 14
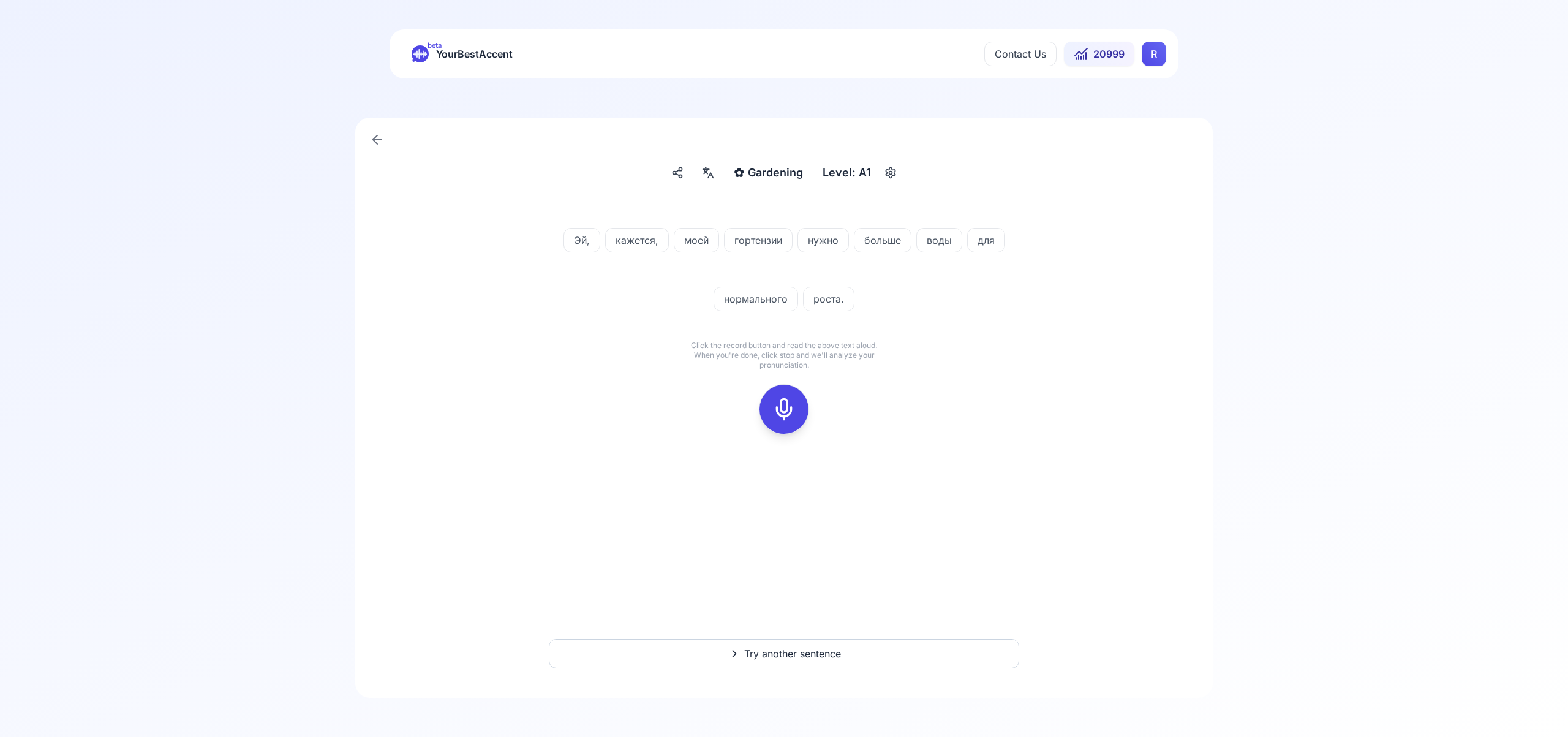
click at [790, 404] on icon at bounding box center [784, 410] width 25 height 25
click at [787, 408] on icon at bounding box center [784, 410] width 25 height 25
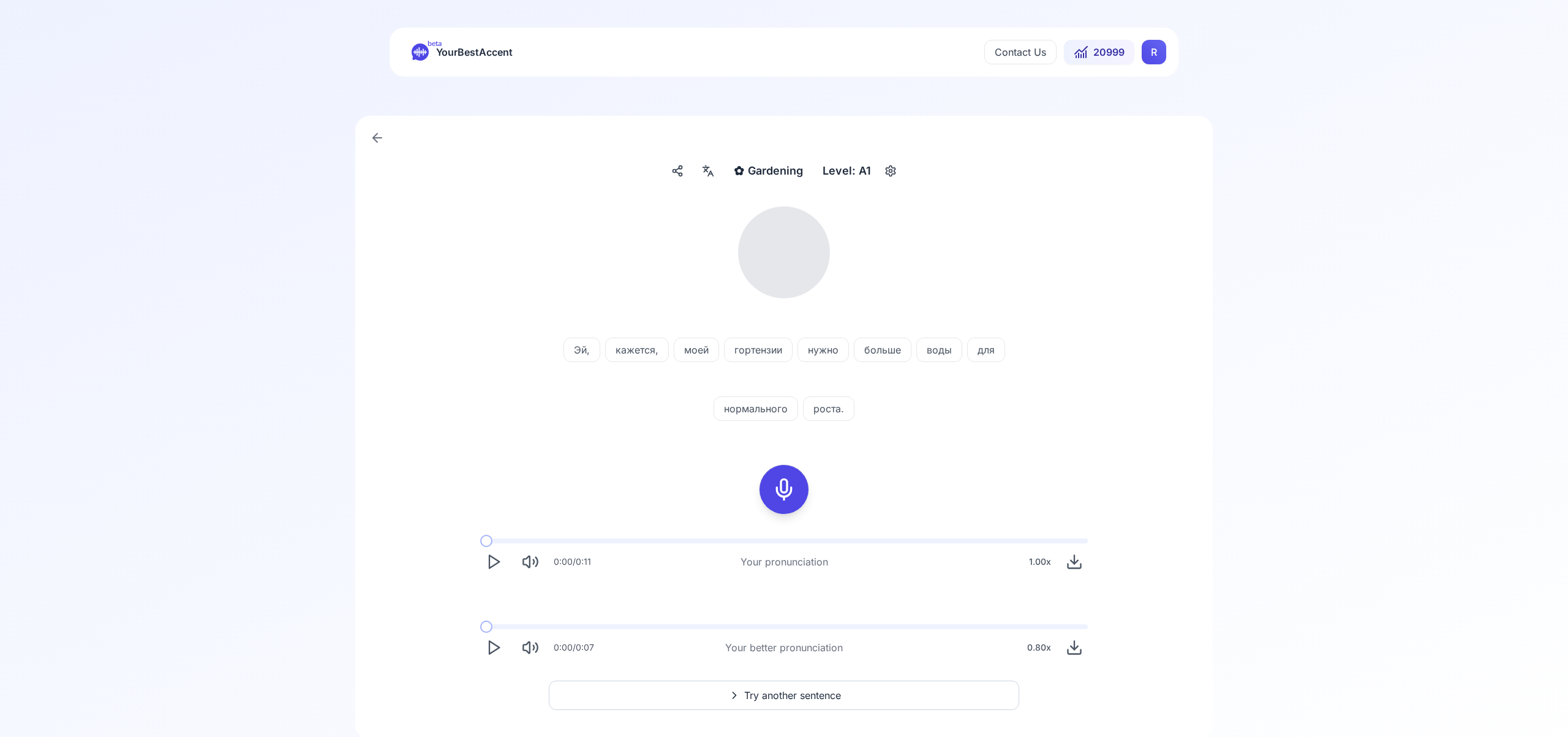
scroll to position [1, 0]
click at [712, 177] on icon at bounding box center [708, 172] width 14 height 12
click at [906, 310] on icon "button" at bounding box center [906, 314] width 10 height 10
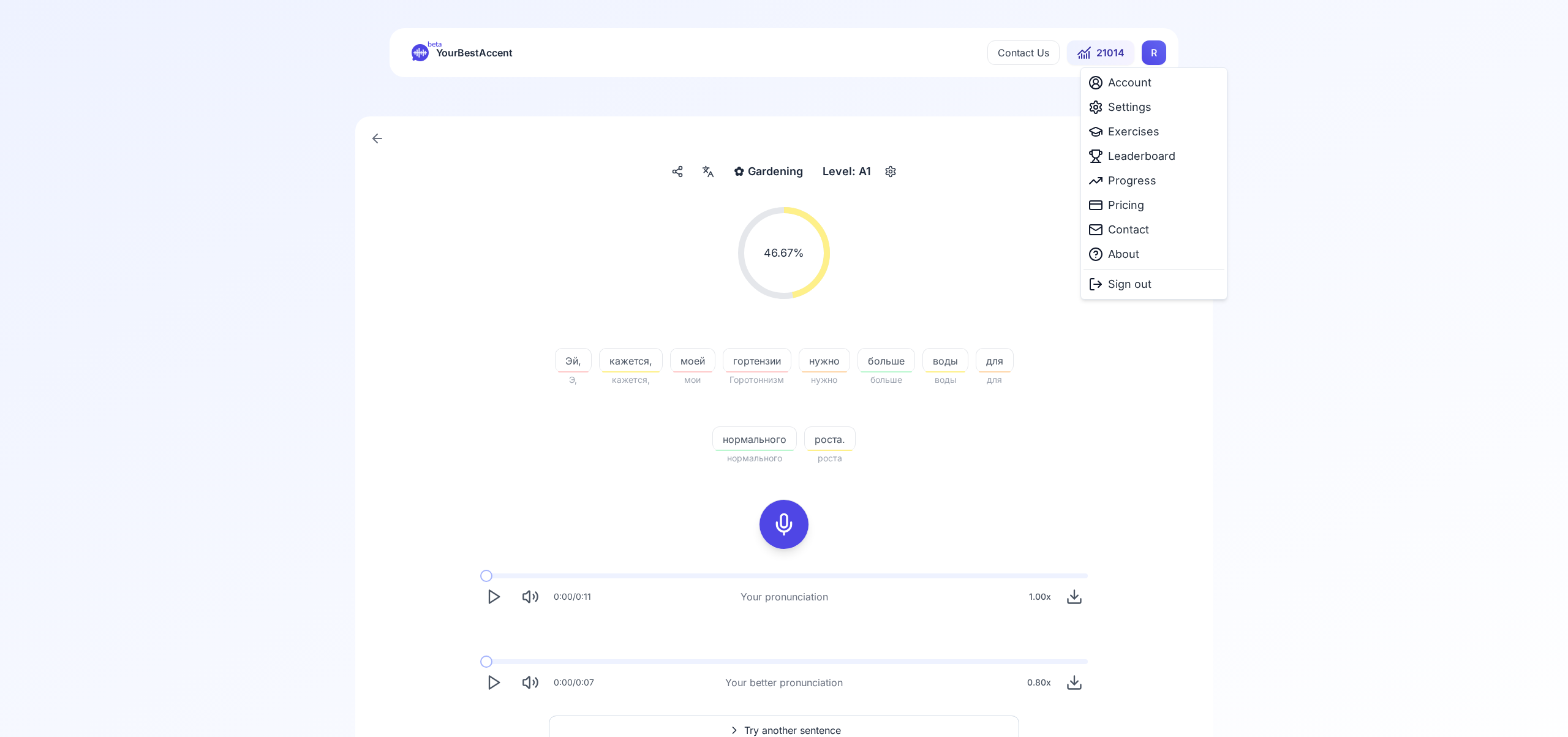
click at [1158, 54] on html "beta YourBestAccent Contact Us 21014 R ✿ Gardening Gardening Level: A1 46.67 % …" at bounding box center [784, 367] width 1568 height 737
click at [1139, 109] on span "Settings" at bounding box center [1130, 107] width 43 height 17
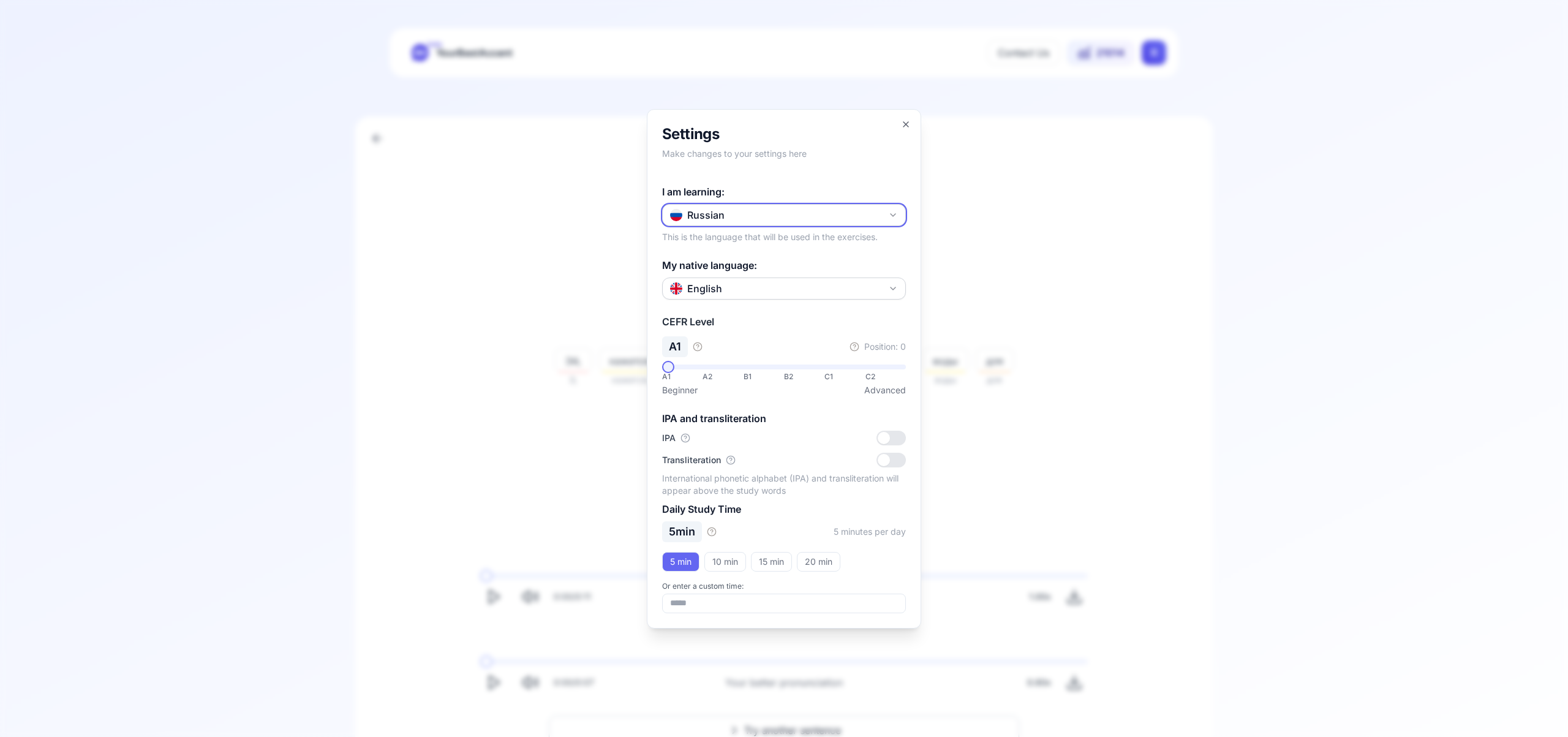
click at [886, 214] on button "Russian" at bounding box center [784, 215] width 244 height 22
click at [805, 301] on div "Portuguese" at bounding box center [784, 295] width 238 height 22
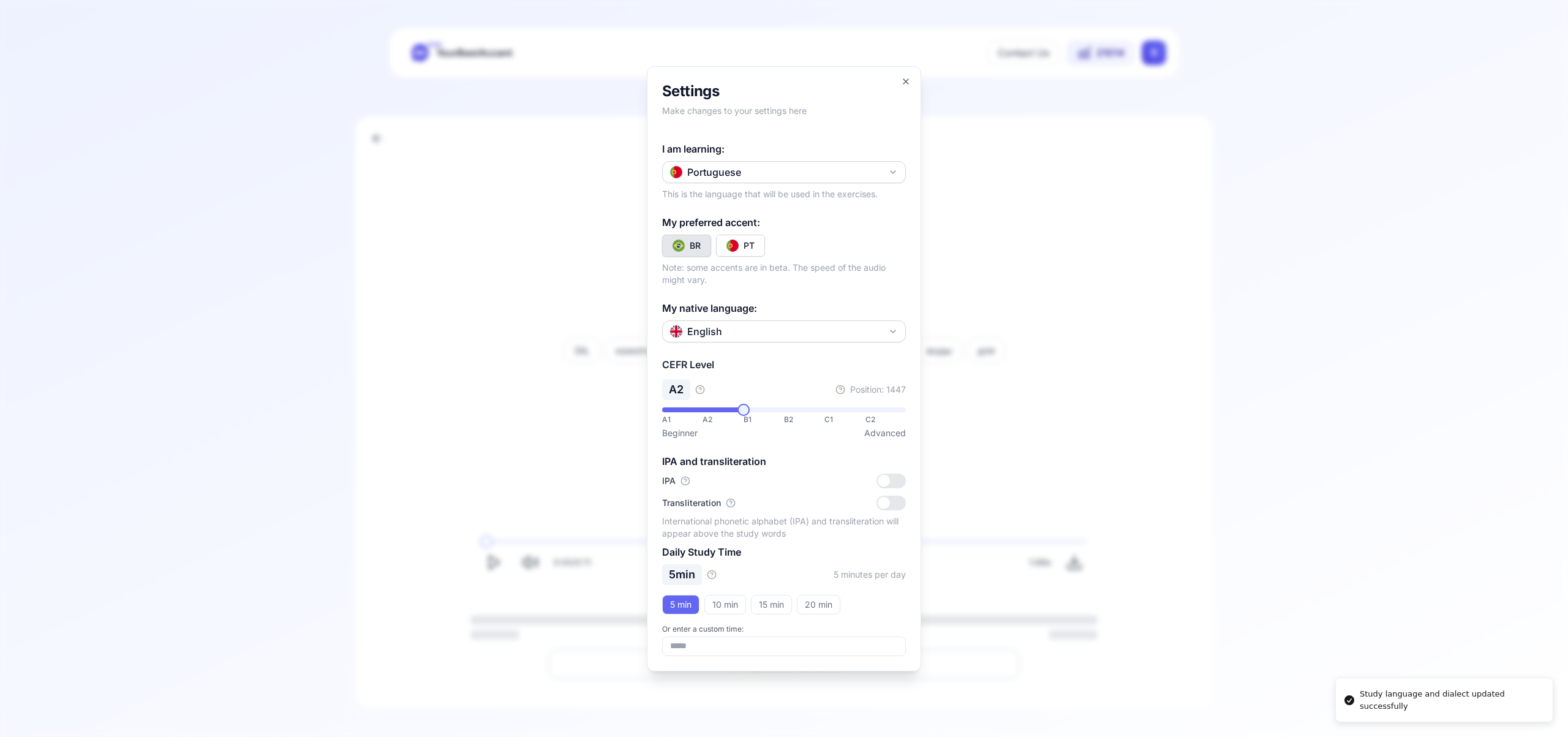
click at [748, 244] on div "PT" at bounding box center [749, 246] width 11 height 12
click at [906, 79] on icon "button" at bounding box center [906, 81] width 10 height 10
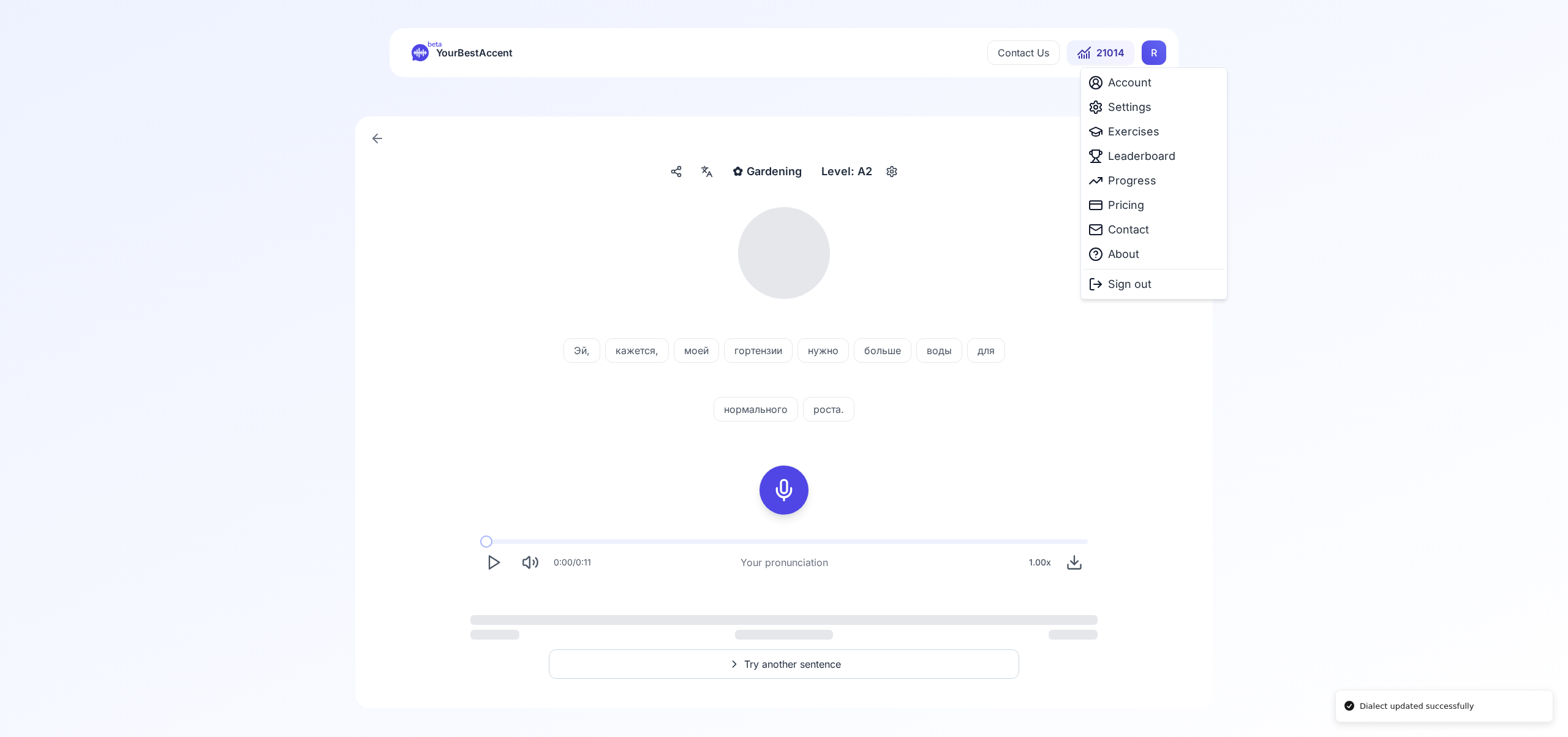
click at [1150, 60] on html "Dialect updated successfully beta YourBestAccent Contact Us 21014 R ✿ Gardening…" at bounding box center [784, 367] width 1568 height 737
click at [1146, 129] on span "Exercises" at bounding box center [1134, 131] width 52 height 17
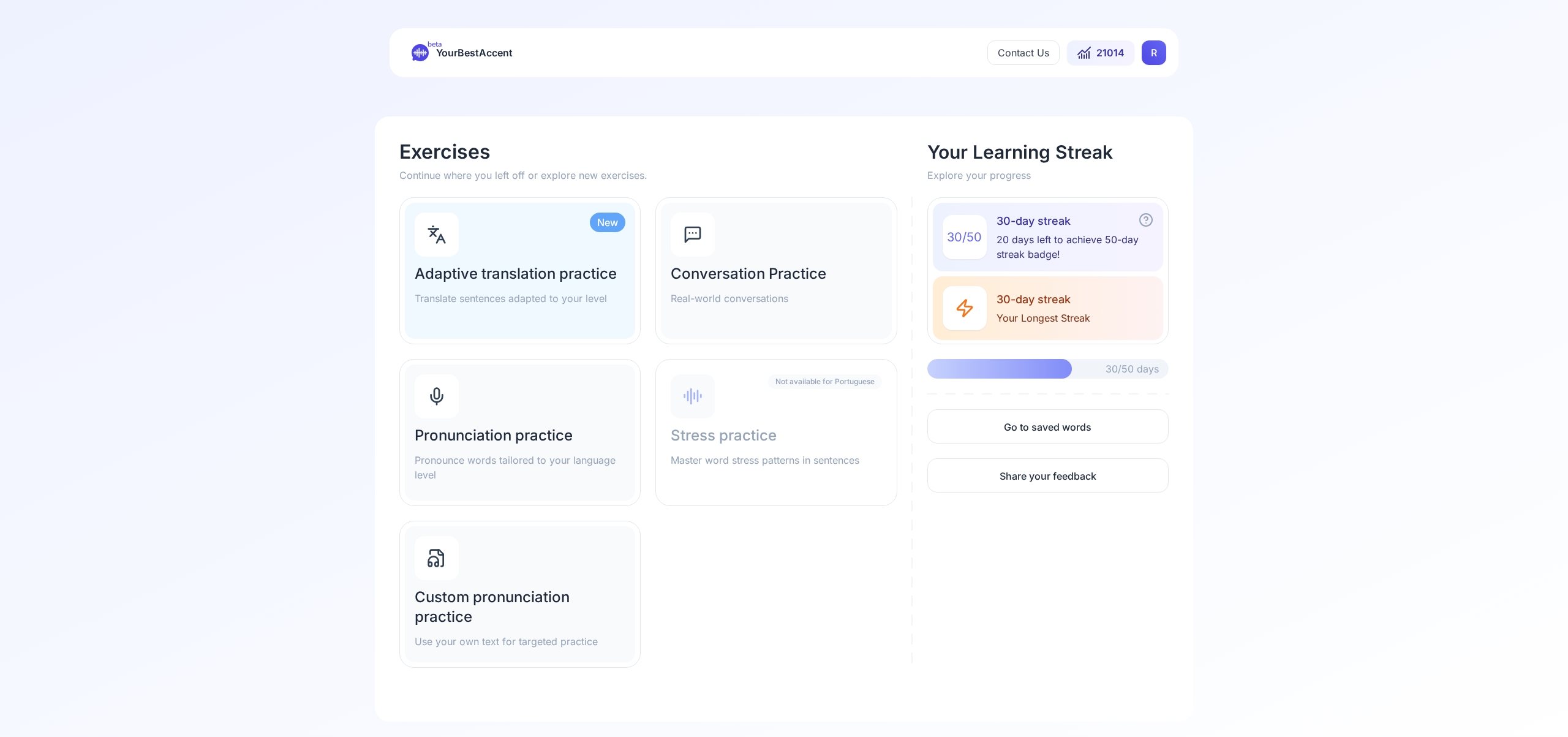
click at [516, 409] on div "Pronunciation practice Pronounce words tailored to your language level" at bounding box center [519, 432] width 230 height 136
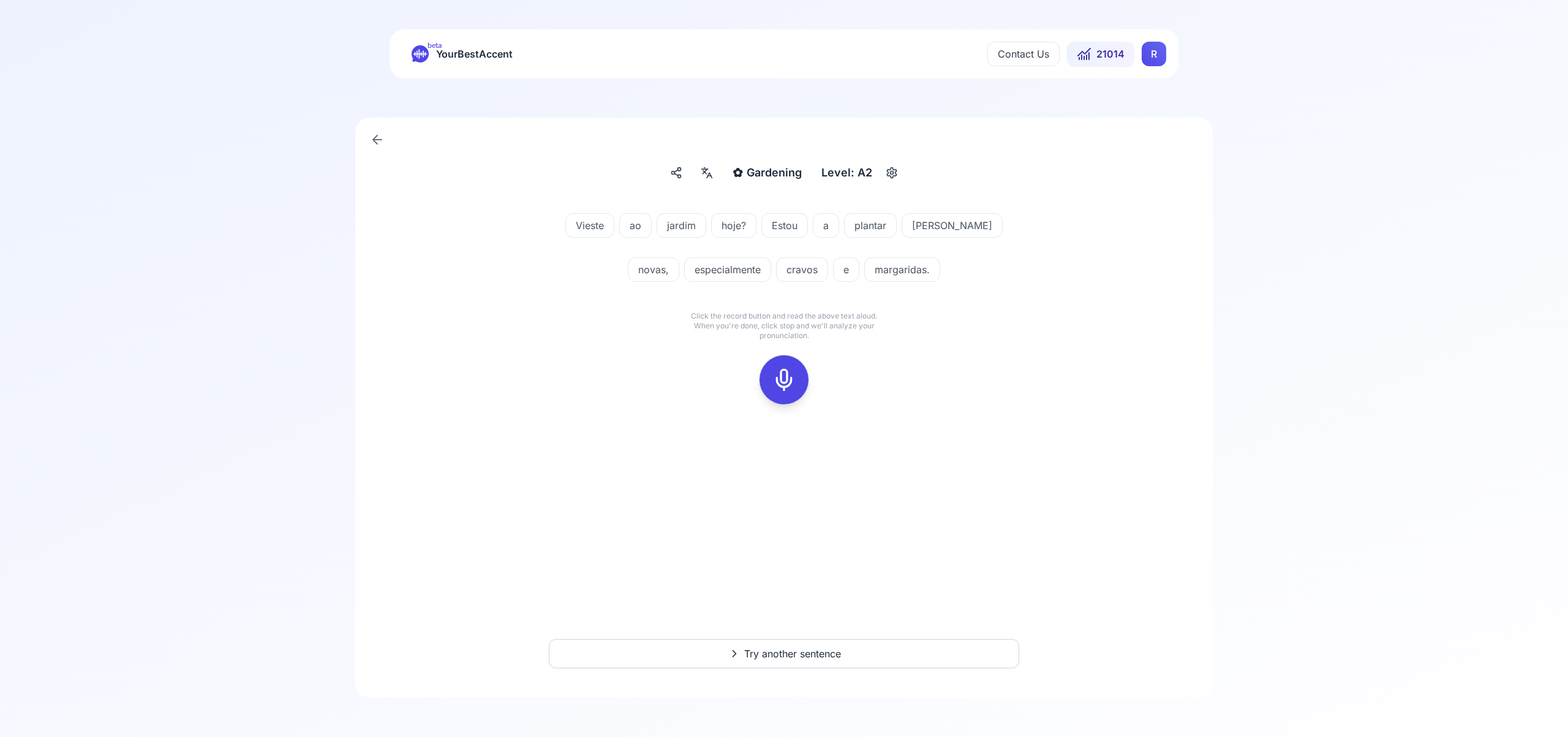
click at [781, 389] on rect at bounding box center [784, 380] width 19 height 19
click at [705, 173] on icon at bounding box center [706, 173] width 14 height 12
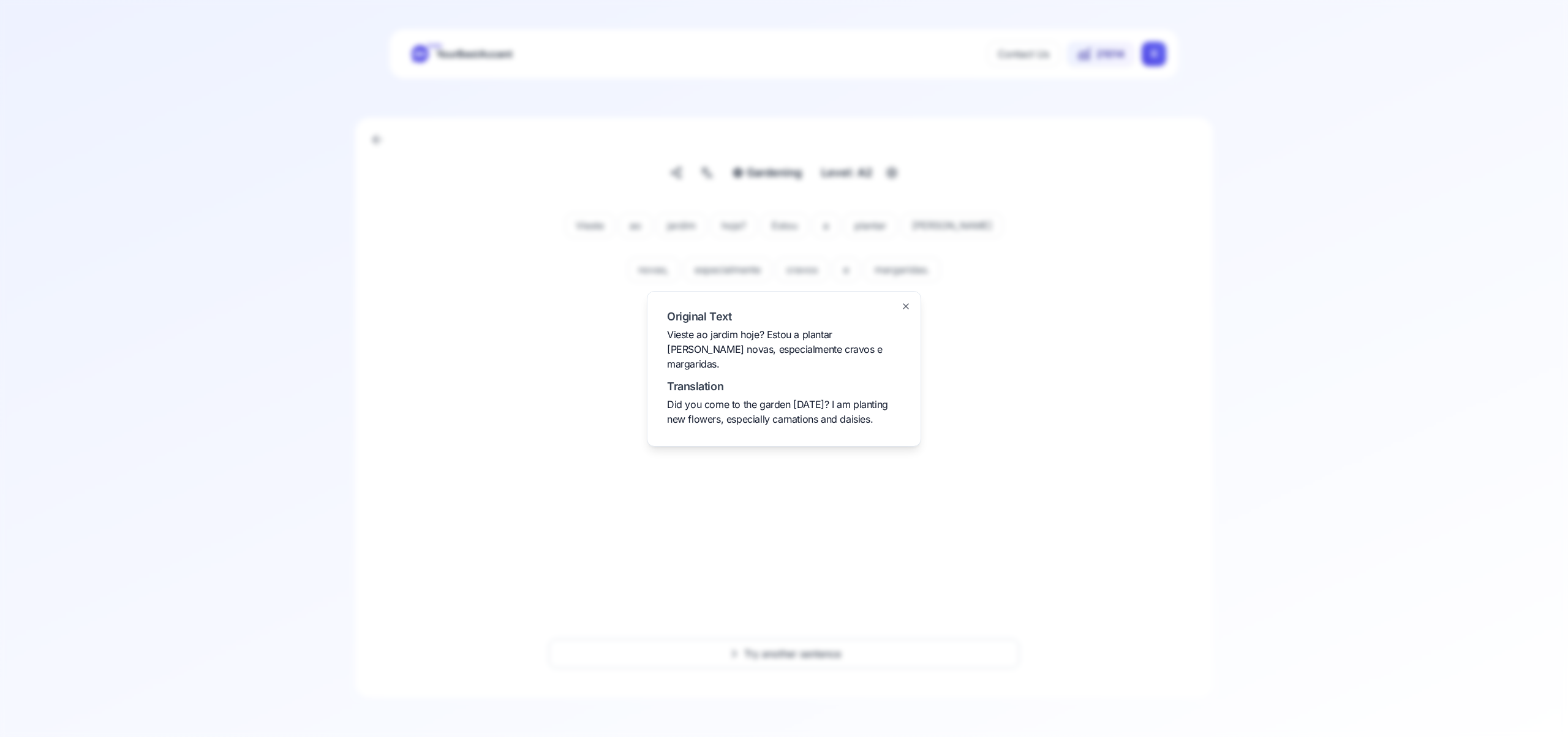
click at [907, 311] on icon "button" at bounding box center [906, 307] width 10 height 10
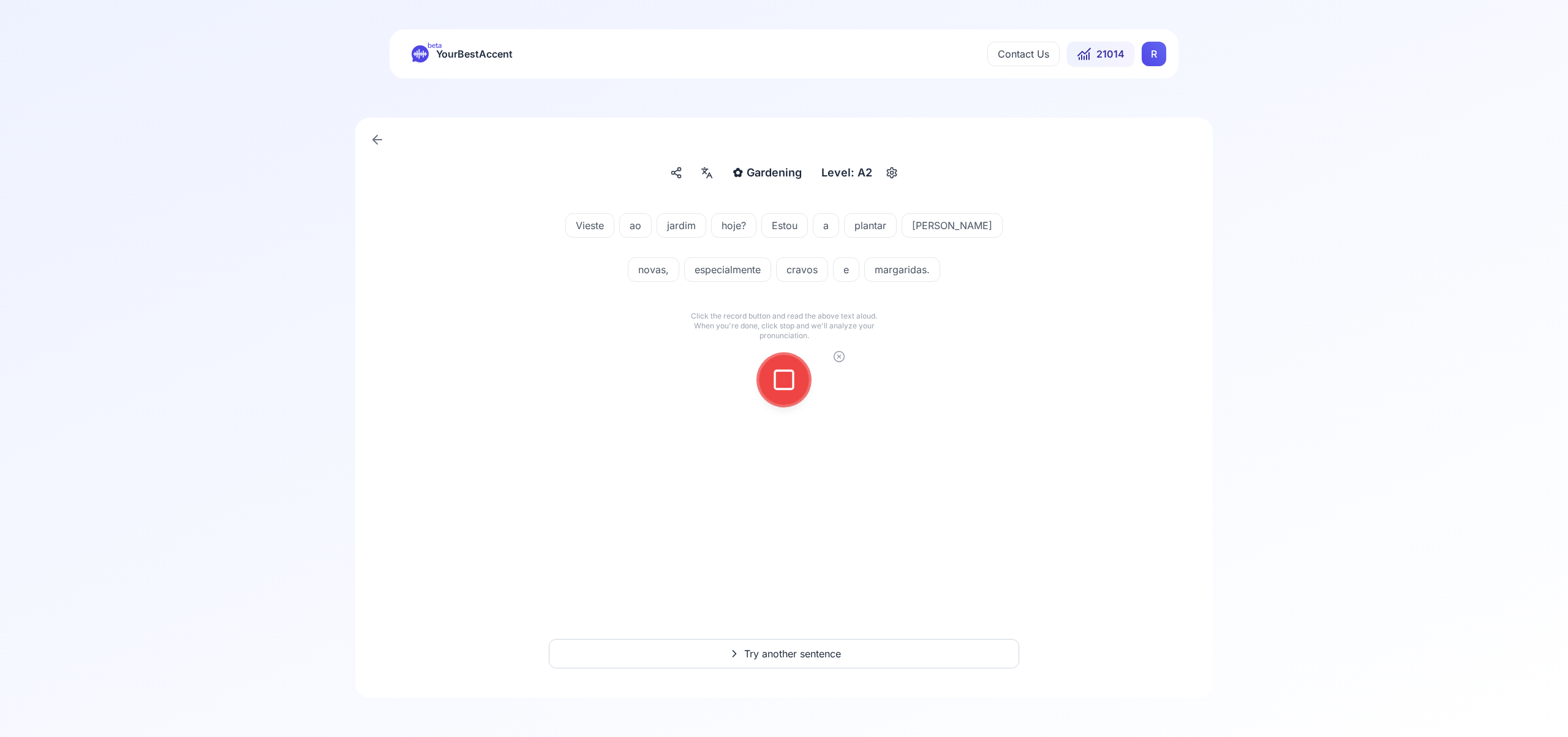
click at [778, 656] on span "Try another sentence" at bounding box center [792, 653] width 97 height 14
click at [782, 376] on icon at bounding box center [784, 380] width 25 height 25
click at [781, 380] on icon at bounding box center [784, 380] width 25 height 25
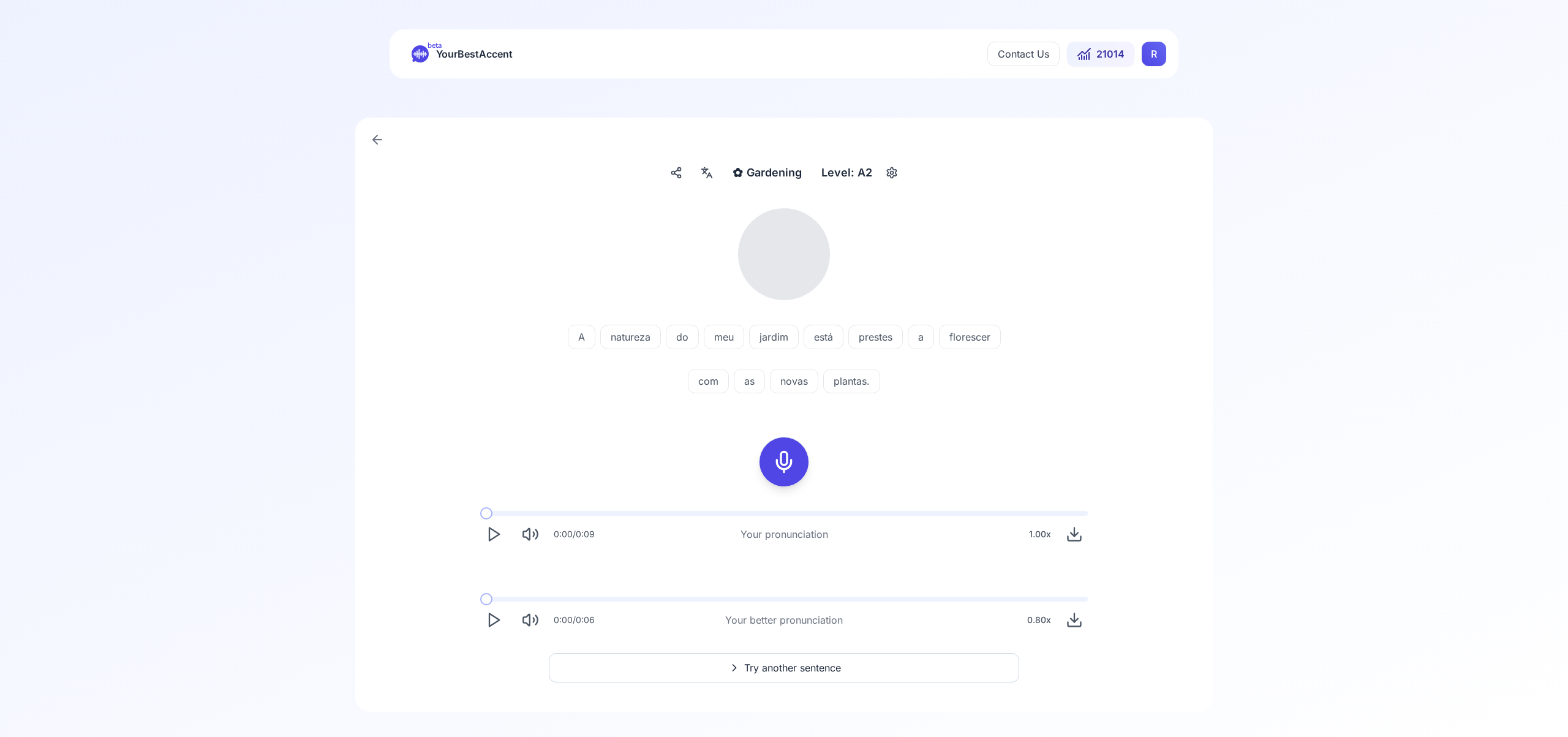
click at [708, 168] on icon at bounding box center [706, 173] width 14 height 12
click at [906, 309] on icon "button" at bounding box center [906, 314] width 10 height 10
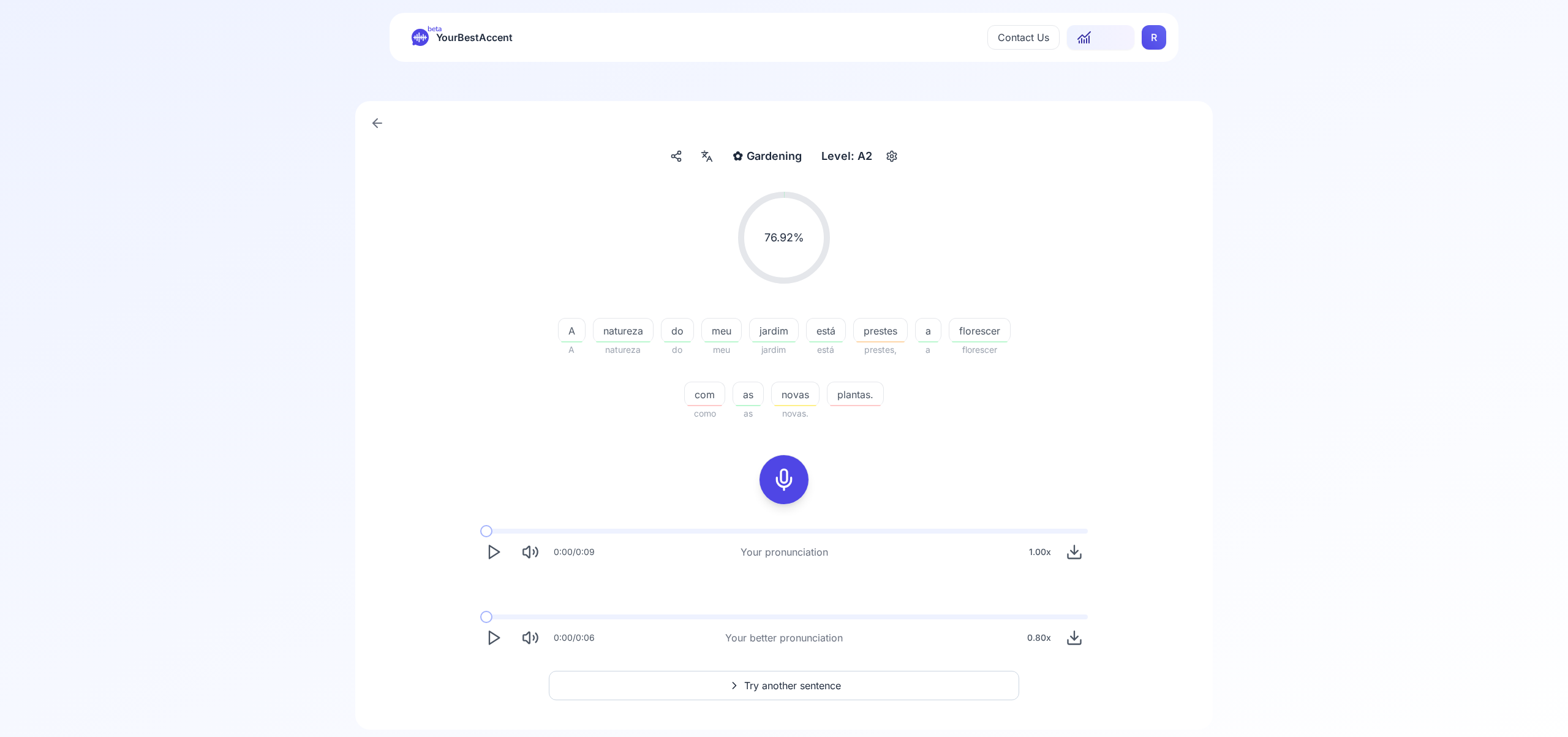
scroll to position [16, 0]
click at [791, 686] on span "Try another sentence" at bounding box center [792, 685] width 97 height 14
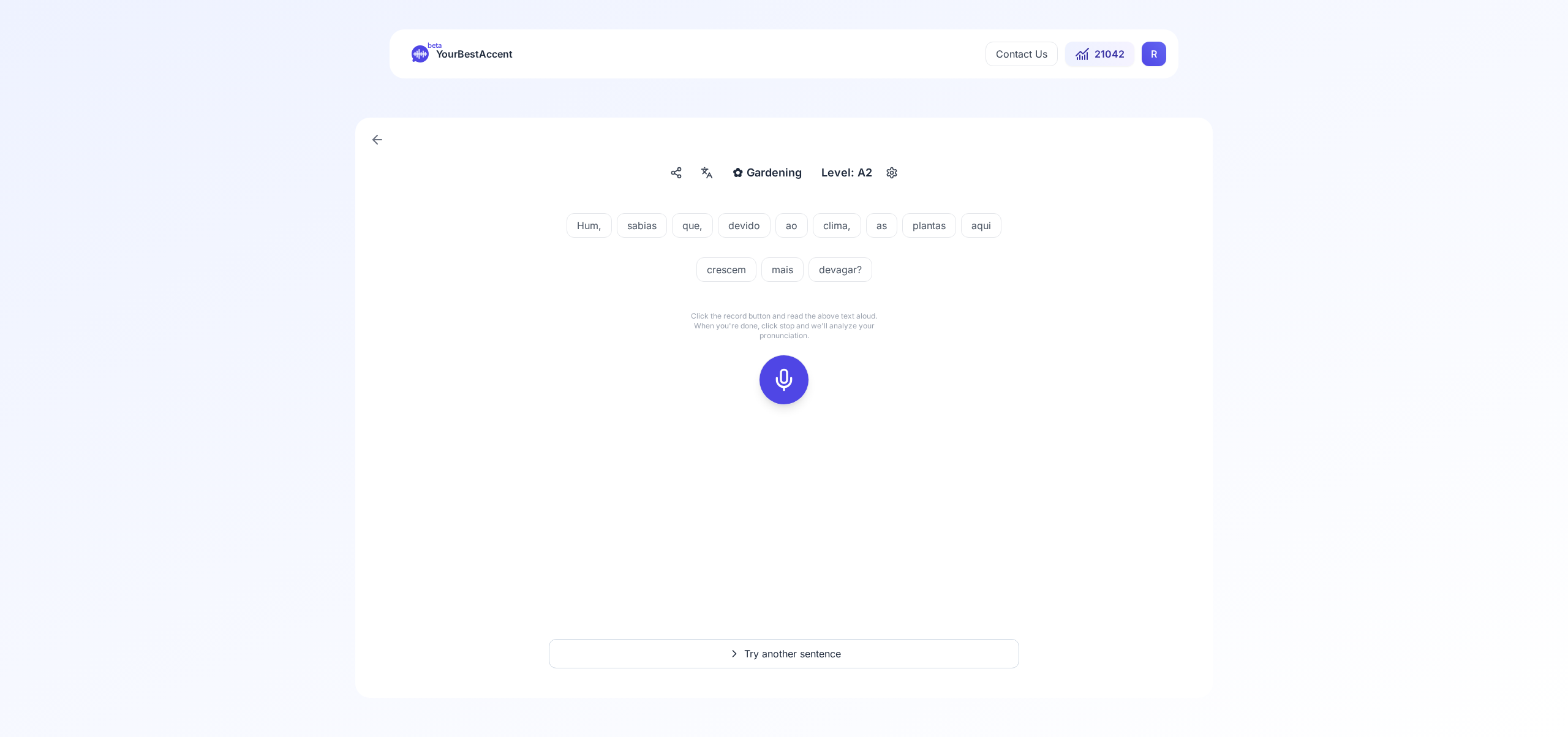
click at [787, 375] on icon at bounding box center [784, 380] width 25 height 25
click at [789, 370] on icon at bounding box center [784, 380] width 25 height 25
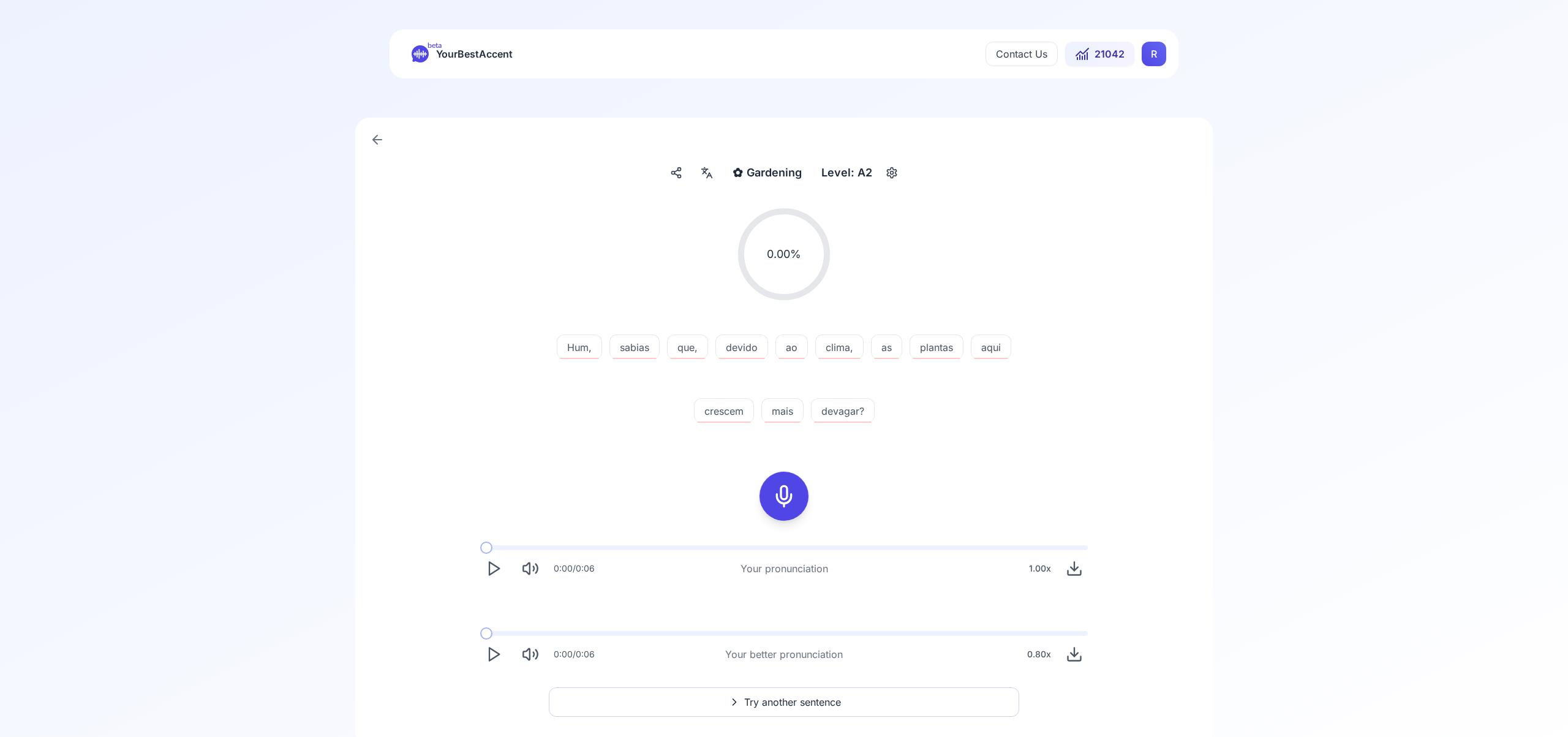
click at [789, 499] on icon at bounding box center [784, 496] width 25 height 25
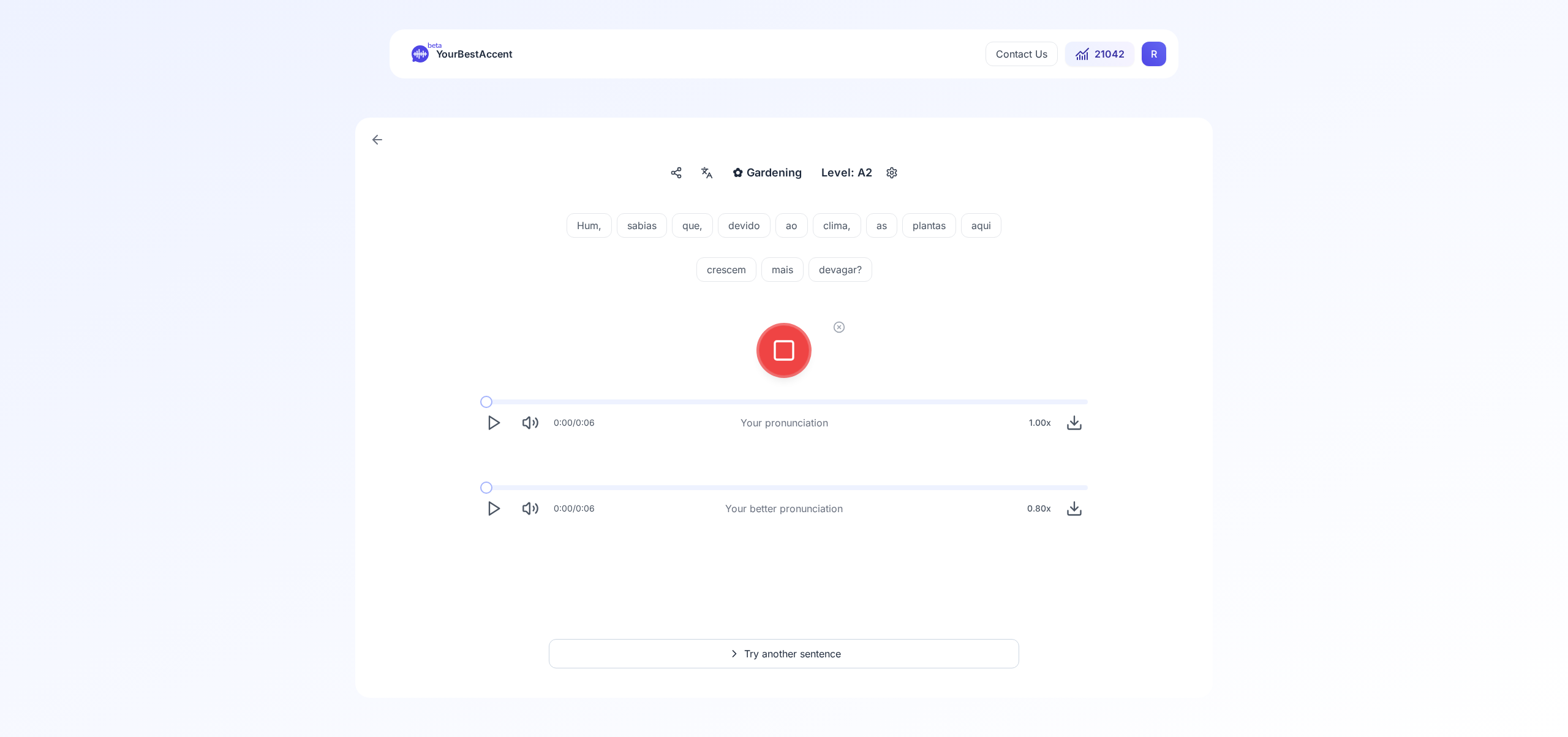
click at [796, 353] on div at bounding box center [784, 350] width 30 height 49
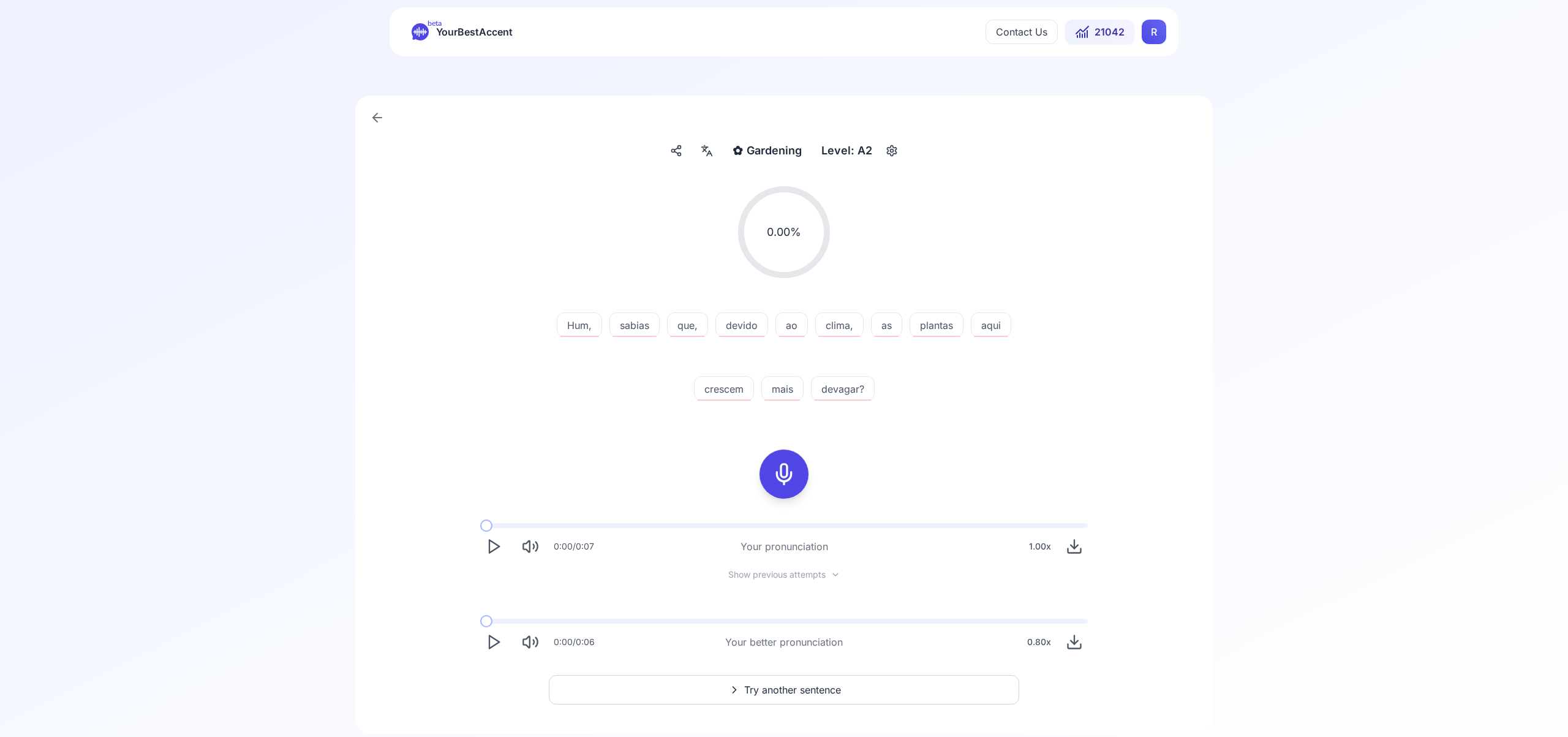
scroll to position [23, 0]
click at [805, 694] on span "Try another sentence" at bounding box center [792, 688] width 97 height 14
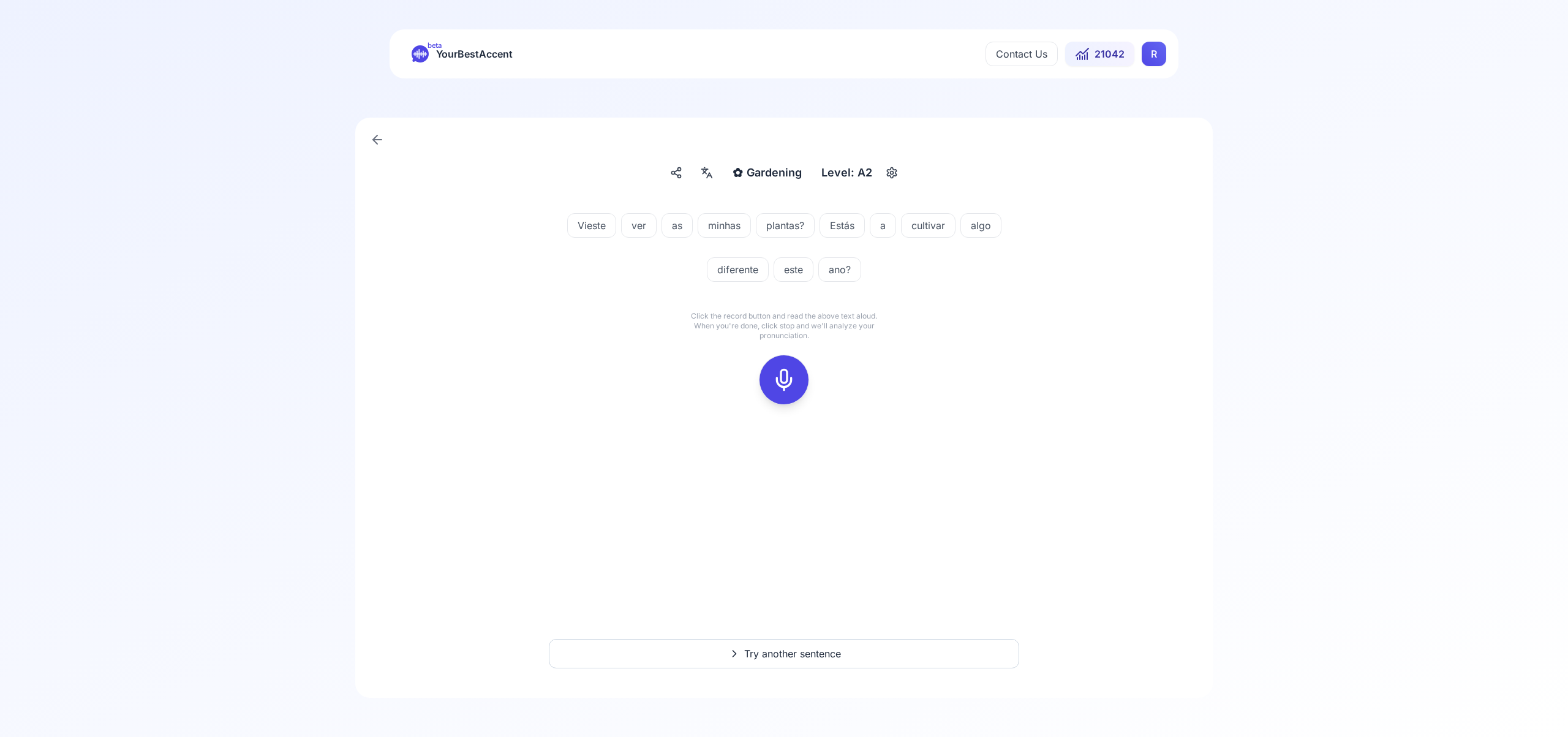
click at [786, 382] on icon at bounding box center [784, 380] width 25 height 25
click at [786, 377] on icon at bounding box center [784, 380] width 25 height 25
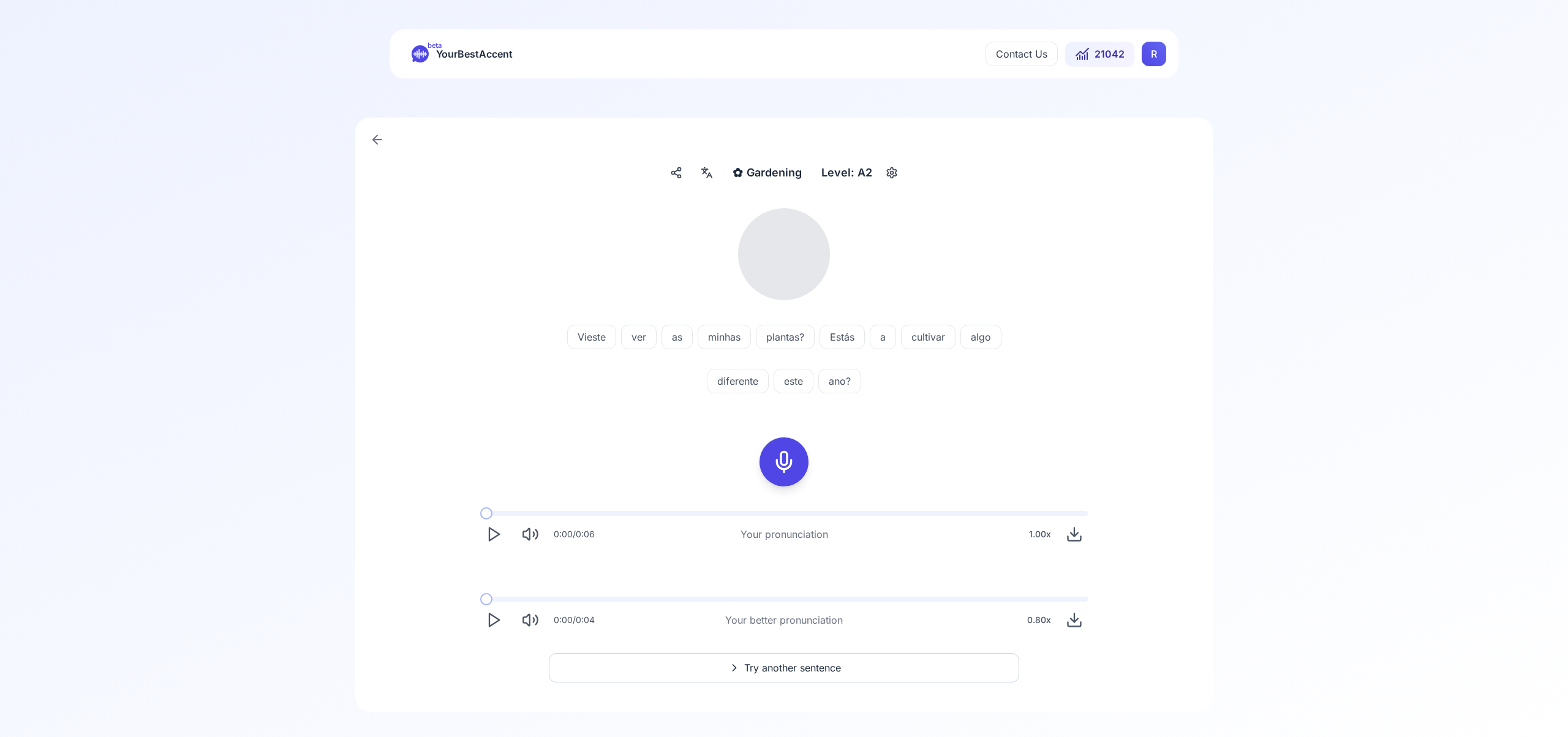
scroll to position [14, 0]
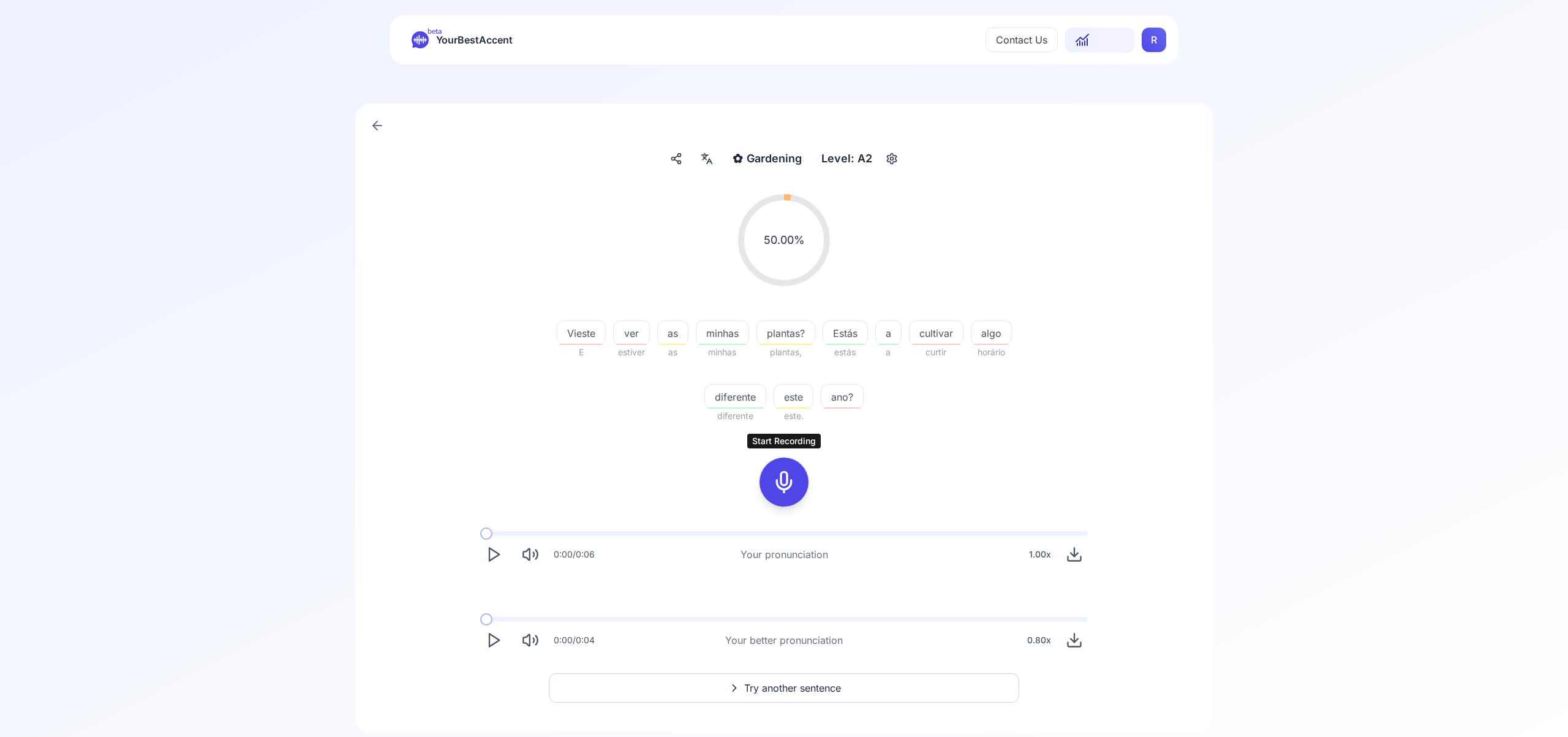
click at [788, 453] on div "Start Recording Start Recording" at bounding box center [784, 483] width 98 height 78
click at [800, 686] on span "Try another sentence" at bounding box center [792, 688] width 97 height 14
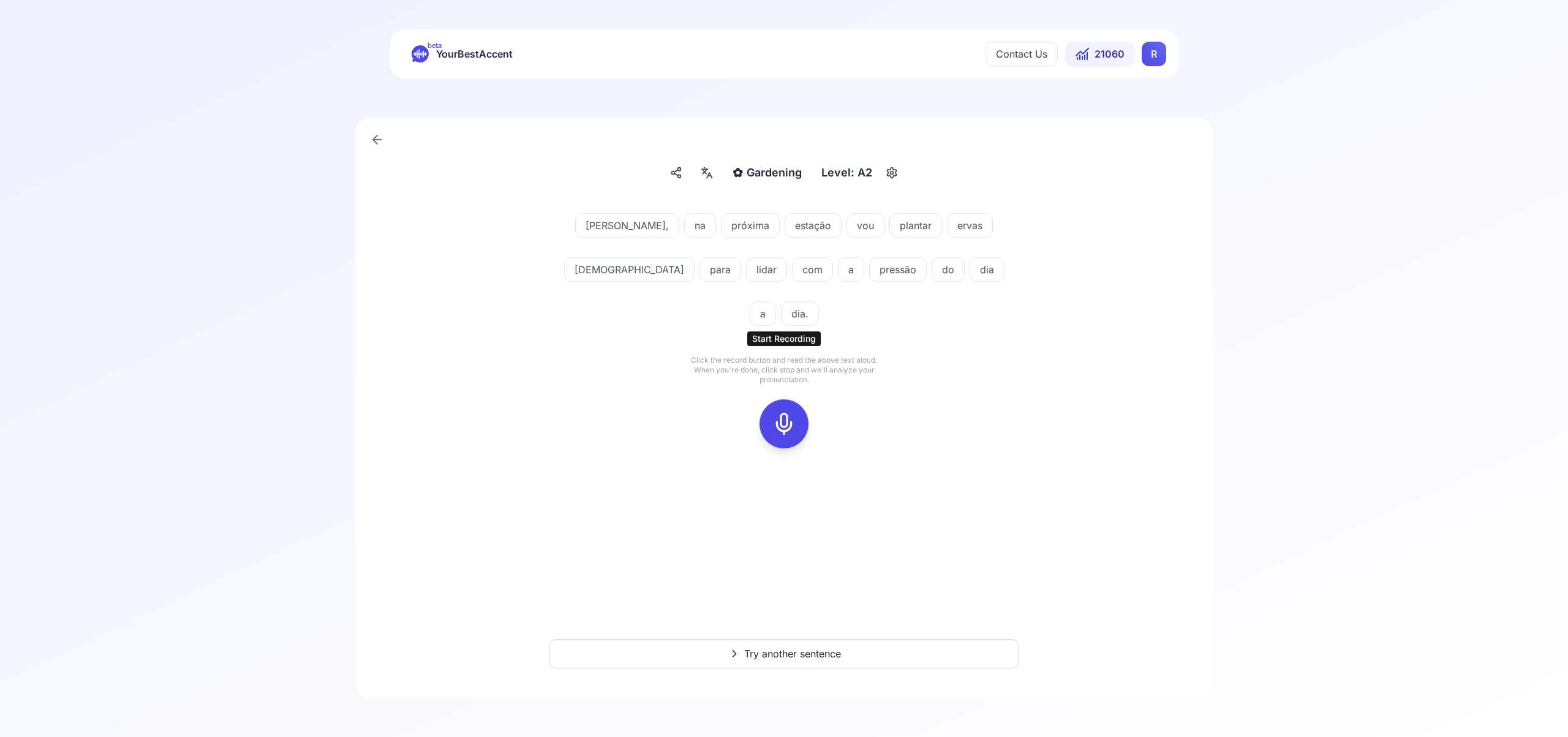
click at [793, 412] on icon at bounding box center [784, 424] width 25 height 25
click at [781, 412] on icon at bounding box center [784, 424] width 25 height 25
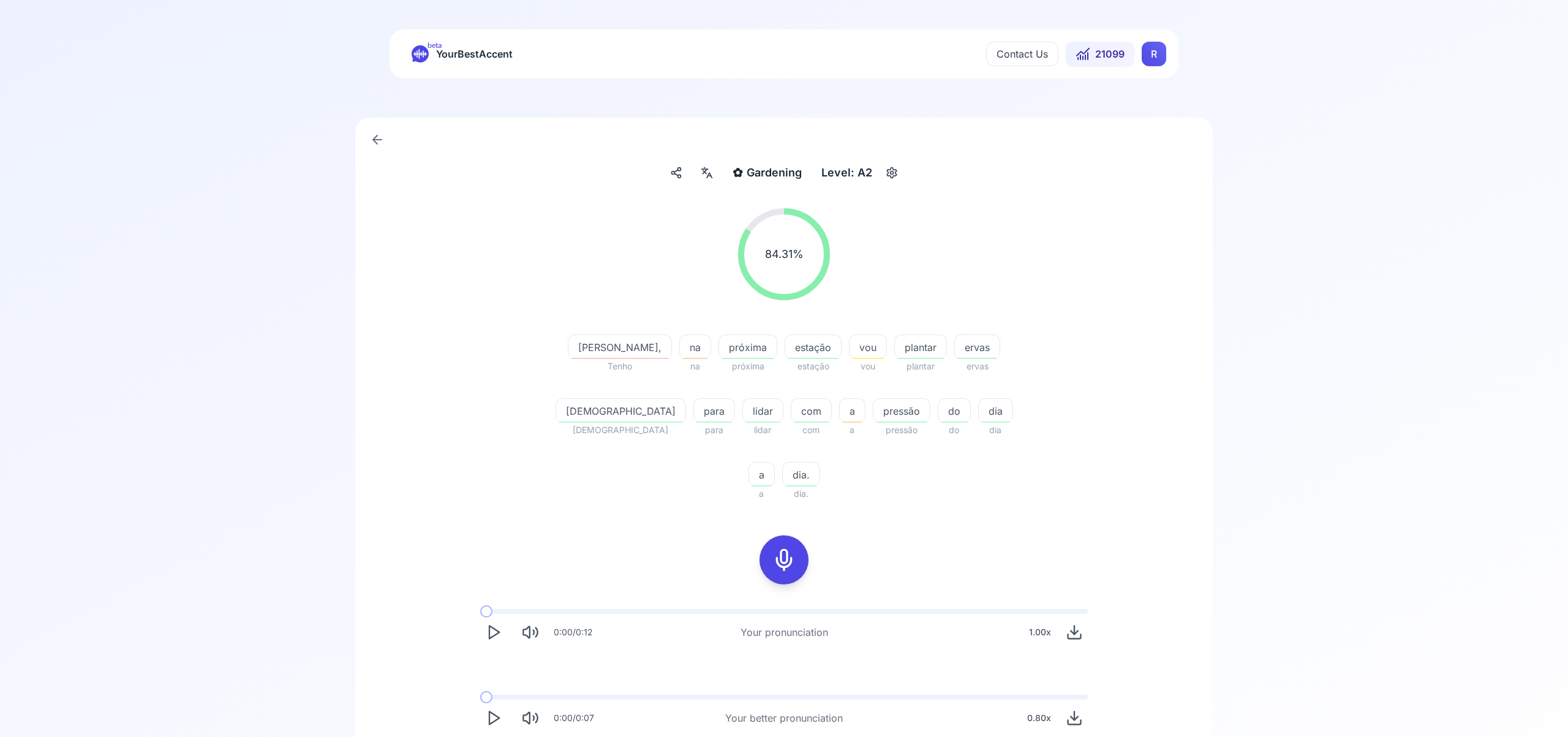
click at [1153, 60] on html "beta YourBestAccent Contact Us 21099 R ✿ Gardening Gardening Level: A2 84.31 % …" at bounding box center [784, 368] width 1568 height 737
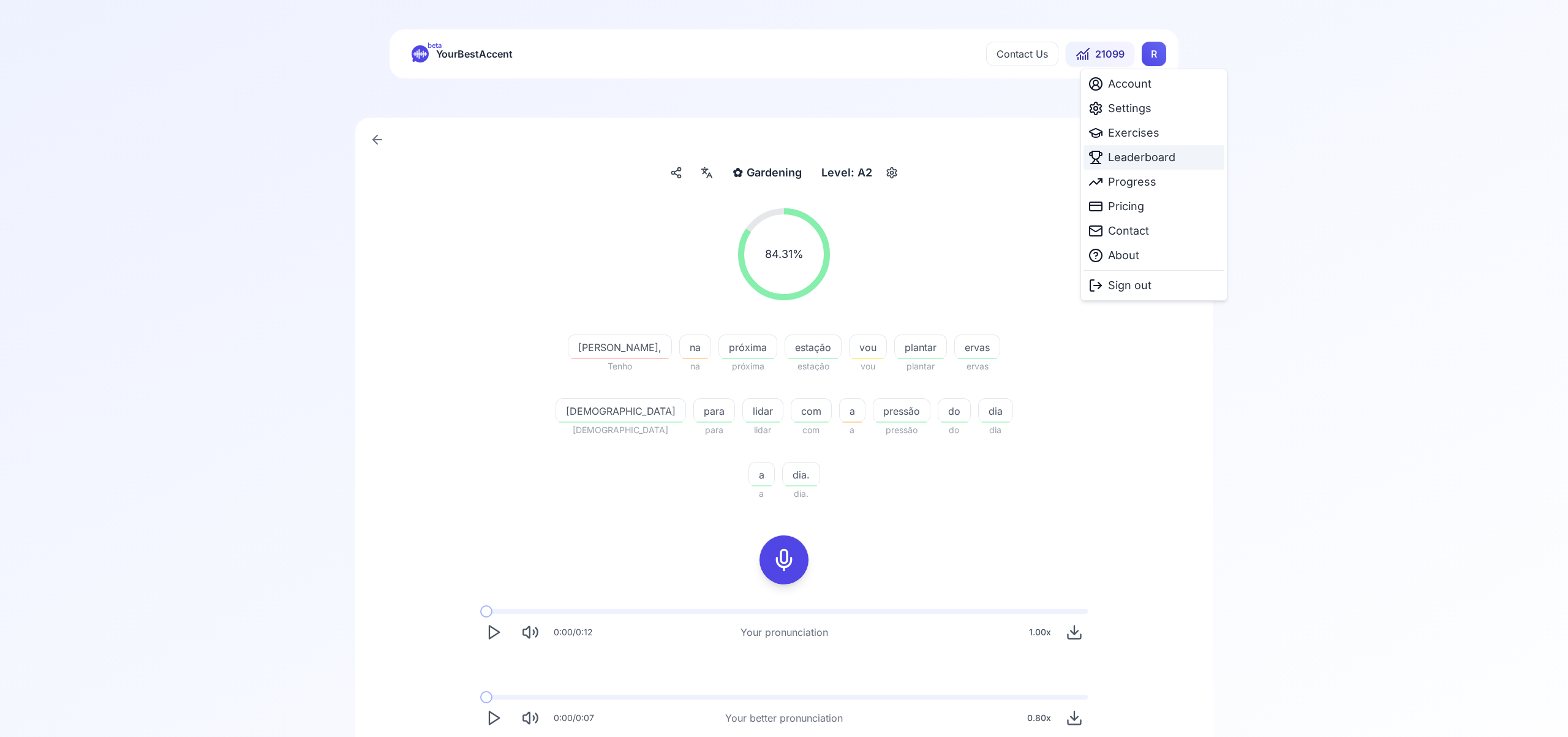
click at [1145, 159] on span "Leaderboard" at bounding box center [1142, 157] width 67 height 17
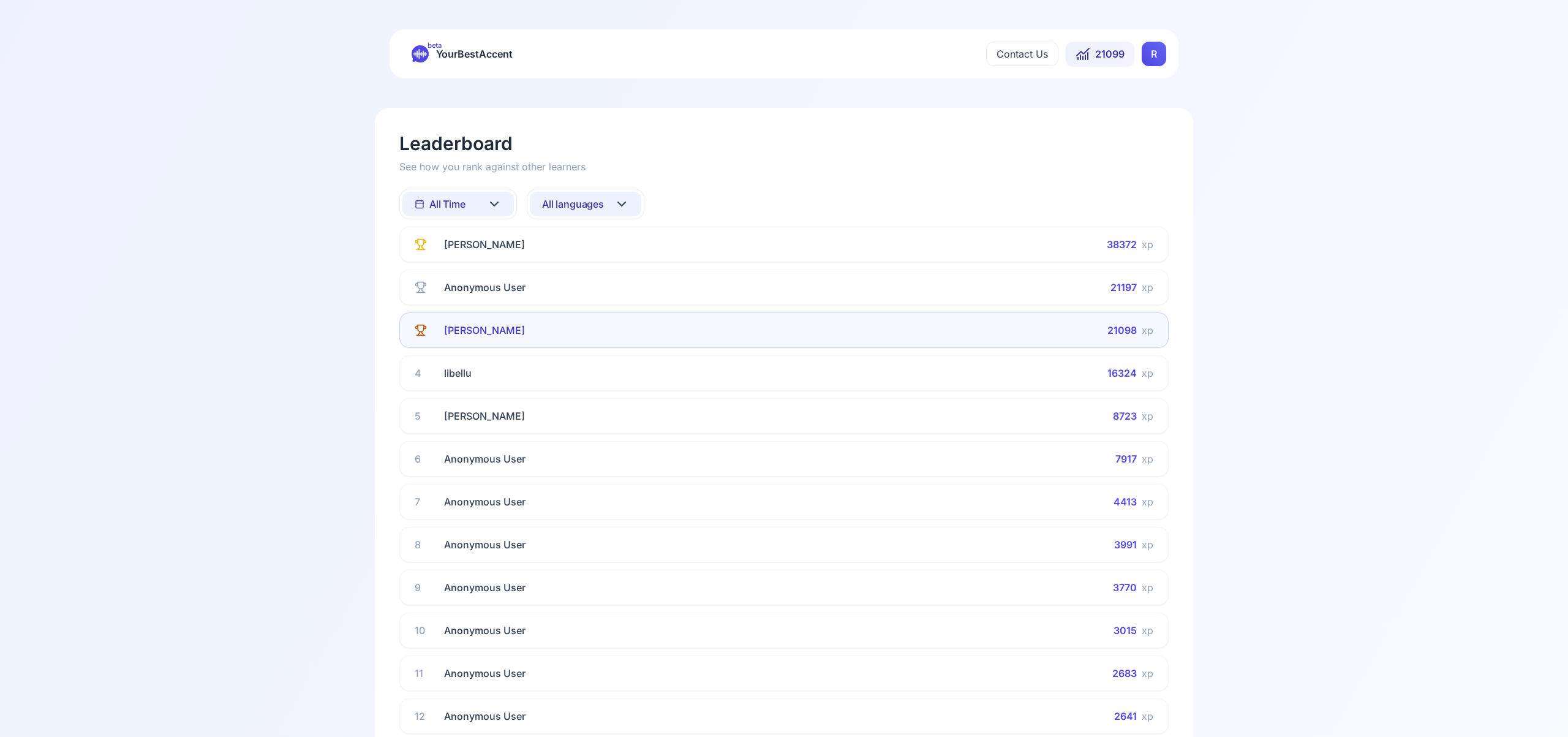
click at [625, 206] on icon at bounding box center [621, 204] width 14 height 14
click at [607, 303] on div "Spanish" at bounding box center [585, 302] width 111 height 22
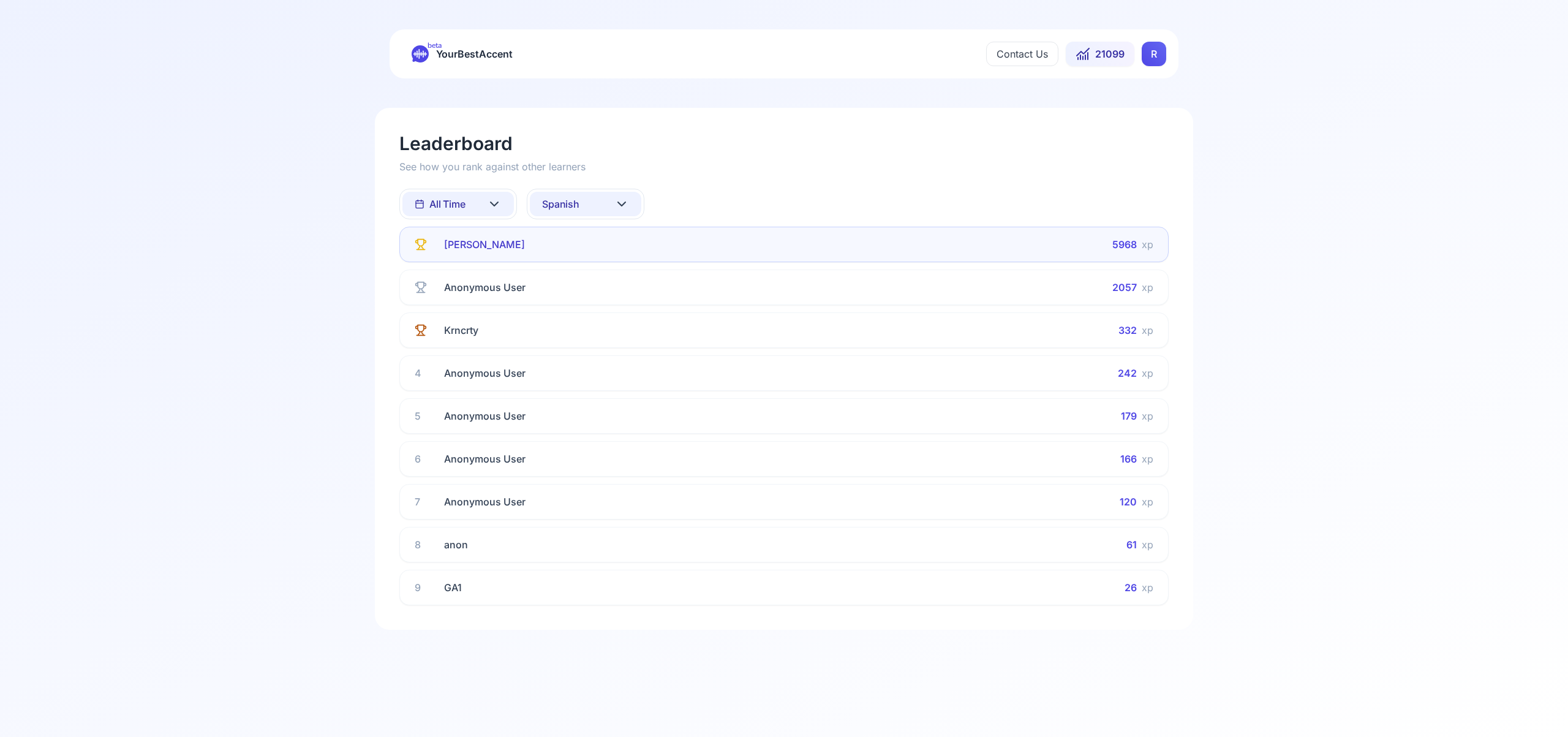
click at [621, 205] on icon at bounding box center [621, 204] width 8 height 3
click at [598, 328] on div "French" at bounding box center [585, 324] width 111 height 22
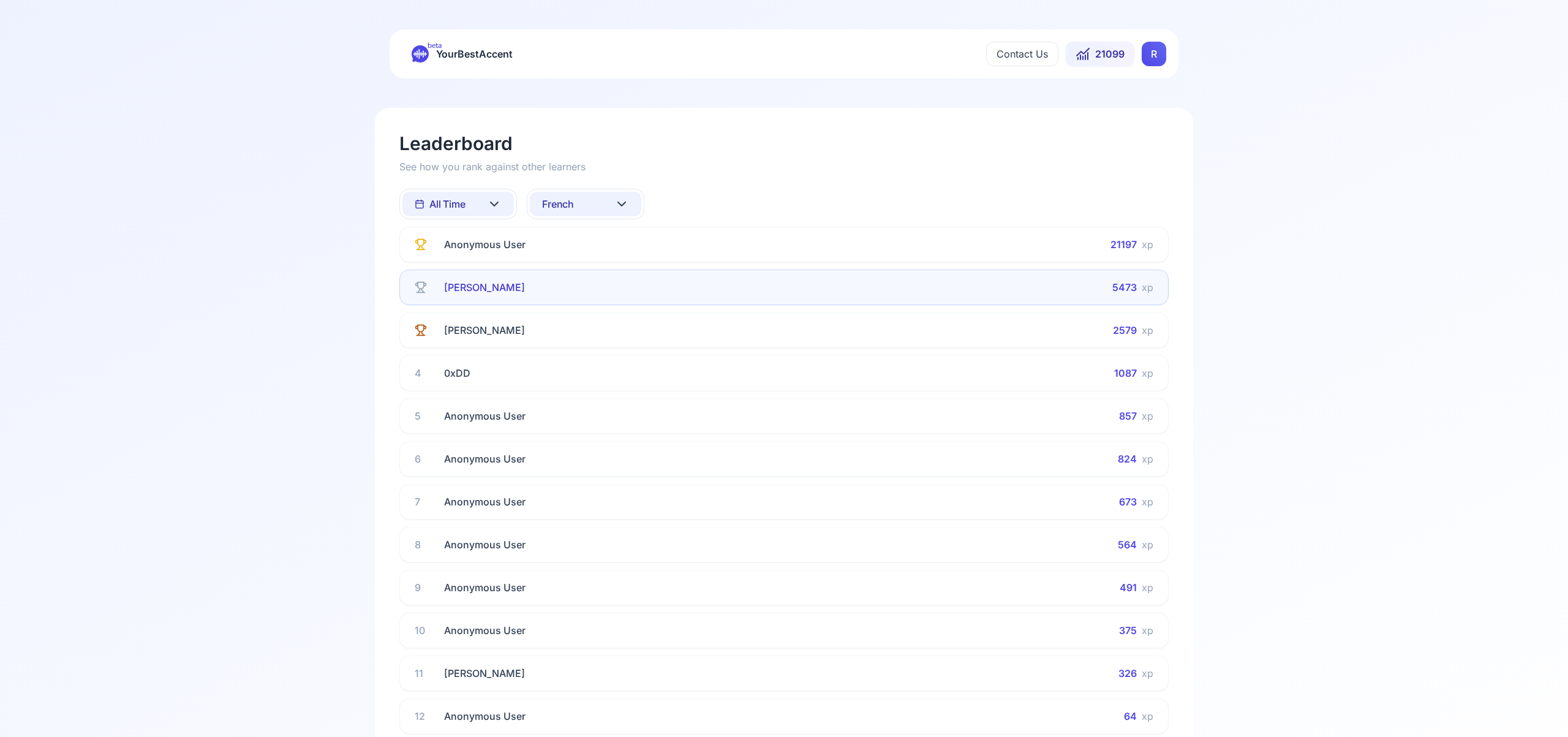
click at [625, 201] on icon at bounding box center [621, 204] width 14 height 14
click at [594, 345] on div "Italian" at bounding box center [585, 337] width 111 height 22
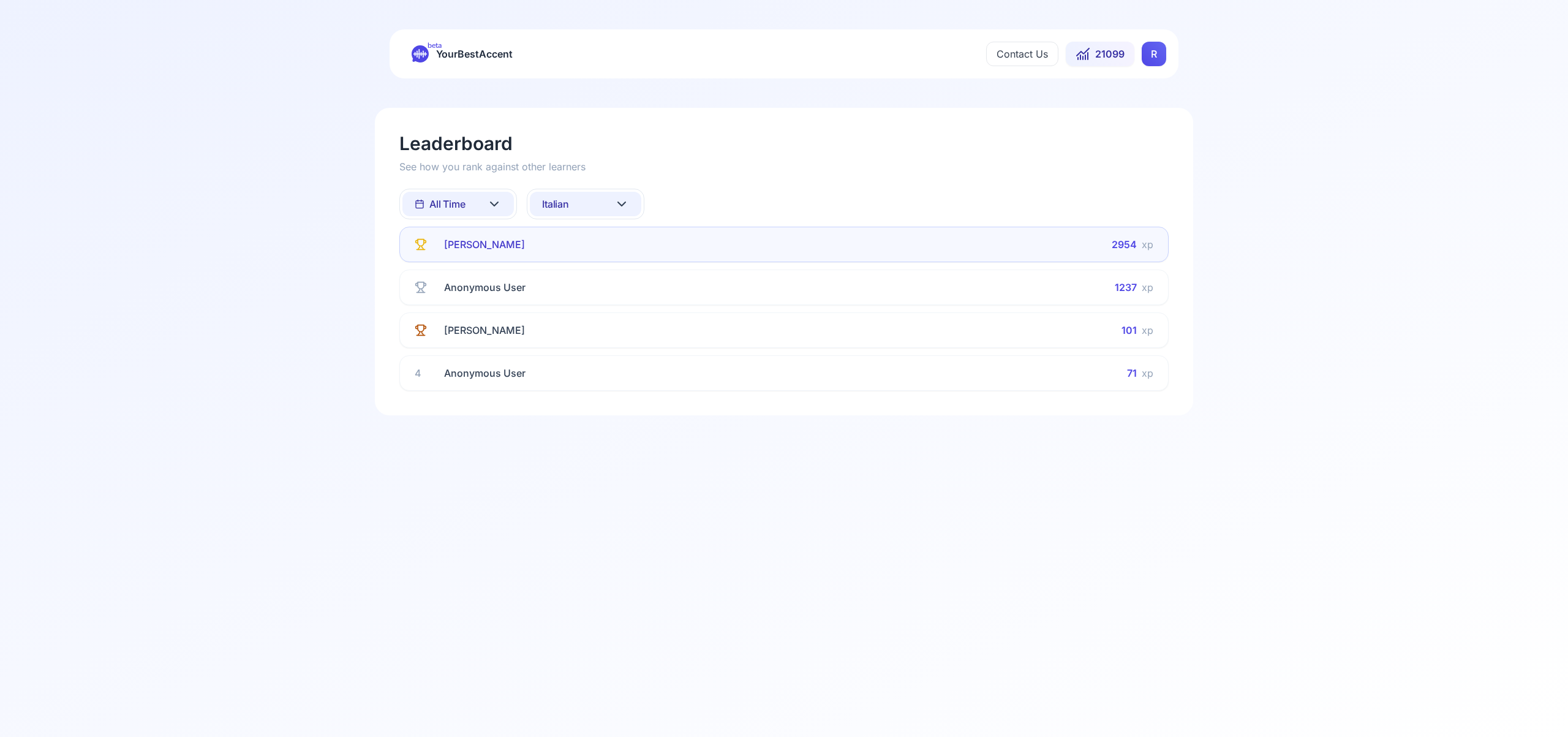
click at [628, 204] on icon at bounding box center [621, 204] width 14 height 14
click at [590, 353] on div "Portuguese" at bounding box center [569, 351] width 63 height 12
click at [628, 203] on icon at bounding box center [621, 204] width 14 height 14
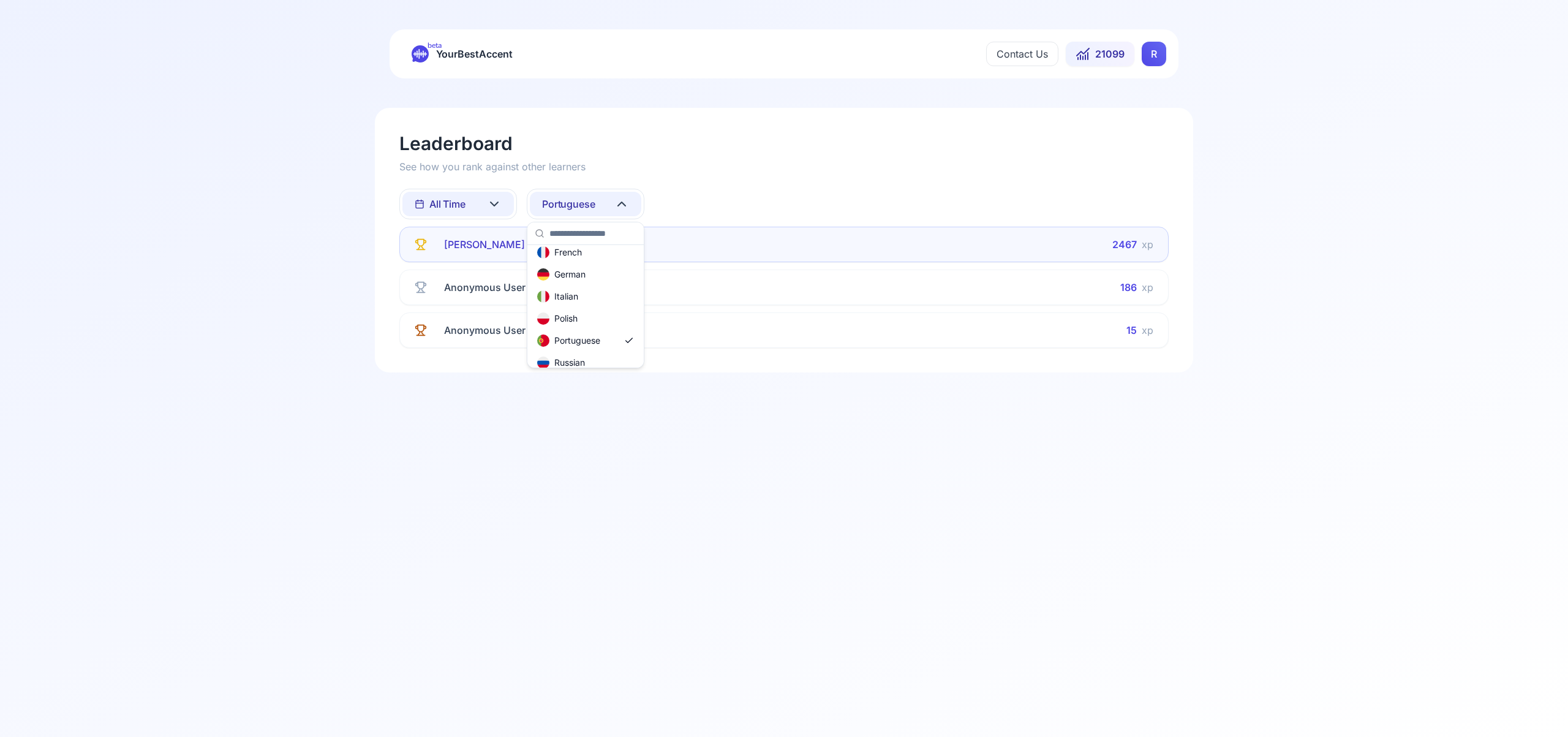
scroll to position [93, 0]
click at [595, 341] on div "Russian" at bounding box center [585, 342] width 111 height 22
